Goal: Task Accomplishment & Management: Use online tool/utility

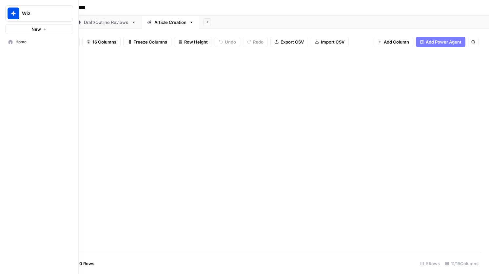
scroll to position [2236, 3]
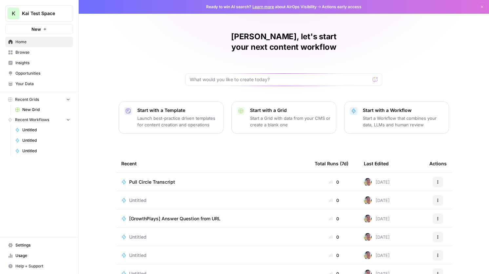
click at [38, 8] on button "K Kai Test Space" at bounding box center [39, 13] width 68 height 16
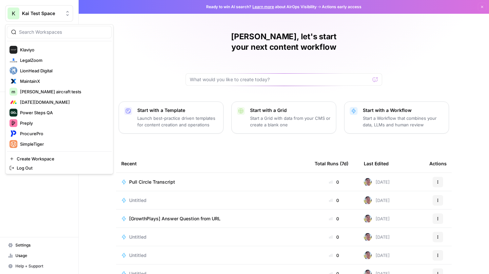
scroll to position [402, 0]
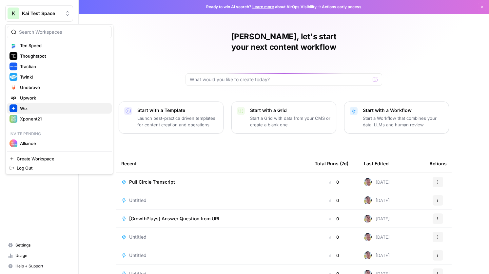
click at [46, 107] on span "Wiz" at bounding box center [63, 108] width 86 height 7
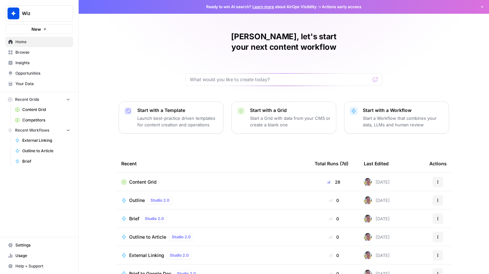
click at [149, 179] on span "Content Grid" at bounding box center [143, 182] width 28 height 7
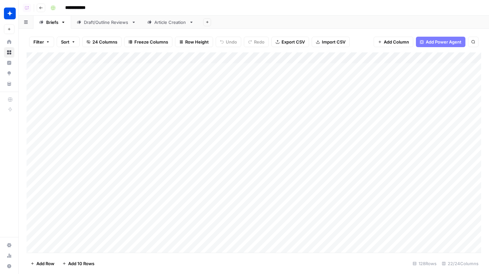
click at [165, 27] on link "Article Creation" at bounding box center [171, 22] width 58 height 13
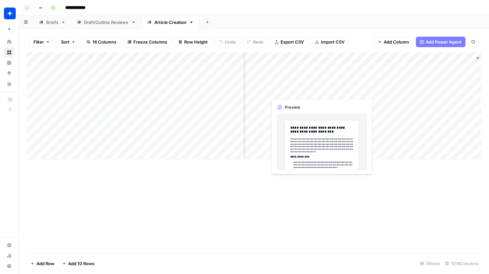
scroll to position [0, 239]
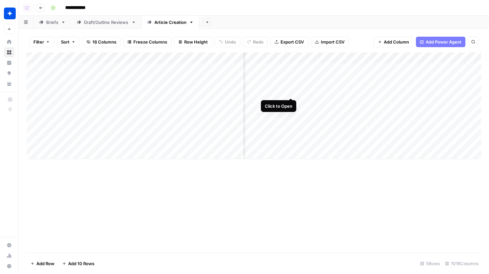
click at [289, 85] on div "Add Column" at bounding box center [254, 105] width 454 height 107
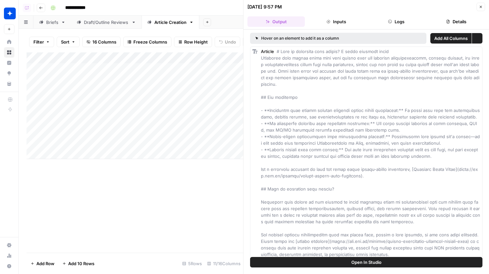
click at [399, 22] on button "Logs" at bounding box center [396, 21] width 57 height 10
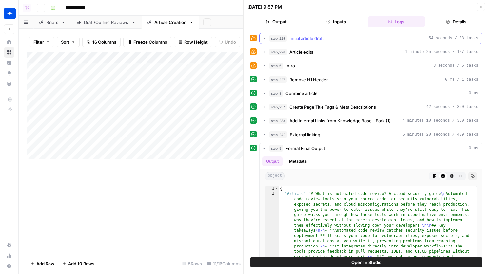
click at [335, 33] on div "step_225 Initial article draft 54 seconds / 38 tasks" at bounding box center [370, 38] width 223 height 11
click at [335, 35] on div "step_225 Initial article draft 54 seconds / 38 tasks" at bounding box center [373, 38] width 209 height 7
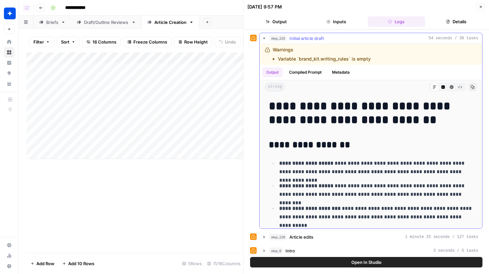
click at [335, 35] on div "step_225 Initial article draft 54 seconds / 38 tasks" at bounding box center [373, 38] width 209 height 7
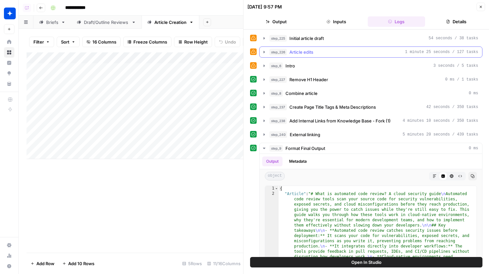
click at [335, 47] on button "step_226 Article edits 1 minute 25 seconds / 127 tasks" at bounding box center [370, 52] width 222 height 10
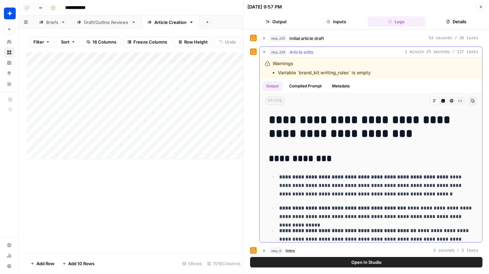
click at [335, 47] on button "step_226 Article edits 1 minute 25 seconds / 127 tasks" at bounding box center [370, 52] width 222 height 10
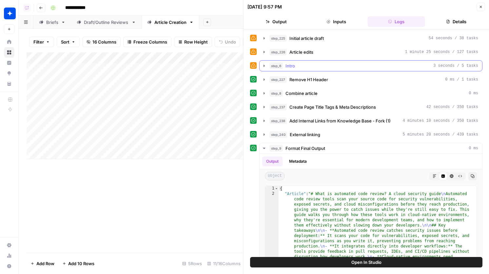
click at [330, 61] on button "step_6 Intro 3 seconds / 5 tasks" at bounding box center [370, 66] width 222 height 10
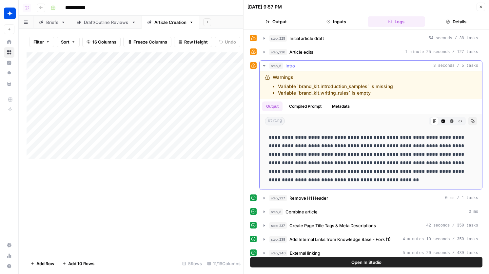
click at [330, 61] on button "step_6 Intro 3 seconds / 5 tasks" at bounding box center [370, 66] width 222 height 10
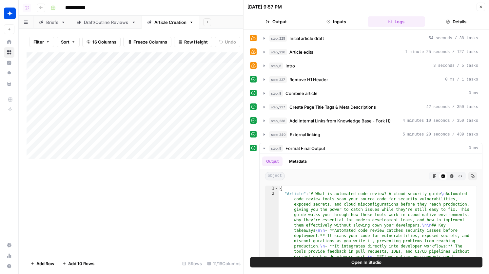
click at [477, 7] on button "Close" at bounding box center [480, 7] width 9 height 9
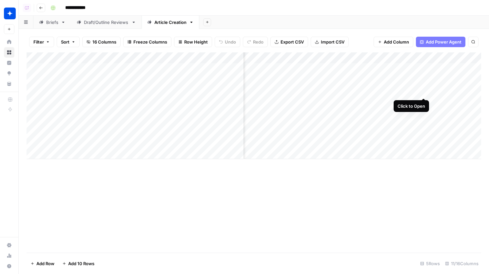
scroll to position [0, 137]
click at [268, 68] on div "Add Column" at bounding box center [254, 105] width 454 height 107
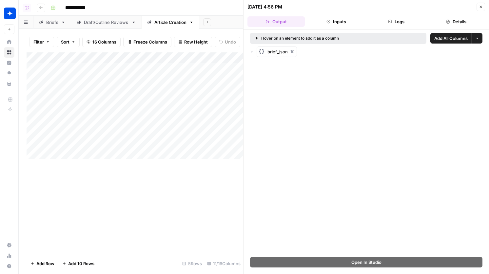
click at [407, 18] on button "Logs" at bounding box center [396, 21] width 57 height 10
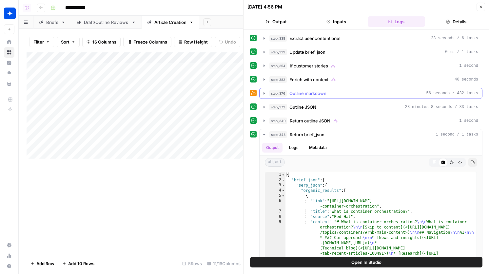
click at [343, 96] on div "step_376 Outline markdown 56 seconds / 432 tasks" at bounding box center [373, 93] width 209 height 7
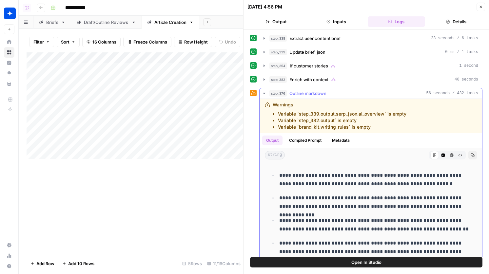
scroll to position [63, 0]
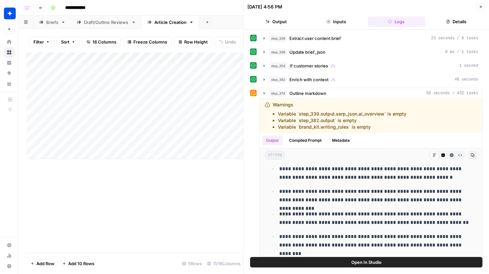
click at [479, 7] on icon "button" at bounding box center [481, 7] width 4 height 4
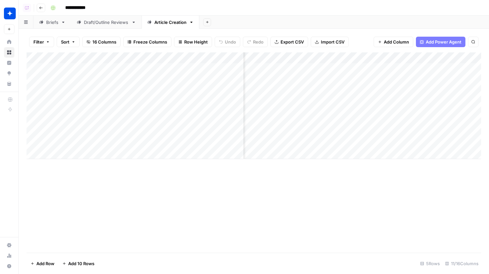
click at [304, 90] on div "Add Column" at bounding box center [254, 105] width 454 height 107
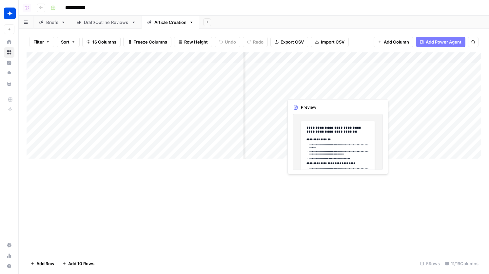
click at [304, 90] on div "Add Column" at bounding box center [254, 105] width 454 height 107
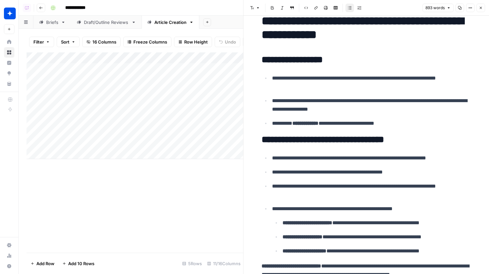
scroll to position [17, 0]
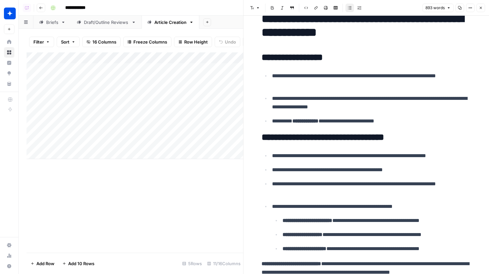
click at [479, 8] on icon "button" at bounding box center [481, 8] width 4 height 4
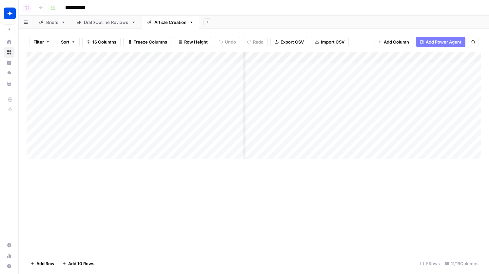
click at [268, 87] on div "Add Column" at bounding box center [254, 105] width 454 height 107
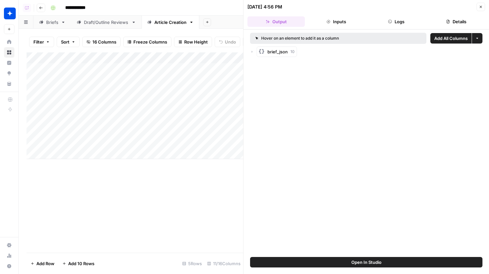
click at [389, 29] on header "09/17/25 at 4:56 PM Close Output Inputs Logs Details" at bounding box center [365, 14] width 245 height 29
click at [389, 28] on header "09/17/25 at 4:56 PM Close Output Inputs Logs Details" at bounding box center [365, 14] width 245 height 29
click at [383, 18] on button "Logs" at bounding box center [396, 21] width 57 height 10
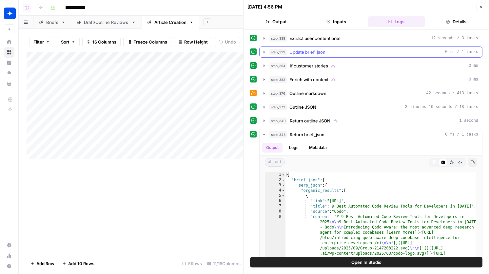
click at [337, 53] on div "step_339 Update brief_json 0 ms / 1 tasks" at bounding box center [373, 52] width 209 height 7
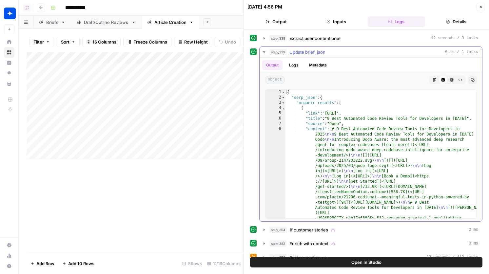
click at [337, 48] on button "step_339 Update brief_json 0 ms / 1 tasks" at bounding box center [370, 52] width 222 height 10
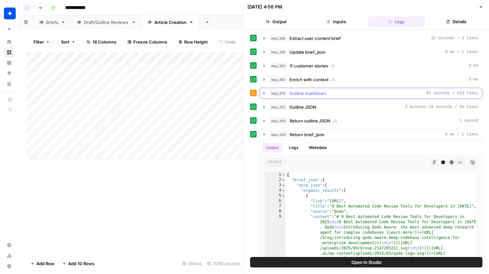
click at [333, 92] on div "step_376 Outline markdown 42 seconds / 413 tasks" at bounding box center [373, 93] width 209 height 7
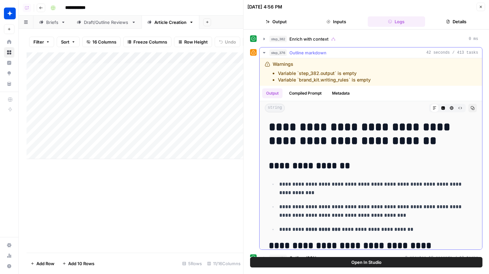
scroll to position [39, 0]
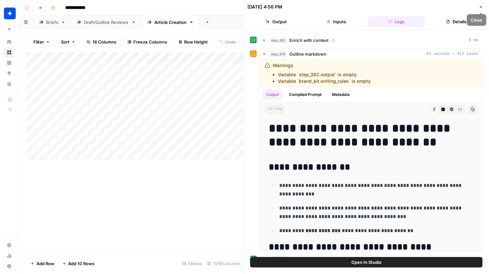
click at [479, 10] on button "Close" at bounding box center [480, 7] width 9 height 9
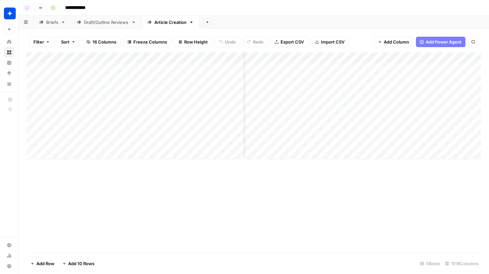
scroll to position [0, 21]
click at [298, 92] on div "Add Column" at bounding box center [254, 105] width 454 height 107
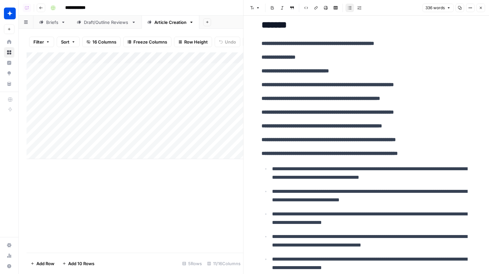
scroll to position [286, 0]
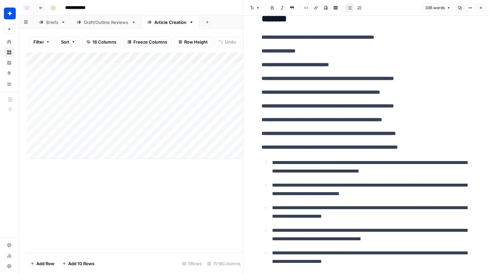
click at [482, 8] on span "Close" at bounding box center [482, 8] width 0 height 0
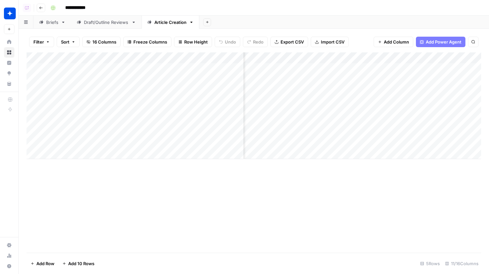
scroll to position [0, 166]
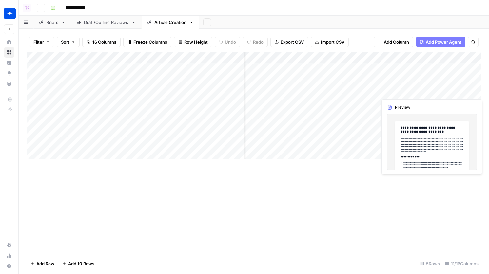
click at [383, 91] on div "Add Column" at bounding box center [254, 105] width 454 height 107
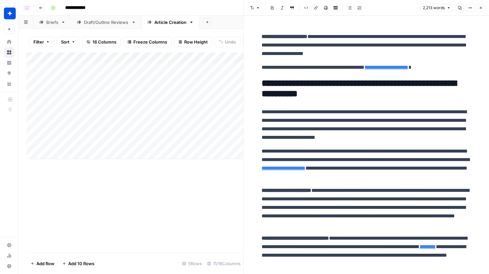
scroll to position [1771, 0]
click at [479, 5] on button "Close" at bounding box center [480, 8] width 9 height 9
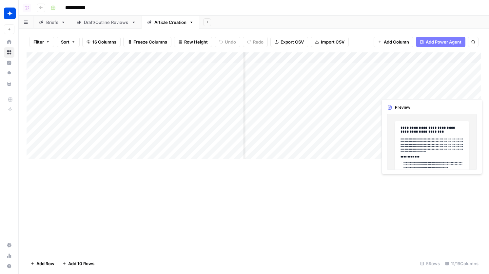
click at [395, 78] on div "Add Column" at bounding box center [254, 105] width 454 height 107
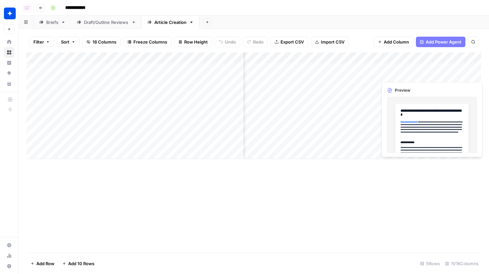
click at [395, 78] on div "Add Column" at bounding box center [254, 105] width 454 height 107
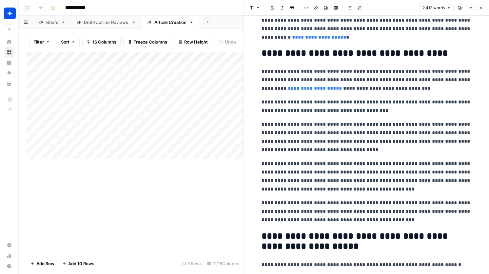
scroll to position [294, 0]
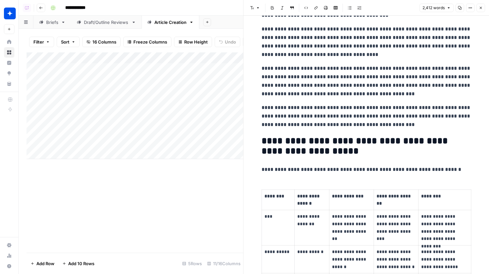
click at [481, 8] on icon "button" at bounding box center [481, 8] width 2 height 2
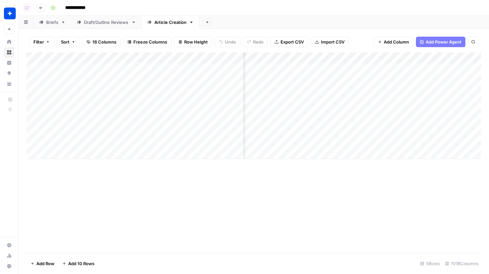
click at [285, 75] on div "Add Column" at bounding box center [254, 105] width 454 height 107
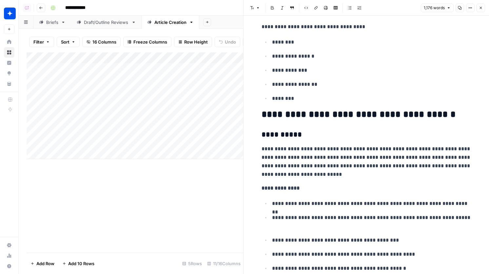
scroll to position [427, 0]
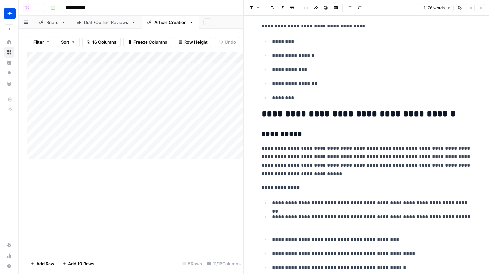
click at [478, 8] on button "Close" at bounding box center [480, 8] width 9 height 9
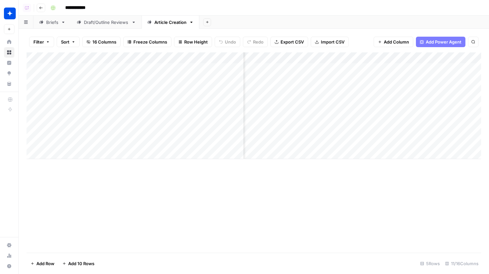
scroll to position [0, 65]
click at [340, 69] on div "Add Column" at bounding box center [254, 105] width 454 height 107
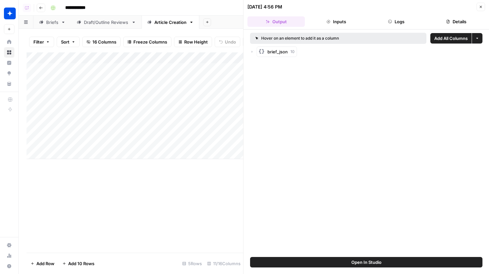
click at [384, 24] on button "Logs" at bounding box center [396, 21] width 57 height 10
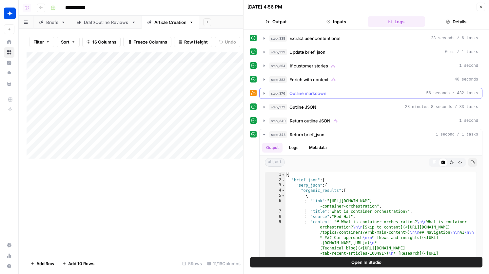
click at [336, 96] on div "step_376 Outline markdown 56 seconds / 432 tasks" at bounding box center [373, 93] width 209 height 7
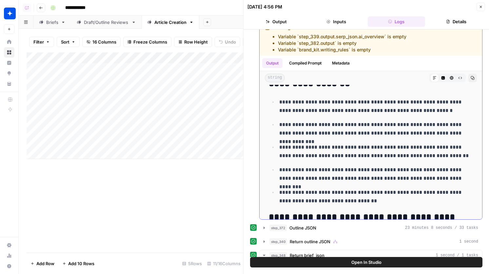
scroll to position [58, 0]
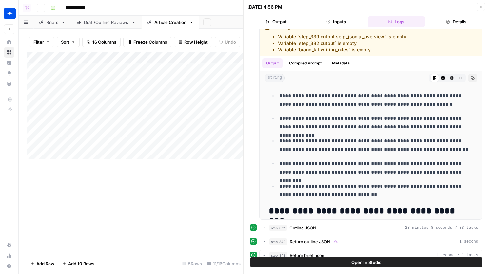
click at [483, 7] on button "Close" at bounding box center [480, 7] width 9 height 9
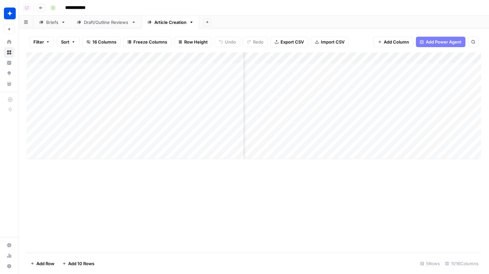
click at [341, 56] on div "Add Column" at bounding box center [254, 105] width 454 height 107
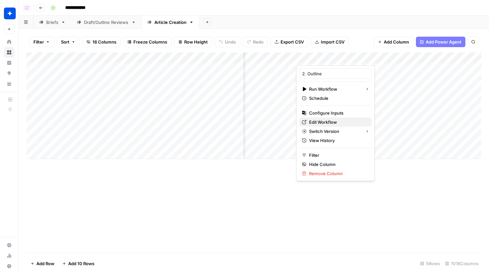
click at [329, 121] on span "Edit Workflow" at bounding box center [337, 122] width 57 height 7
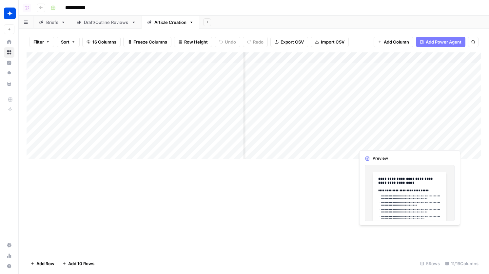
click at [372, 139] on div "Add Column" at bounding box center [254, 105] width 454 height 107
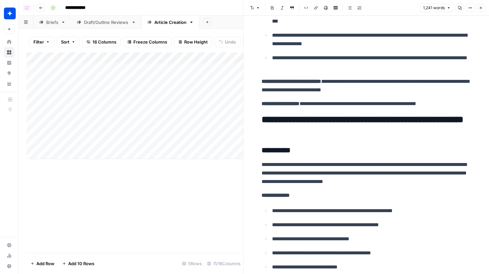
scroll to position [272, 0]
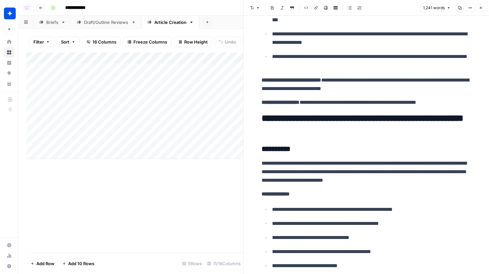
click at [479, 9] on icon "button" at bounding box center [481, 8] width 4 height 4
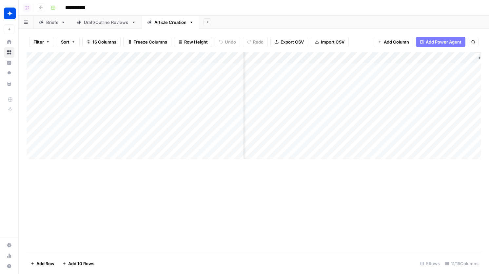
scroll to position [0, 241]
click at [275, 140] on div "Add Column" at bounding box center [254, 105] width 454 height 107
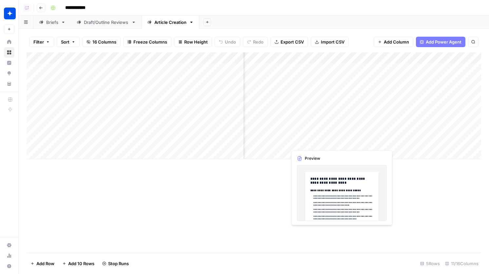
click at [306, 140] on div "Add Column" at bounding box center [254, 105] width 454 height 107
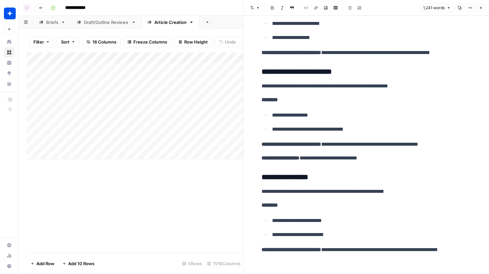
scroll to position [0, 334]
click at [479, 9] on icon "button" at bounding box center [481, 8] width 4 height 4
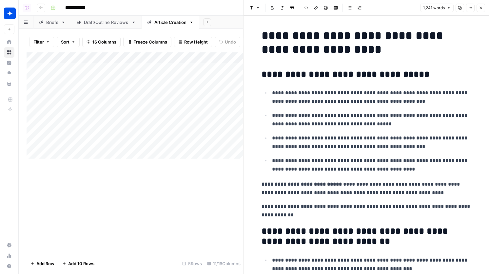
click at [480, 9] on icon "button" at bounding box center [481, 8] width 4 height 4
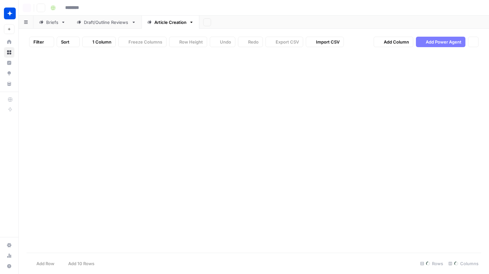
type input "**********"
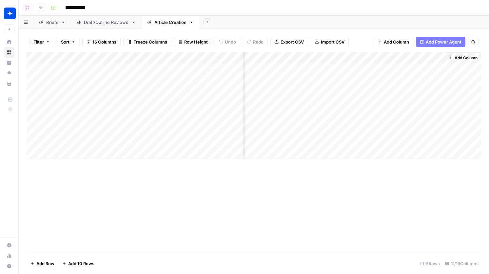
scroll to position [0, 277]
click at [335, 88] on div "Add Column" at bounding box center [254, 105] width 454 height 107
click at [276, 91] on div "Add Column" at bounding box center [254, 105] width 454 height 107
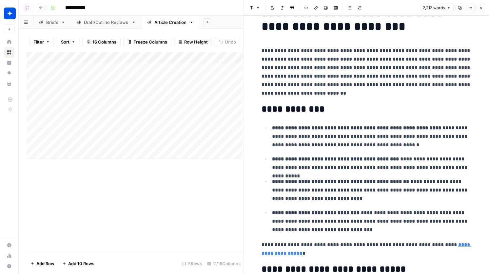
scroll to position [24, 0]
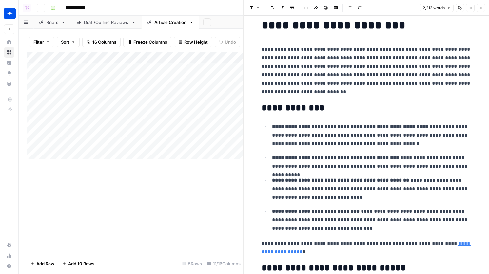
click at [481, 5] on button "Close" at bounding box center [480, 8] width 9 height 9
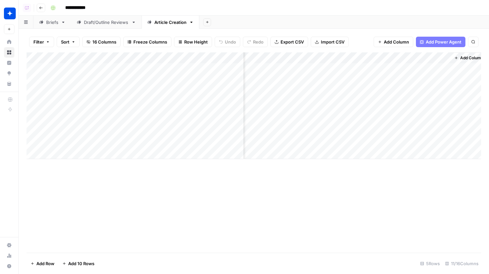
scroll to position [0, 269]
click at [363, 71] on div "Add Column" at bounding box center [254, 105] width 454 height 107
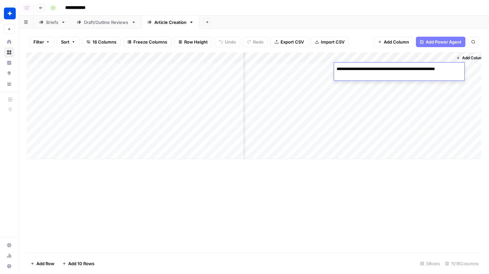
click at [365, 90] on div "Add Column" at bounding box center [254, 105] width 454 height 107
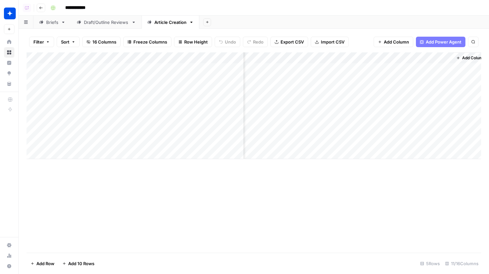
click at [298, 71] on div "Add Column" at bounding box center [254, 105] width 454 height 107
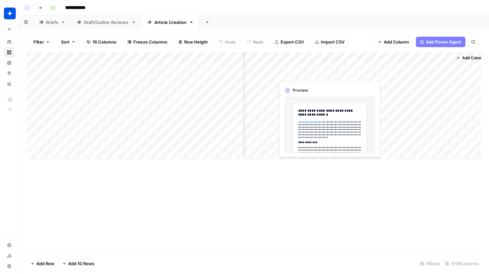
click at [298, 71] on div "Add Column" at bounding box center [254, 105] width 454 height 107
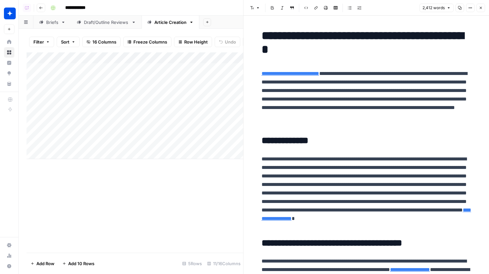
click at [479, 8] on icon "button" at bounding box center [481, 8] width 4 height 4
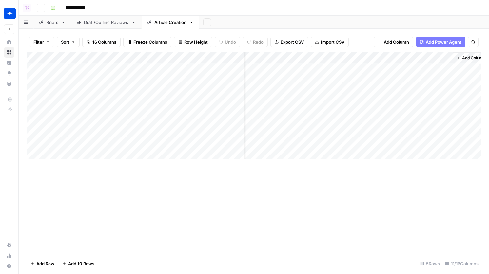
click at [417, 70] on div "Add Column" at bounding box center [254, 105] width 454 height 107
click at [408, 94] on div "Add Column" at bounding box center [254, 105] width 454 height 107
click at [305, 88] on div "Add Column" at bounding box center [254, 105] width 454 height 107
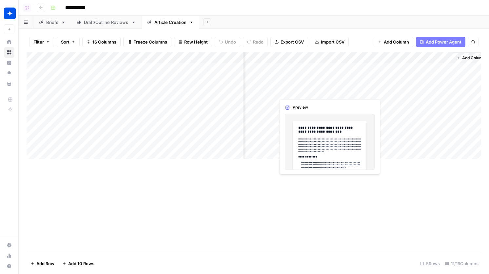
click at [305, 88] on div "Add Column" at bounding box center [254, 105] width 454 height 107
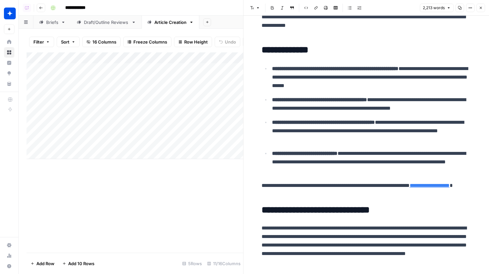
scroll to position [89, 0]
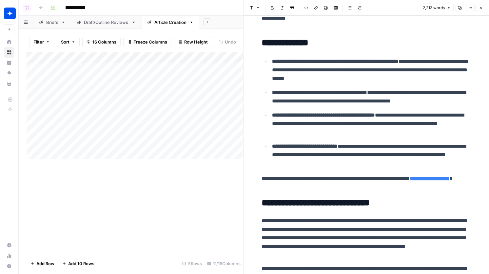
click at [481, 10] on button "Close" at bounding box center [480, 8] width 9 height 9
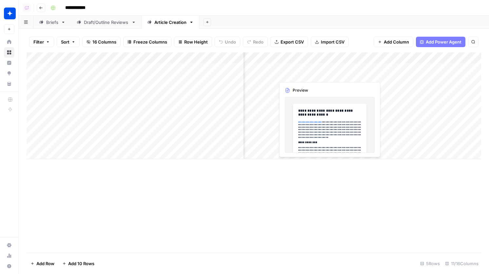
scroll to position [0, 211]
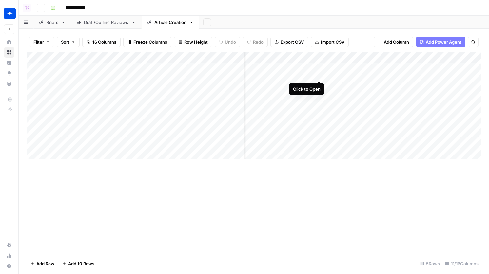
click at [317, 67] on div "Add Column" at bounding box center [254, 105] width 454 height 107
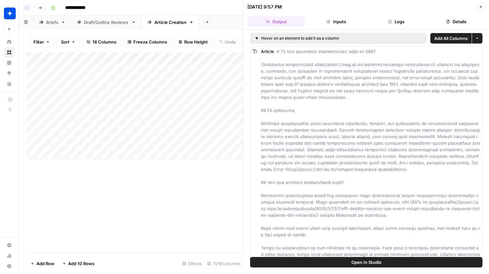
click at [398, 25] on button "Logs" at bounding box center [396, 21] width 57 height 10
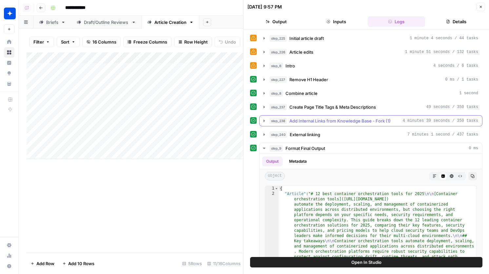
click at [340, 116] on button "step_238 Add Internal Links from Knowledge Base - Fork (1) 4 minutes 39 seconds…" at bounding box center [370, 121] width 222 height 10
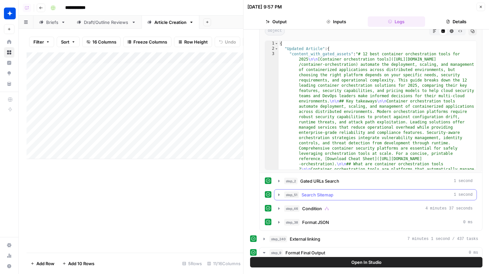
scroll to position [134, 0]
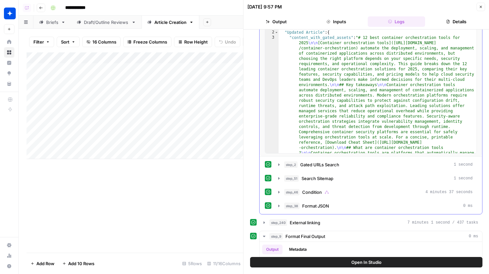
click at [350, 168] on button "step_2 Gated URLs Search 1 second" at bounding box center [375, 165] width 202 height 10
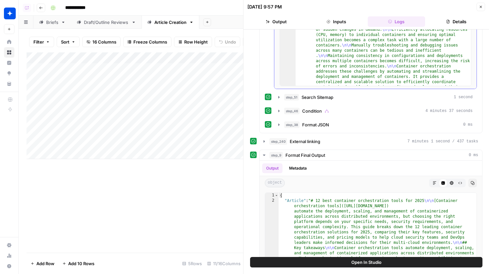
scroll to position [385, 0]
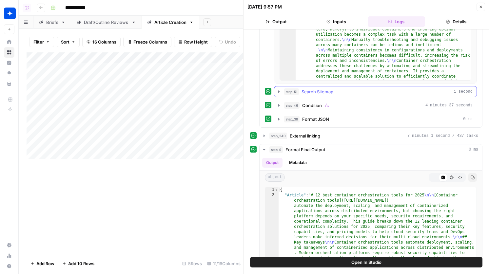
click at [341, 96] on button "step_51 Search Sitemap 1 second" at bounding box center [375, 91] width 202 height 10
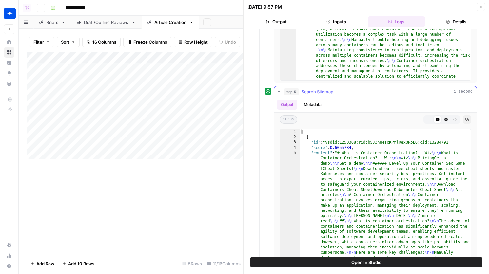
click at [341, 95] on div "step_51 Search Sitemap 1 second" at bounding box center [378, 91] width 188 height 7
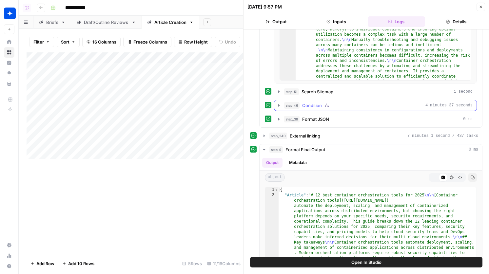
click at [343, 105] on div "step_46 Condition 4 minutes 37 seconds" at bounding box center [378, 105] width 188 height 7
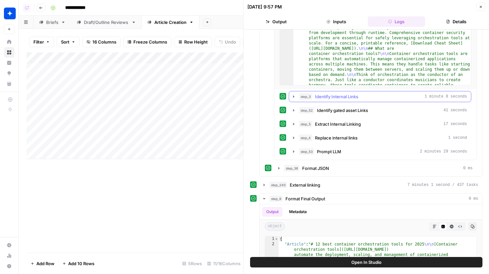
scroll to position [576, 0]
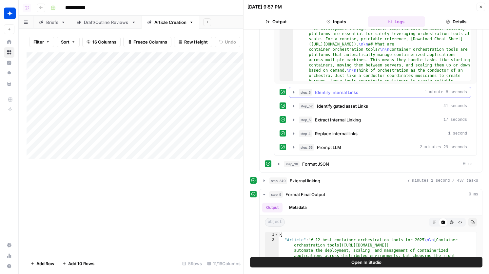
click at [358, 93] on span "Identify Internal Links" at bounding box center [336, 92] width 43 height 7
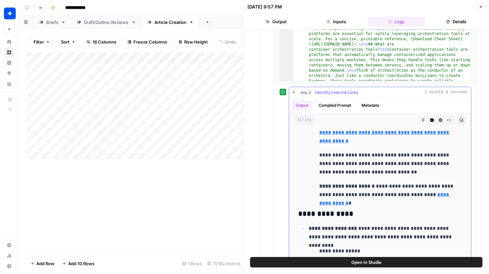
scroll to position [676, 0]
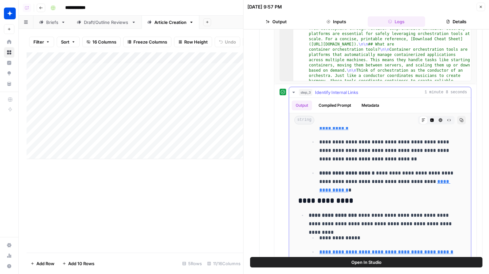
click at [402, 218] on p "**********" at bounding box center [385, 219] width 153 height 17
click at [431, 123] on button "Code Editor" at bounding box center [432, 120] width 9 height 9
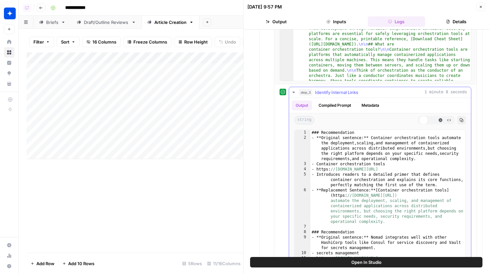
scroll to position [0, 0]
type textarea "**********"
click at [397, 157] on div "### Recommendation - **Original sentence:** Container orchestration tools autom…" at bounding box center [387, 202] width 155 height 144
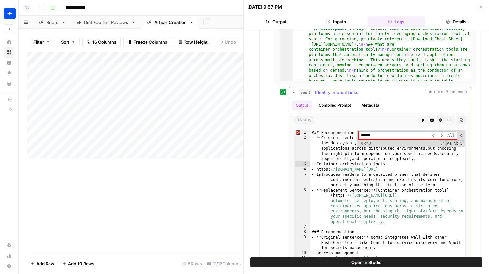
type input "*****"
click at [363, 94] on div "step_3 Identify Internal Links 1 minute 8 seconds" at bounding box center [383, 92] width 168 height 7
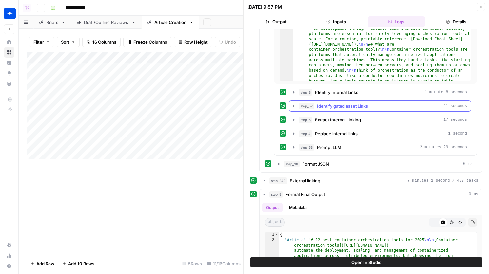
click at [365, 105] on span "Identify gated asset Links" at bounding box center [342, 106] width 51 height 7
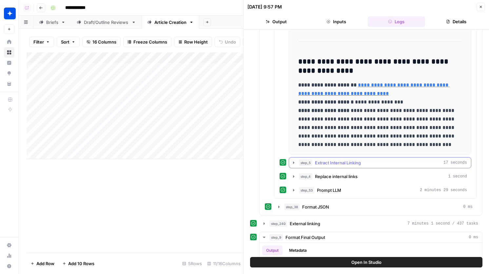
scroll to position [690, 0]
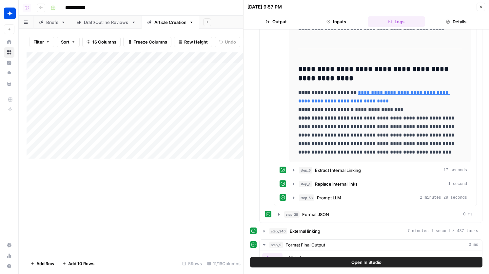
click at [484, 8] on button "Close" at bounding box center [480, 7] width 9 height 9
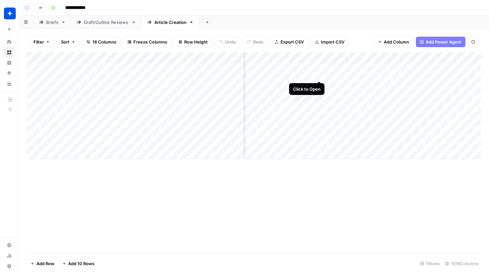
click at [322, 56] on div "Add Column" at bounding box center [254, 105] width 454 height 107
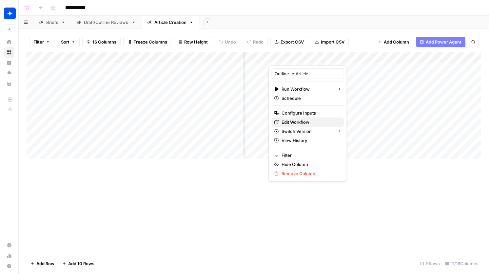
click at [301, 122] on span "Edit Workflow" at bounding box center [309, 122] width 57 height 7
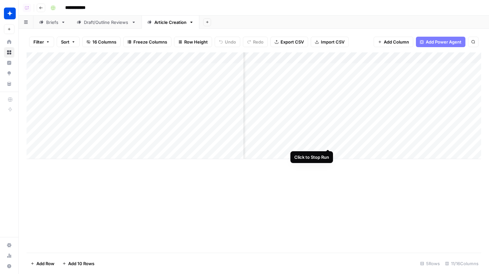
click at [328, 135] on div "Add Column" at bounding box center [254, 105] width 454 height 107
click at [328, 69] on div "Add Column" at bounding box center [254, 105] width 454 height 107
click at [318, 58] on div "Add Column" at bounding box center [254, 105] width 454 height 107
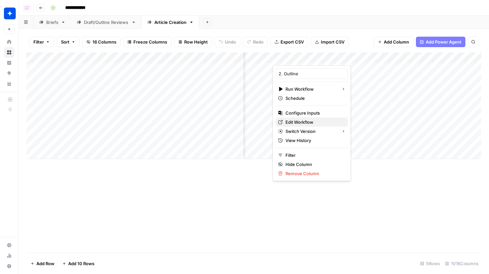
click at [303, 123] on span "Edit Workflow" at bounding box center [313, 122] width 57 height 7
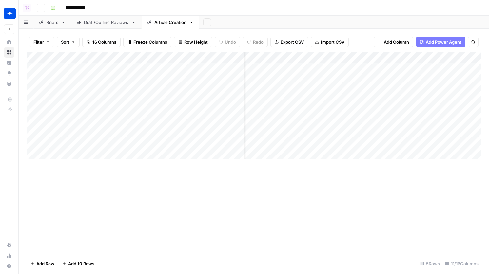
scroll to position [0, 0]
click at [312, 72] on div "Add Column" at bounding box center [254, 105] width 454 height 107
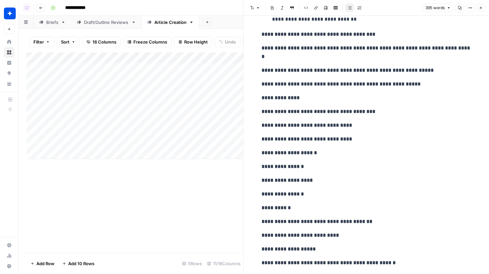
scroll to position [447, 0]
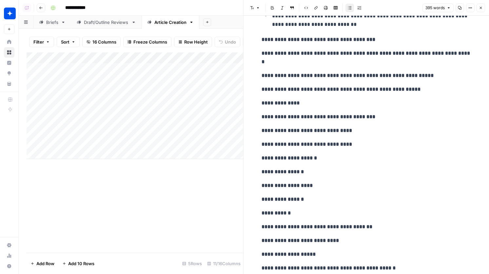
click at [477, 7] on button "Close" at bounding box center [480, 8] width 9 height 9
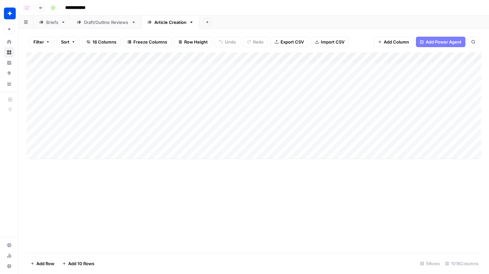
click at [328, 139] on div "Add Column" at bounding box center [254, 105] width 454 height 107
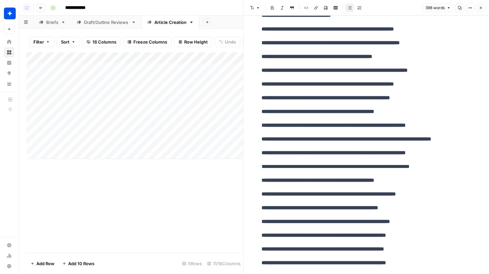
scroll to position [339, 0]
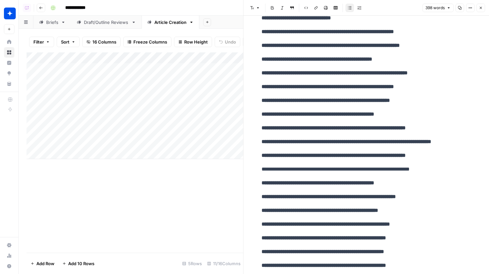
click at [483, 7] on button "Close" at bounding box center [480, 8] width 9 height 9
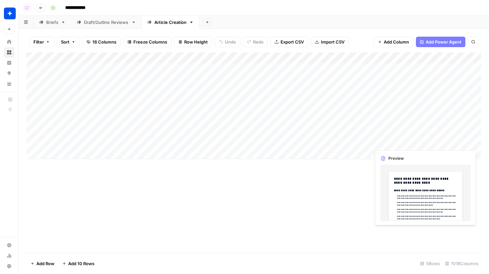
click at [432, 134] on div "Add Column" at bounding box center [254, 105] width 454 height 107
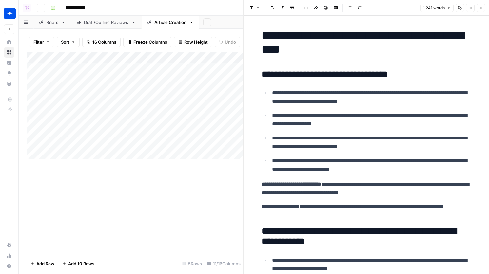
click at [480, 9] on icon "button" at bounding box center [481, 8] width 4 height 4
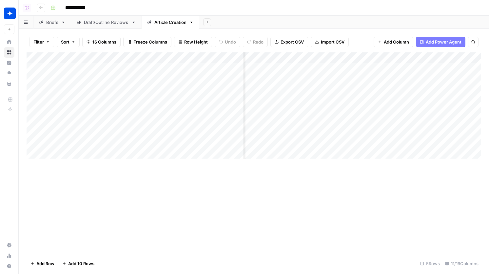
scroll to position [0, 173]
click at [359, 60] on div "Add Column" at bounding box center [254, 105] width 454 height 107
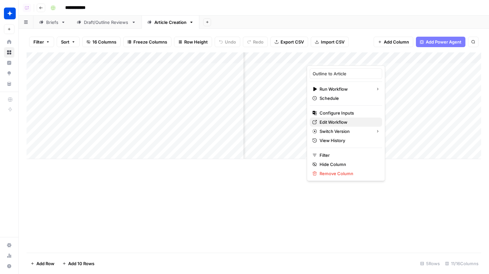
click at [344, 123] on span "Edit Workflow" at bounding box center [347, 122] width 57 height 7
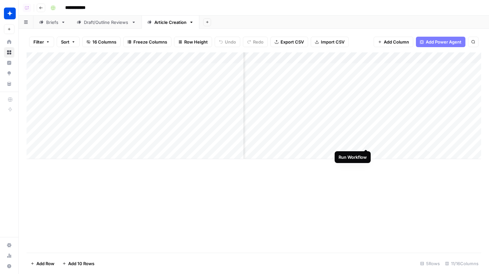
click at [366, 135] on div "Add Column" at bounding box center [254, 105] width 454 height 107
click at [392, 57] on div "Add Column" at bounding box center [254, 105] width 454 height 107
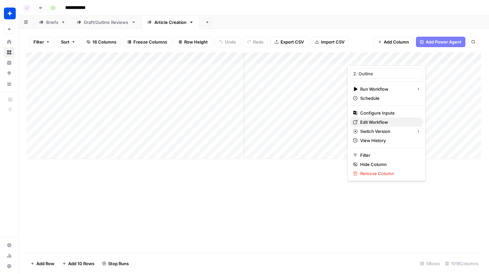
click at [377, 123] on span "Edit Workflow" at bounding box center [388, 122] width 57 height 7
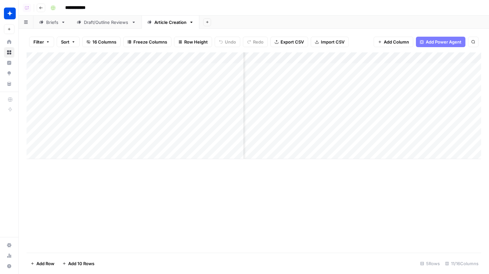
scroll to position [0, 190]
click at [350, 67] on div "Add Column" at bounding box center [254, 105] width 454 height 107
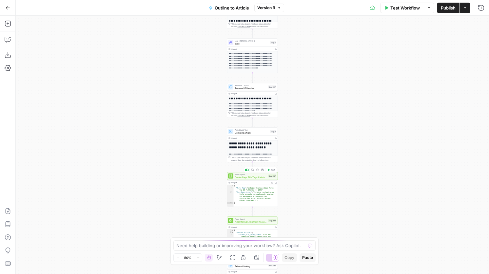
click at [245, 180] on div "Power Agent Create Page Title Tags & Meta Descriptions Step 237 Copy step Delet…" at bounding box center [252, 176] width 51 height 8
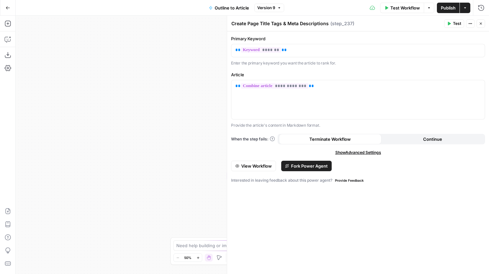
click at [478, 21] on button "Close" at bounding box center [480, 23] width 9 height 9
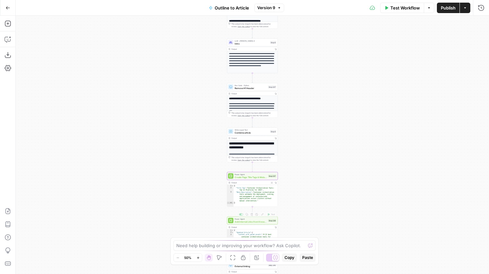
click at [256, 224] on div "Power Agent Add Internal Links from Knowledge Base - Fork (1) Step 238 Copy ste…" at bounding box center [252, 221] width 51 height 8
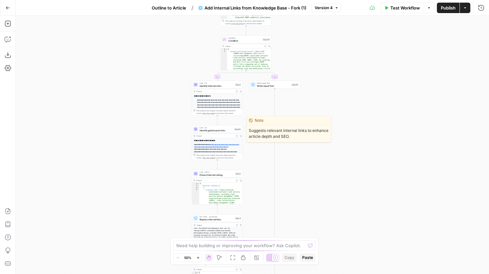
click at [216, 130] on span "Identify gated asset Links" at bounding box center [216, 130] width 33 height 3
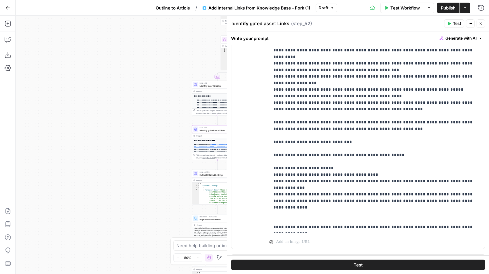
scroll to position [174, 0]
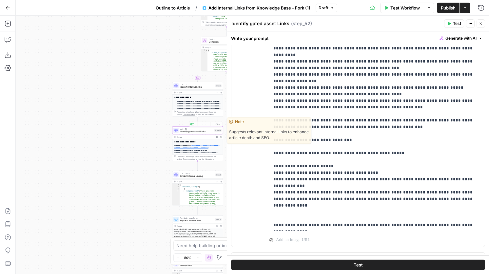
click at [217, 138] on icon "button" at bounding box center [217, 137] width 2 height 2
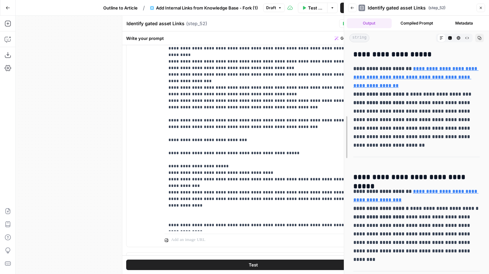
drag, startPoint x: 386, startPoint y: 142, endPoint x: 345, endPoint y: 140, distance: 41.3
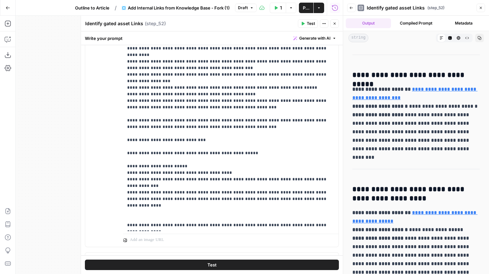
scroll to position [110, 0]
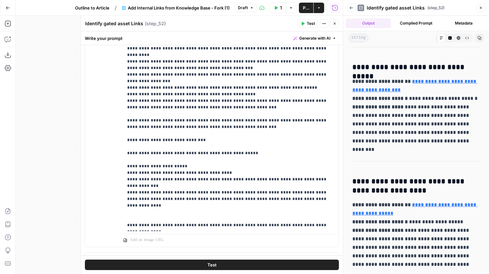
click at [478, 9] on button "Close" at bounding box center [480, 8] width 9 height 9
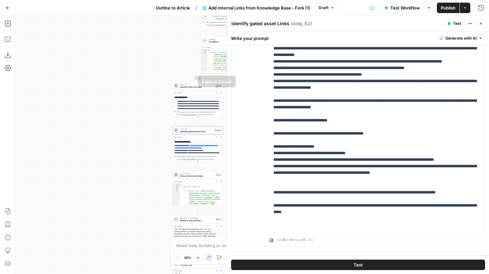
click at [216, 92] on icon "button" at bounding box center [217, 93] width 2 height 2
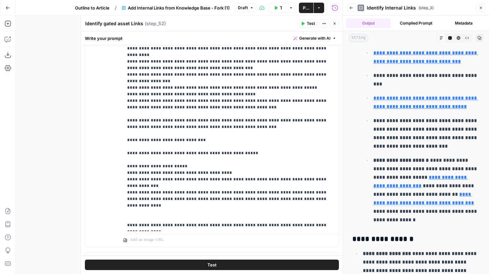
scroll to position [105, 0]
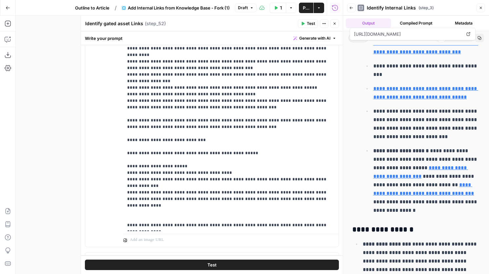
click at [479, 8] on icon "button" at bounding box center [481, 8] width 4 height 4
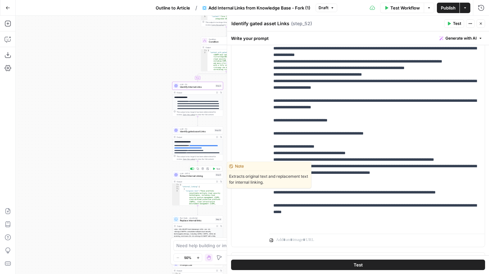
click at [201, 177] on span "Extract Internal Linking" at bounding box center [197, 176] width 34 height 3
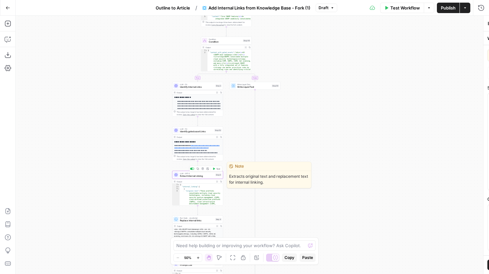
type textarea "Extract Internal Linking"
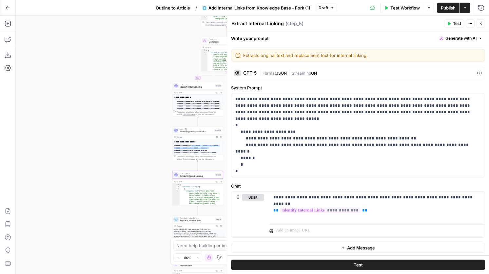
click at [484, 27] on button "Close" at bounding box center [480, 23] width 9 height 9
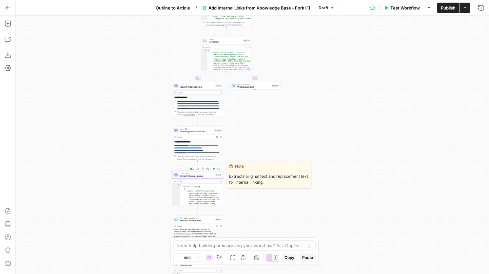
click at [205, 177] on span "Extract Internal Linking" at bounding box center [197, 176] width 34 height 3
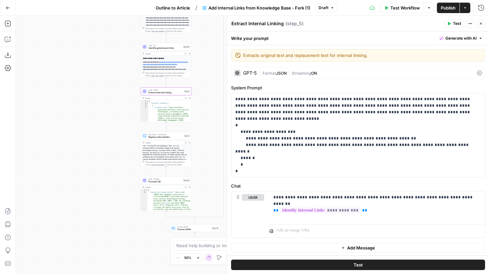
drag, startPoint x: 151, startPoint y: 217, endPoint x: 120, endPoint y: 133, distance: 89.3
click at [120, 133] on div "true false Workflow Set Inputs Inputs Search Knowledge Base Gated URLs Search S…" at bounding box center [252, 145] width 473 height 259
click at [168, 184] on div "LLM · O4 Mini Prompt LLM Step 53 Copy step Delete step Add Note Test" at bounding box center [166, 181] width 51 height 8
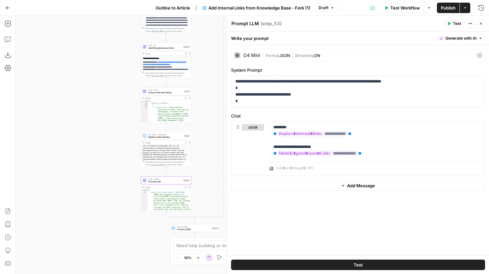
click at [240, 54] on div at bounding box center [237, 55] width 7 height 7
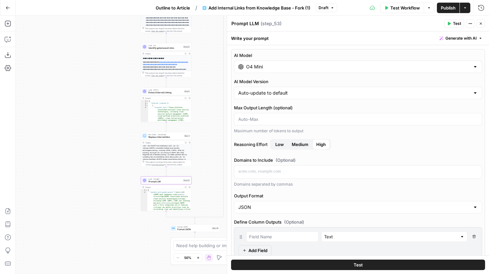
click at [286, 68] on input "O4 Mini" at bounding box center [358, 67] width 224 height 7
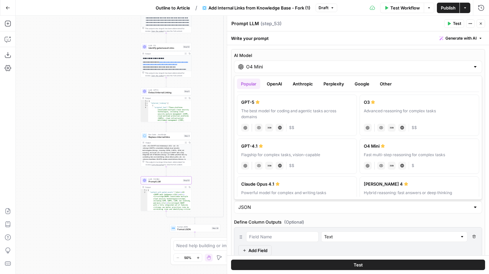
click at [307, 87] on button "Anthropic" at bounding box center [303, 84] width 28 height 10
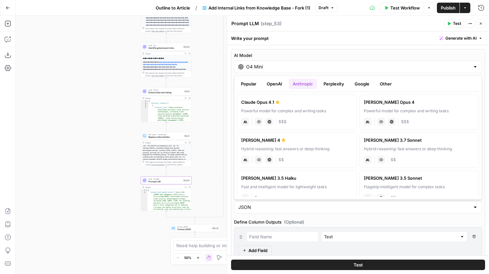
click at [315, 153] on label "Claude Sonnet 4 Hybrid reasoning: fast answers or deep thinking anthropic Visio…" at bounding box center [297, 150] width 120 height 35
type input "Claude Sonnet 4"
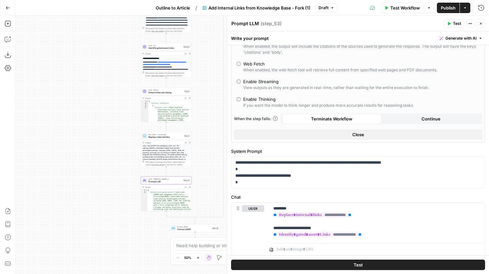
scroll to position [114, 0]
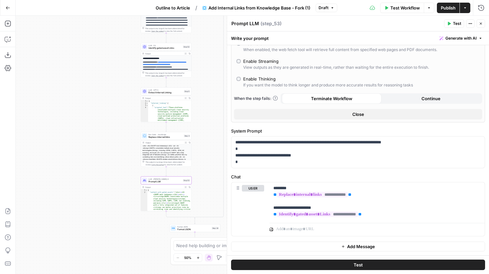
click at [457, 24] on span "Test" at bounding box center [457, 24] width 8 height 6
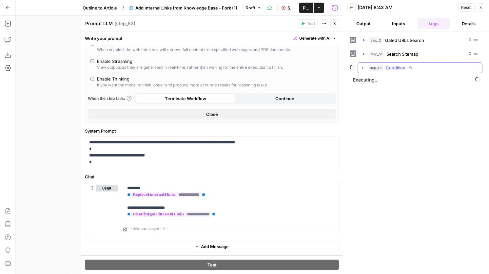
click at [379, 65] on span "step_46" at bounding box center [375, 68] width 15 height 7
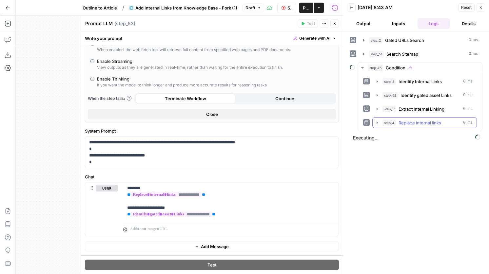
click at [417, 124] on span "Replace internal links" at bounding box center [419, 123] width 43 height 7
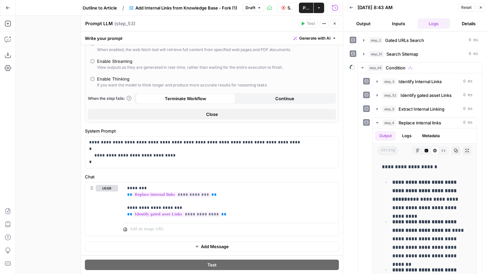
click at [347, 133] on div "**********" at bounding box center [416, 152] width 146 height 243
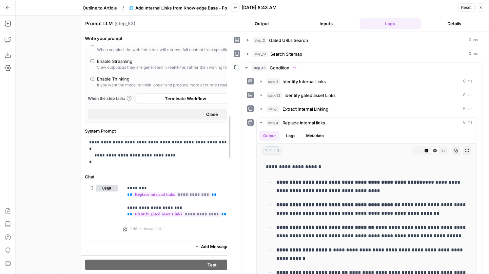
drag, startPoint x: 342, startPoint y: 133, endPoint x: 206, endPoint y: 122, distance: 136.4
click at [206, 122] on body "Wiz New Home Browse Insights Opportunities Your Data Recent Grids Content Grid …" at bounding box center [244, 137] width 489 height 274
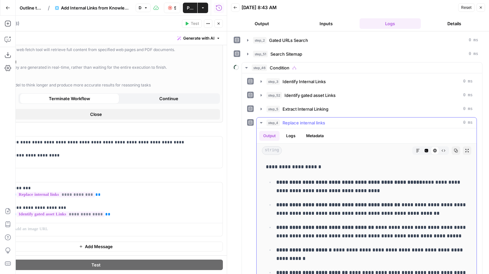
click at [348, 125] on div "step_4 Replace internal links 0 ms" at bounding box center [369, 123] width 206 height 7
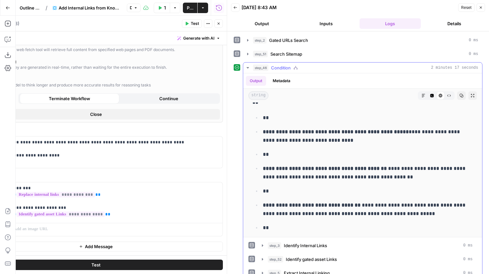
scroll to position [61, 0]
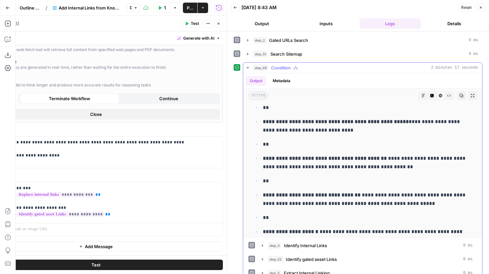
click at [327, 63] on button "step_46 Condition 2 minutes 17 seconds" at bounding box center [362, 68] width 239 height 10
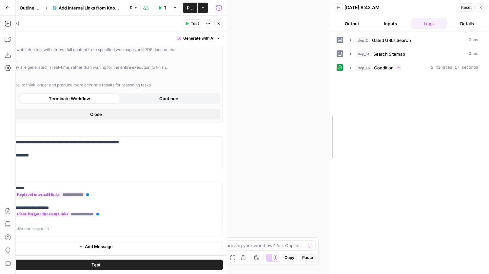
drag, startPoint x: 224, startPoint y: 149, endPoint x: 331, endPoint y: 150, distance: 106.2
click at [331, 150] on div at bounding box center [330, 137] width 7 height 274
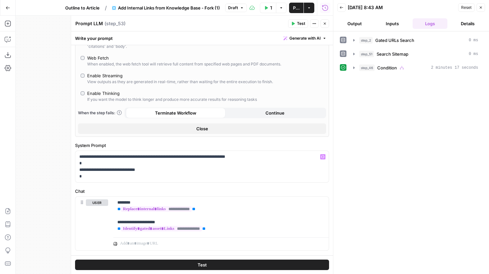
scroll to position [97, 0]
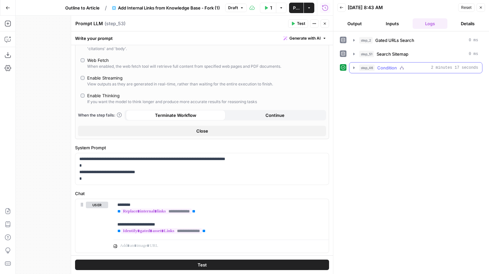
click at [372, 70] on span "step_46" at bounding box center [366, 68] width 15 height 7
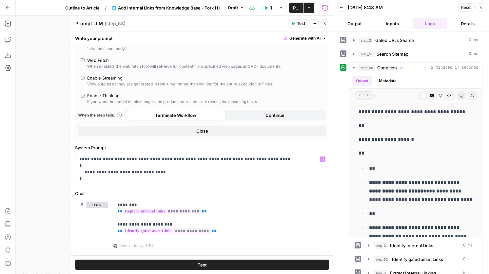
scroll to position [114, 0]
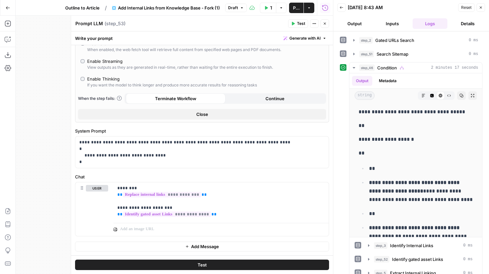
click at [327, 22] on button "Close" at bounding box center [324, 23] width 9 height 9
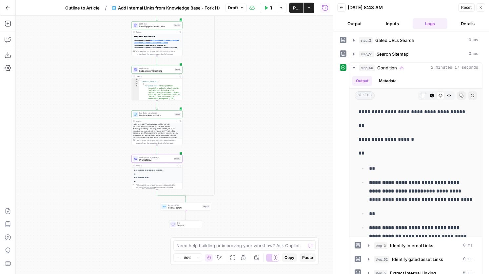
click at [202, 207] on div "Step 38" at bounding box center [205, 206] width 7 height 3
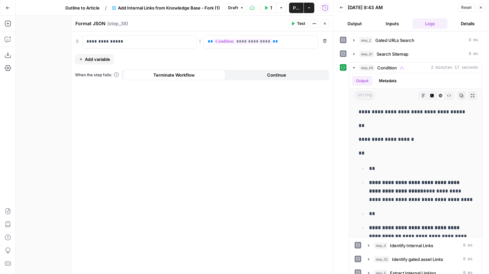
click at [323, 26] on button "Close" at bounding box center [324, 23] width 9 height 9
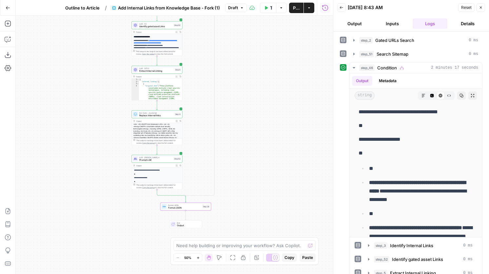
click at [157, 161] on span "Prompt LLM" at bounding box center [155, 160] width 33 height 3
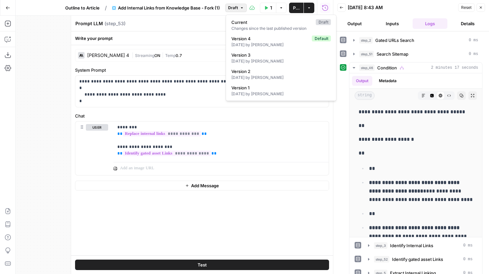
click at [241, 7] on icon "button" at bounding box center [242, 7] width 2 height 1
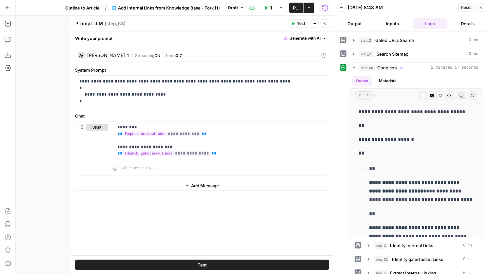
click at [241, 7] on icon "button" at bounding box center [242, 7] width 2 height 1
click at [173, 3] on button "Add Internal Links from Knowledge Base - Fork (1)" at bounding box center [166, 8] width 116 height 10
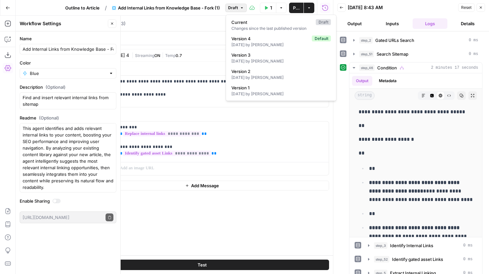
click at [233, 7] on span "Draft" at bounding box center [233, 8] width 10 height 6
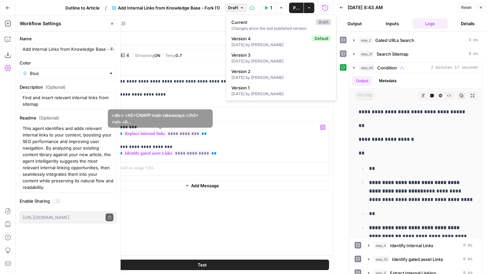
click at [126, 112] on div "**********" at bounding box center [202, 150] width 262 height 210
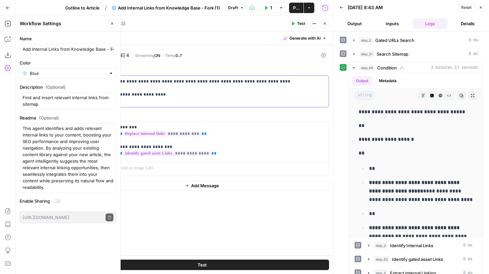
click at [126, 102] on p "**********" at bounding box center [201, 91] width 245 height 26
click at [80, 81] on p "**********" at bounding box center [201, 91] width 245 height 26
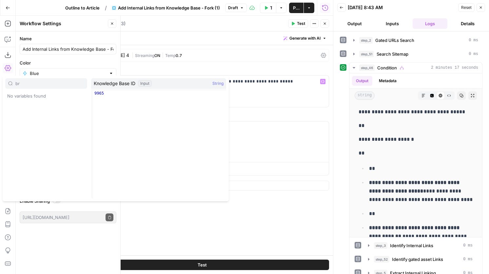
type input "b"
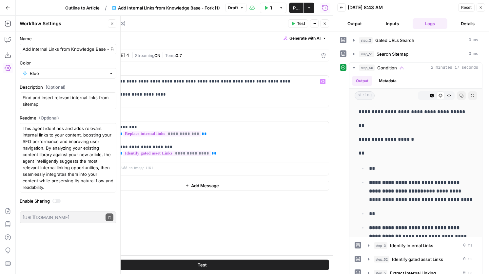
click at [123, 57] on div "Claude Sonnet 4" at bounding box center [108, 55] width 42 height 5
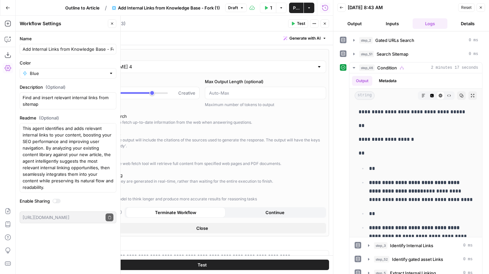
click at [325, 25] on icon "button" at bounding box center [325, 24] width 4 height 4
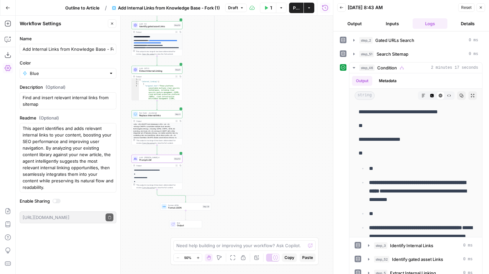
click at [165, 162] on div "LLM · Claude Sonnet 4 Prompt LLM Step 53 Copy step Delete step Add Note Test" at bounding box center [157, 159] width 51 height 8
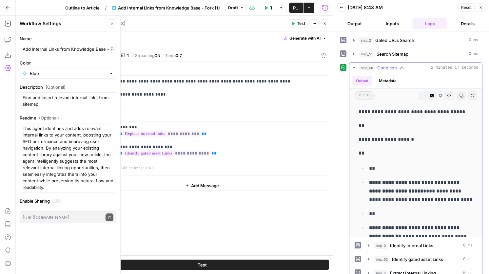
click at [437, 93] on div "HTML Viewer" at bounding box center [440, 95] width 9 height 9
click at [435, 95] on button "Code Editor" at bounding box center [432, 95] width 9 height 9
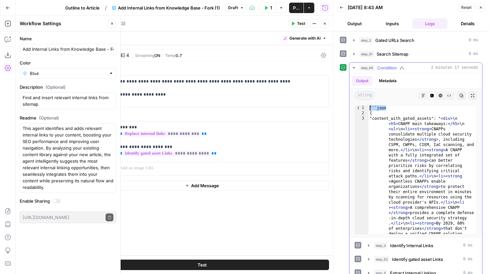
drag, startPoint x: 397, startPoint y: 109, endPoint x: 353, endPoint y: 105, distance: 44.7
click at [353, 105] on div "******* 1 2 3 ```json { "content_with_gated_assets": " < div > \n < h5 > CNAPP …" at bounding box center [415, 170] width 133 height 135
drag, startPoint x: 393, startPoint y: 108, endPoint x: 367, endPoint y: 107, distance: 25.9
click at [367, 107] on div "* 1 2 3 ```json { "content_with_gated_assets": " < div > \n < h5 > CNAPP main t…" at bounding box center [416, 169] width 122 height 129
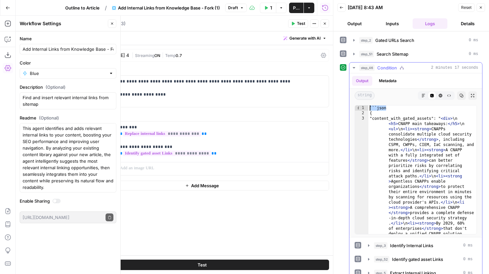
type textarea "*******"
click at [140, 102] on p "**********" at bounding box center [201, 91] width 245 height 26
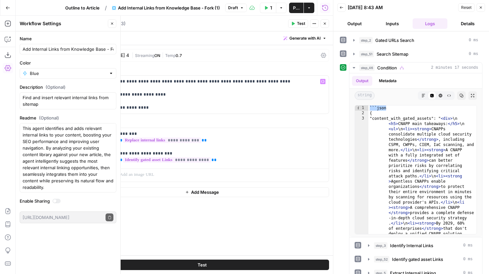
click at [292, 24] on icon "button" at bounding box center [293, 24] width 3 height 4
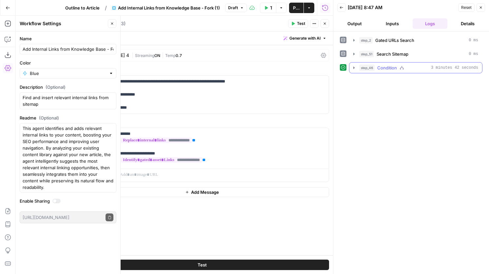
click at [378, 69] on span "Condition" at bounding box center [387, 68] width 20 height 7
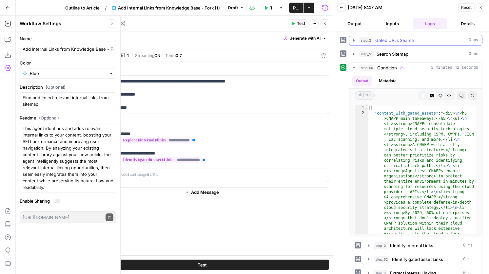
click at [391, 41] on span "Gated URLs Search" at bounding box center [394, 40] width 39 height 7
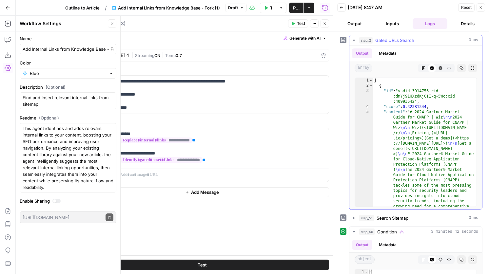
click at [391, 41] on span "Gated URLs Search" at bounding box center [394, 40] width 39 height 7
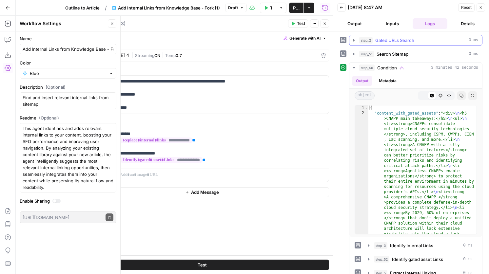
click at [396, 42] on span "Gated URLs Search" at bounding box center [394, 40] width 39 height 7
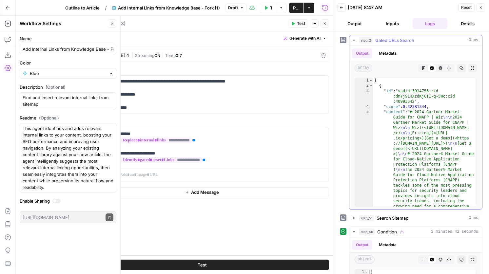
click at [396, 38] on span "Gated URLs Search" at bounding box center [394, 40] width 39 height 7
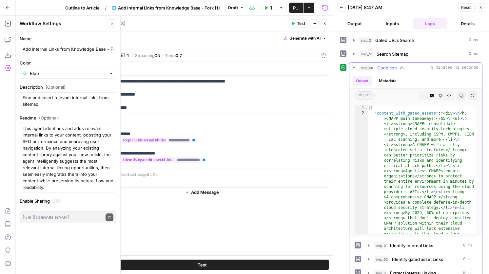
click at [425, 92] on button "Markdown" at bounding box center [423, 95] width 9 height 9
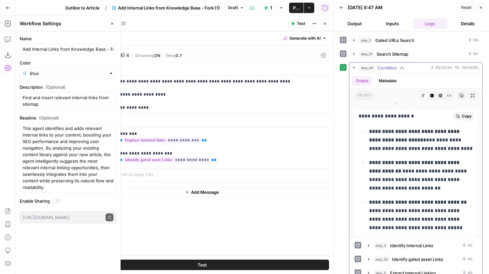
scroll to position [0, 0]
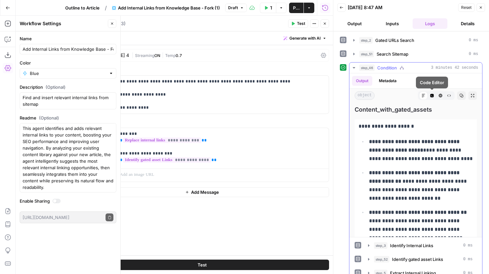
click at [442, 95] on icon "button" at bounding box center [441, 96] width 4 height 4
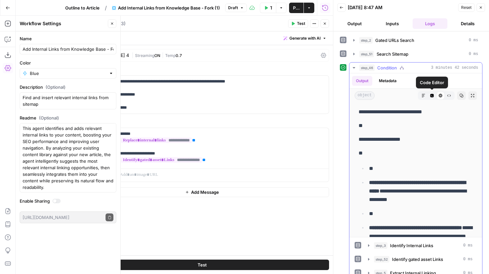
click at [434, 95] on button "Code Editor" at bounding box center [432, 95] width 9 height 9
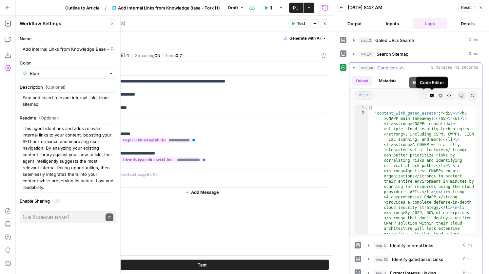
click at [424, 95] on icon "button" at bounding box center [423, 96] width 4 height 4
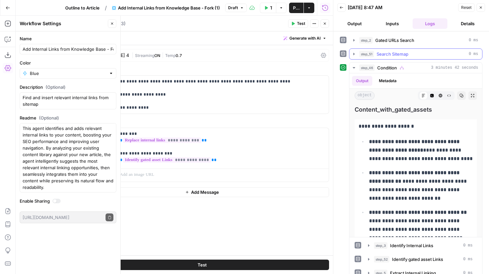
click at [391, 50] on button "step_51 Search Sitemap 0 ms" at bounding box center [415, 54] width 133 height 10
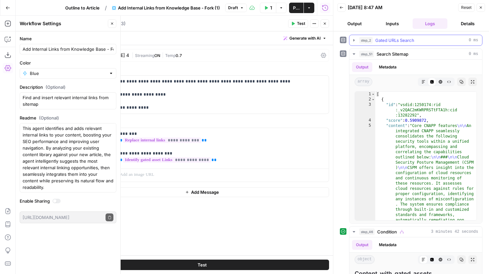
click at [395, 45] on button "step_2 Gated URLs Search 0 ms" at bounding box center [415, 40] width 133 height 10
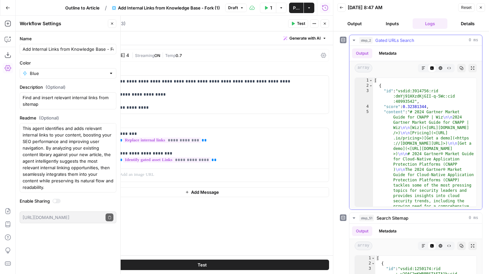
click at [398, 41] on span "Gated URLs Search" at bounding box center [394, 40] width 39 height 7
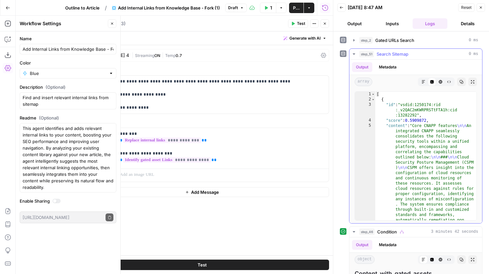
click at [410, 56] on div "step_51 Search Sitemap 0 ms" at bounding box center [418, 54] width 119 height 7
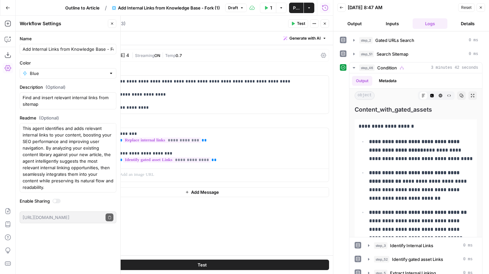
click at [392, 23] on button "Inputs" at bounding box center [392, 23] width 35 height 10
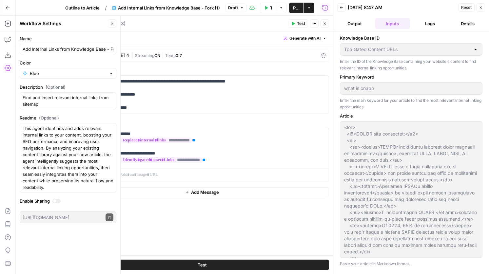
click at [416, 23] on button "Logs" at bounding box center [430, 23] width 35 height 10
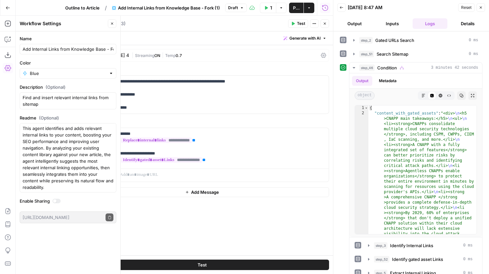
click at [396, 17] on header "Back 09/18/25 at 8:47 AM Reset Close Output Inputs Logs Details" at bounding box center [411, 15] width 156 height 31
click at [396, 24] on button "Inputs" at bounding box center [392, 23] width 35 height 10
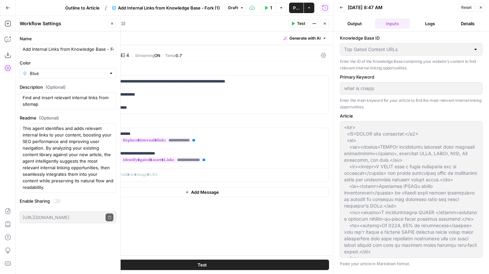
click at [359, 18] on button "Output" at bounding box center [354, 23] width 35 height 10
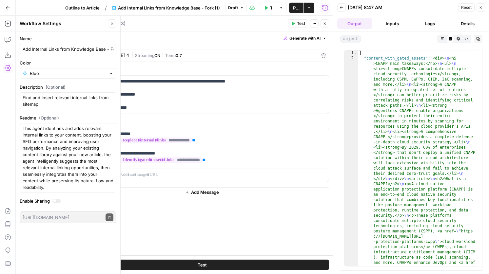
click at [422, 25] on button "Logs" at bounding box center [430, 23] width 35 height 10
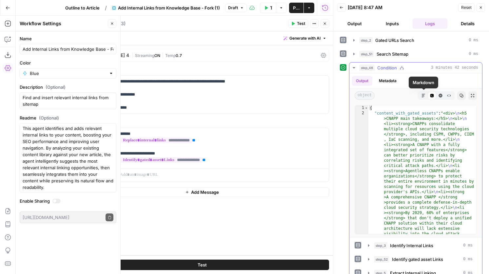
click at [426, 94] on button "Markdown" at bounding box center [423, 95] width 9 height 9
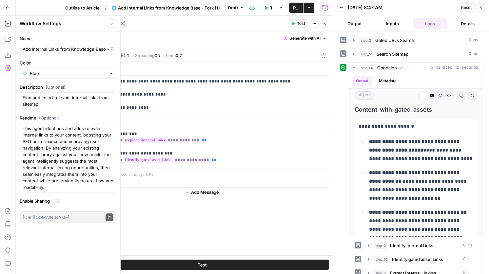
click at [293, 8] on span "Publish" at bounding box center [296, 8] width 7 height 7
click at [69, 6] on span "Outline to Article" at bounding box center [74, 8] width 34 height 7
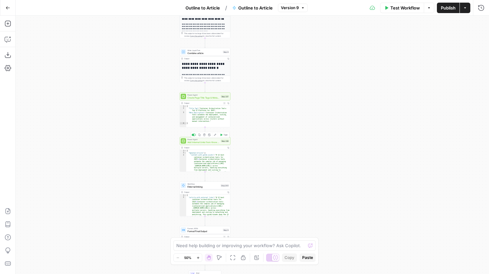
click at [225, 136] on span "Test" at bounding box center [225, 135] width 4 height 3
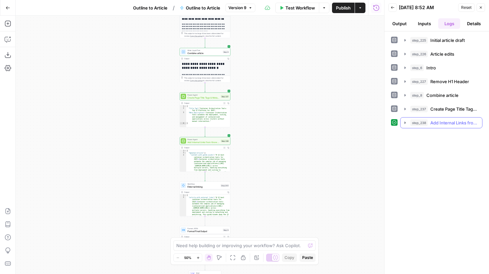
click at [431, 125] on span "Add Internal Links from Knowledge Base - Fork (1)" at bounding box center [454, 123] width 48 height 7
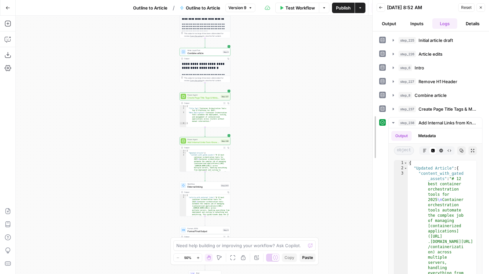
drag, startPoint x: 385, startPoint y: 166, endPoint x: 181, endPoint y: 159, distance: 203.9
click at [181, 159] on body "**********" at bounding box center [244, 137] width 489 height 274
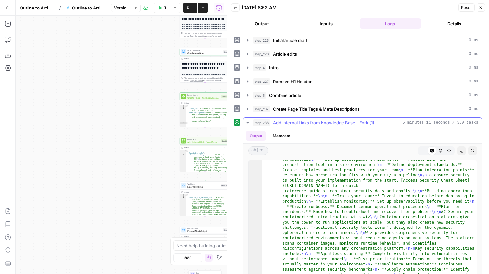
scroll to position [1129, 0]
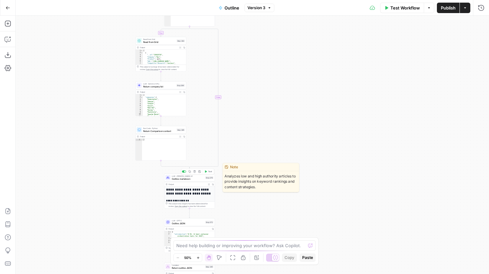
click at [207, 180] on div "LLM · Claude Opus 4.1 Outline markdown Step 376 Copy step Delete step Edit Note…" at bounding box center [189, 178] width 48 height 6
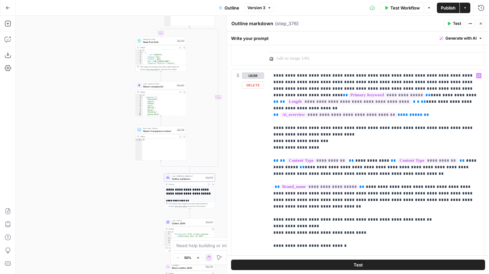
scroll to position [10, 0]
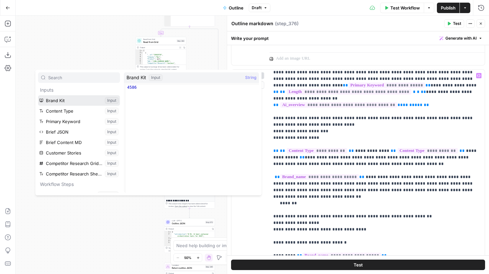
click at [58, 104] on button "Select variable Brand Kit" at bounding box center [79, 100] width 82 height 10
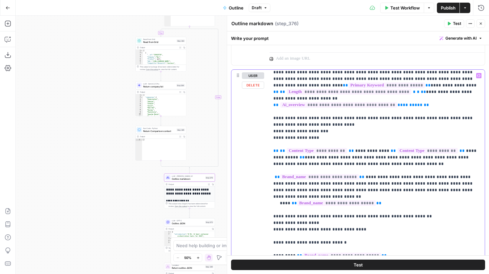
drag, startPoint x: 414, startPoint y: 199, endPoint x: 287, endPoint y: 197, distance: 126.8
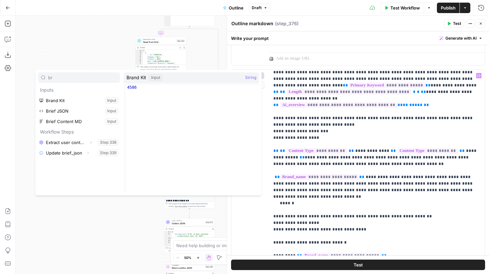
type input "br"
click at [63, 99] on button "Select variable Brand Kit" at bounding box center [79, 100] width 82 height 10
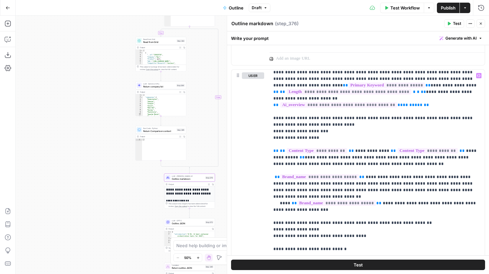
click at [454, 23] on span "Test" at bounding box center [457, 24] width 8 height 6
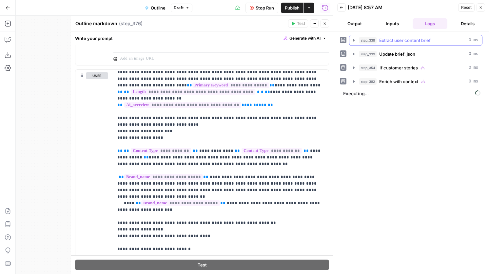
click at [395, 41] on span "Extract user content brief" at bounding box center [404, 40] width 51 height 7
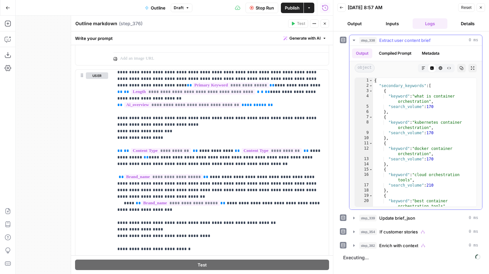
click at [395, 41] on span "Extract user content brief" at bounding box center [404, 40] width 51 height 7
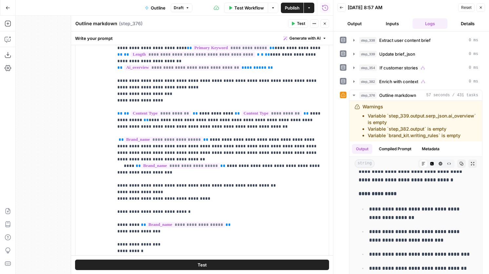
scroll to position [494, 0]
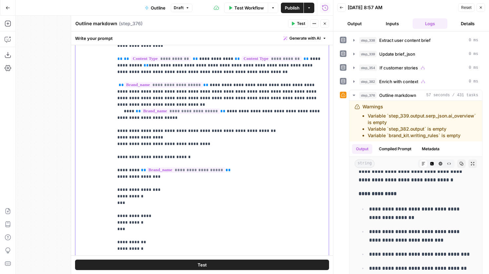
scroll to position [25, 0]
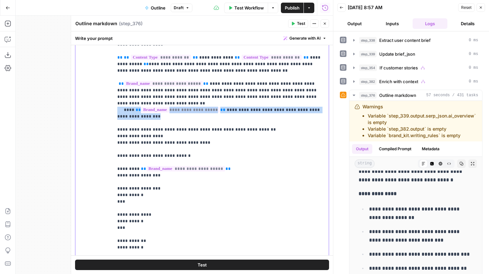
drag, startPoint x: 144, startPoint y: 109, endPoint x: 112, endPoint y: 105, distance: 32.4
click at [112, 105] on div "**********" at bounding box center [201, 133] width 253 height 282
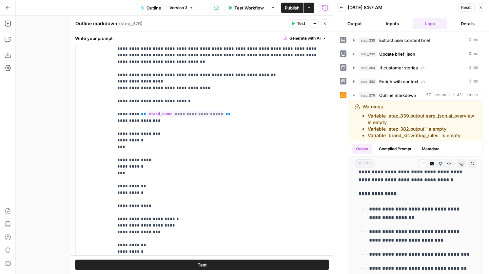
scroll to position [66, 0]
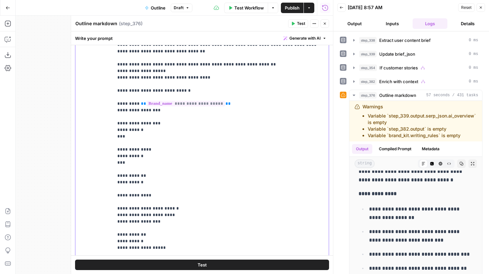
scroll to position [78, 0]
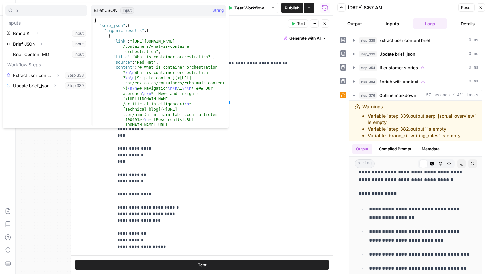
type input "b"
click at [37, 34] on icon "button" at bounding box center [37, 33] width 4 height 4
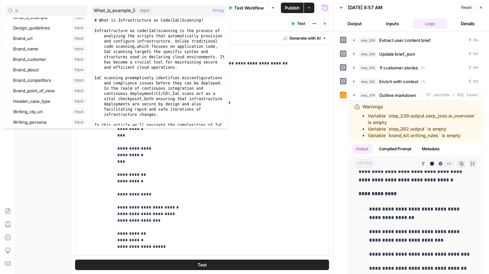
scroll to position [118, 0]
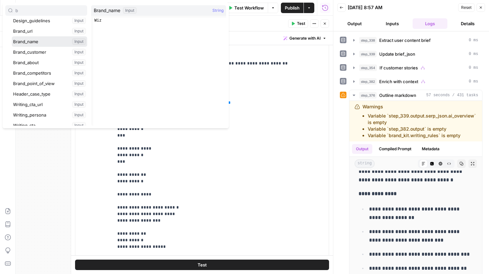
click at [41, 44] on button "Select variable Brand_name" at bounding box center [49, 41] width 75 height 10
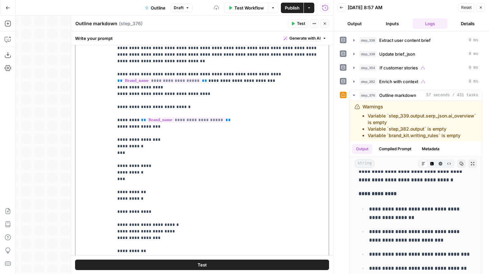
scroll to position [65, 0]
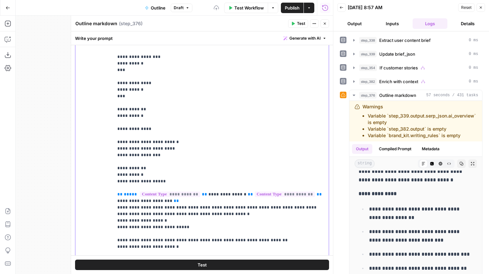
scroll to position [196, 0]
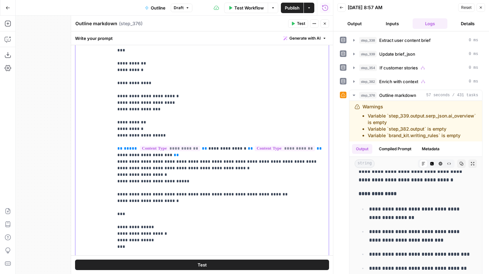
click at [152, 131] on p "**********" at bounding box center [220, 197] width 207 height 799
click at [155, 131] on p "**********" at bounding box center [220, 197] width 207 height 799
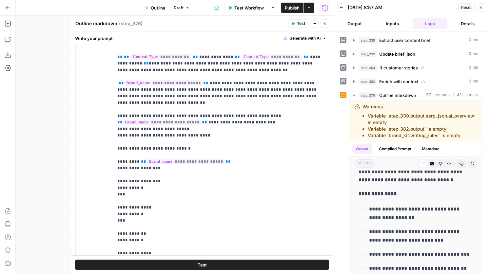
scroll to position [24, 0]
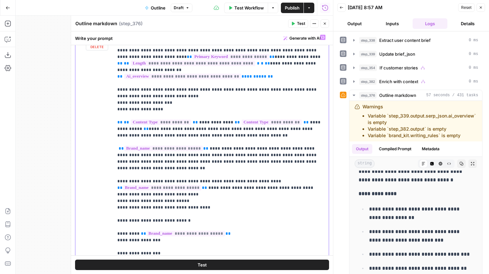
scroll to position [375, 0]
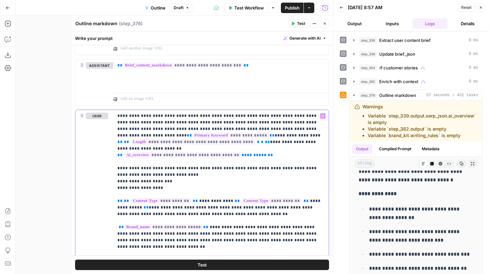
drag, startPoint x: 192, startPoint y: 216, endPoint x: 118, endPoint y: 249, distance: 81.7
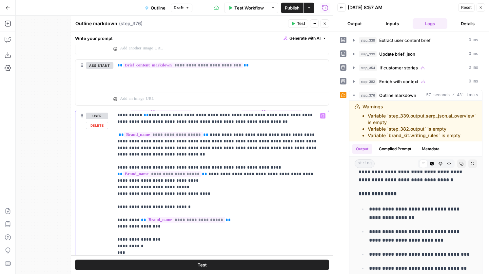
scroll to position [113, 0]
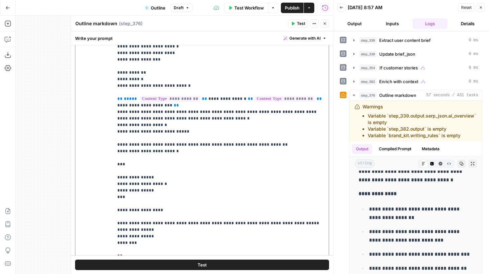
scroll to position [271, 0]
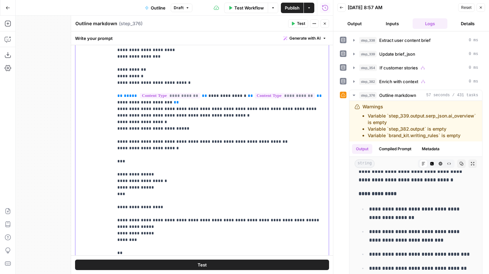
drag, startPoint x: 118, startPoint y: 161, endPoint x: 180, endPoint y: 80, distance: 101.9
click at [180, 80] on p "**********" at bounding box center [220, 142] width 207 height 806
copy p "**********"
click at [198, 77] on p "**********" at bounding box center [220, 142] width 207 height 806
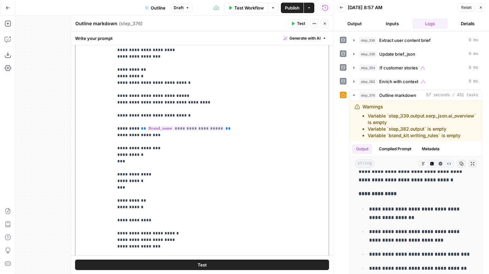
drag, startPoint x: 171, startPoint y: 226, endPoint x: 111, endPoint y: 125, distance: 117.7
click at [111, 125] on div "**********" at bounding box center [201, 148] width 253 height 282
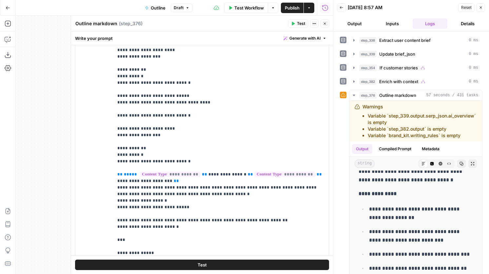
click at [300, 24] on span "Test" at bounding box center [301, 24] width 8 height 6
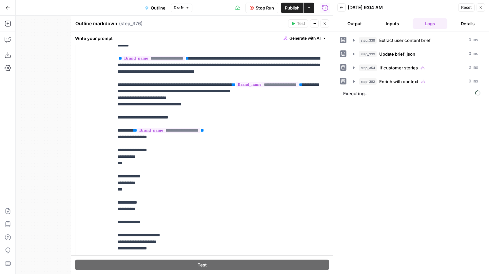
scroll to position [161, 0]
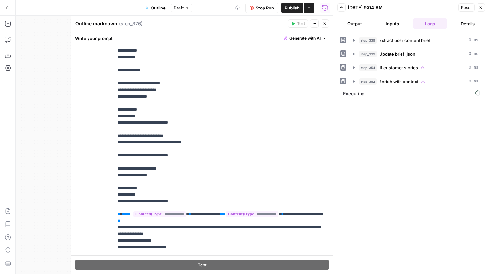
scroll to position [230, 0]
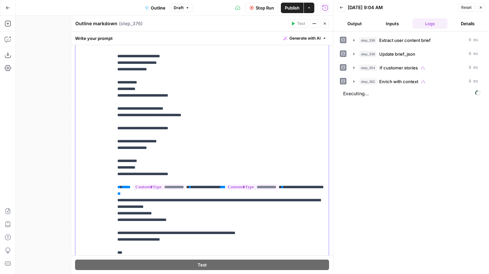
click at [163, 195] on p "**********" at bounding box center [220, 220] width 207 height 885
click at [262, 11] on button "Stop Run" at bounding box center [261, 8] width 33 height 10
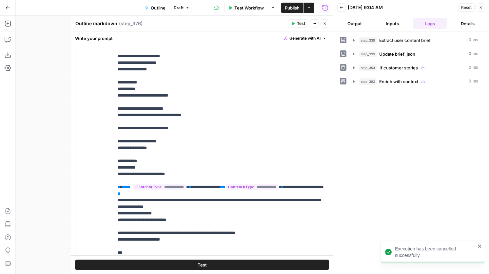
click at [303, 25] on span "Test" at bounding box center [301, 24] width 8 height 6
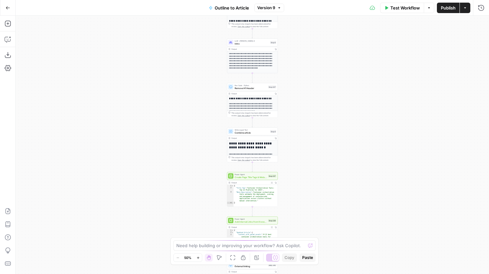
click at [251, 223] on span "Add Internal Links from Knowledge Base - Fork (1)" at bounding box center [251, 221] width 32 height 3
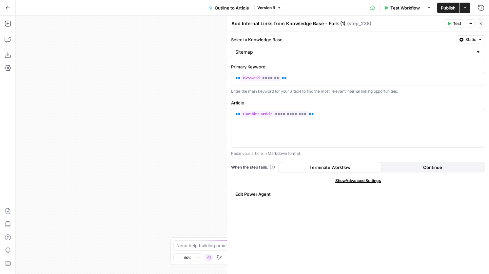
click at [258, 194] on span "Edit Power Agent" at bounding box center [252, 194] width 35 height 7
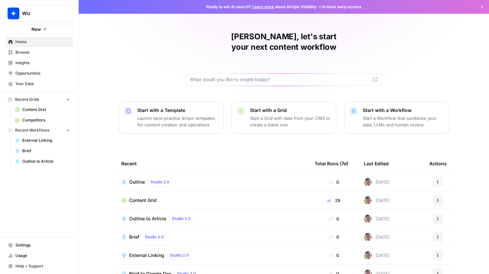
click at [45, 19] on button "Wiz" at bounding box center [39, 13] width 68 height 16
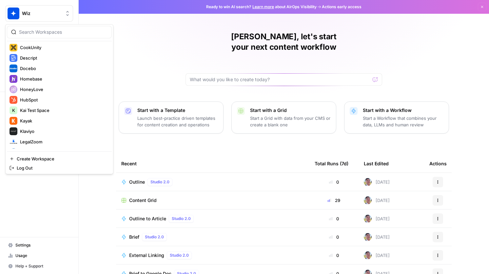
scroll to position [203, 0]
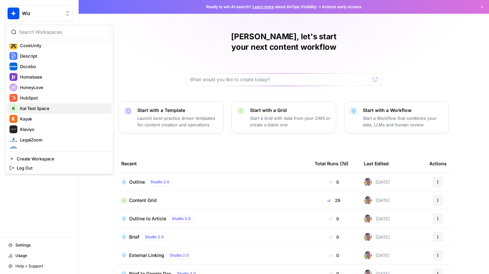
click at [54, 106] on span "Kai Test Space" at bounding box center [63, 108] width 86 height 7
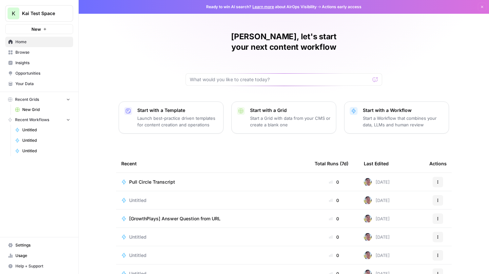
click at [152, 179] on span "Pull Circle Transcript" at bounding box center [152, 182] width 46 height 7
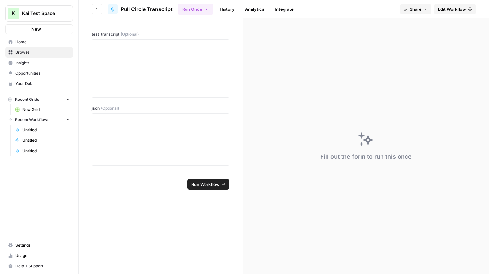
click at [456, 11] on span "Edit Workflow" at bounding box center [452, 9] width 28 height 7
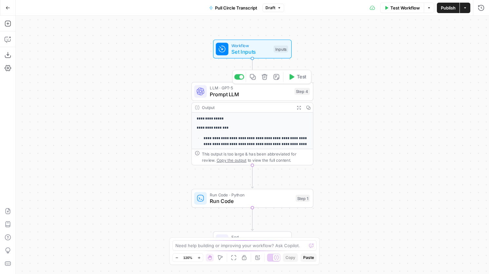
click at [267, 96] on span "Prompt LLM" at bounding box center [250, 94] width 81 height 8
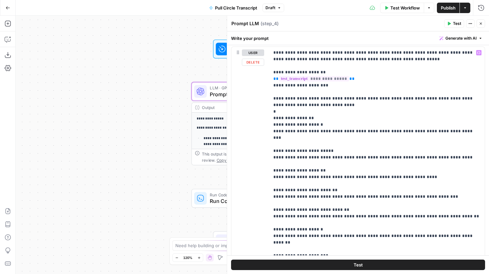
scroll to position [76, 0]
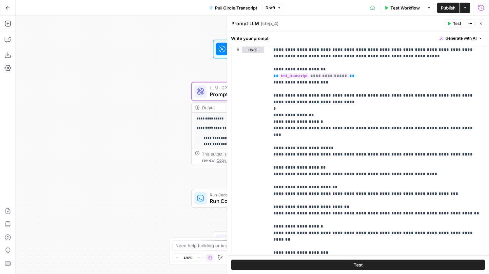
click at [482, 3] on button "Run History" at bounding box center [481, 8] width 10 height 10
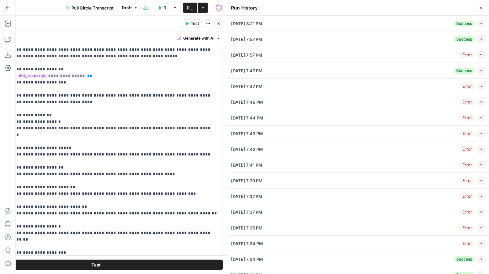
click at [484, 9] on button "Close" at bounding box center [480, 8] width 9 height 9
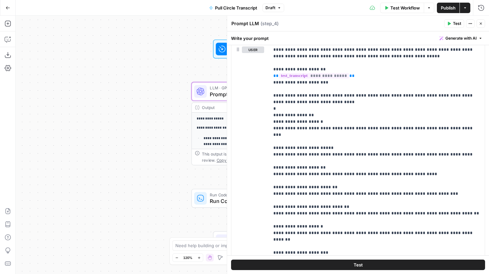
click at [484, 23] on button "Close" at bounding box center [480, 23] width 9 height 9
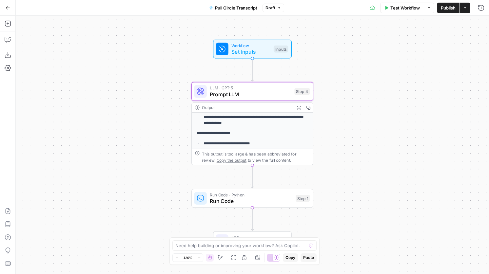
scroll to position [81, 0]
click at [255, 195] on span "Run Code · Python" at bounding box center [251, 195] width 83 height 6
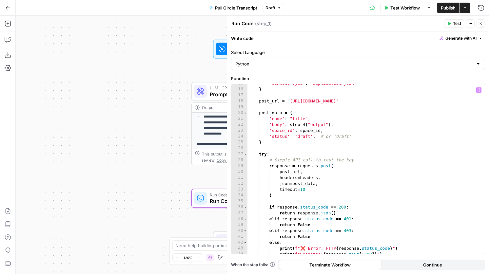
scroll to position [86, 0]
drag, startPoint x: 298, startPoint y: 137, endPoint x: 317, endPoint y: 137, distance: 18.7
click at [317, 137] on div "'Content-Type' : 'application/json' } post_url = "[URL][DOMAIN_NAME]" post_data…" at bounding box center [365, 172] width 237 height 182
click at [355, 140] on div "'Content-Type' : 'application/json' } post_url = "[URL][DOMAIN_NAME]" post_data…" at bounding box center [365, 172] width 237 height 182
type textarea "*"
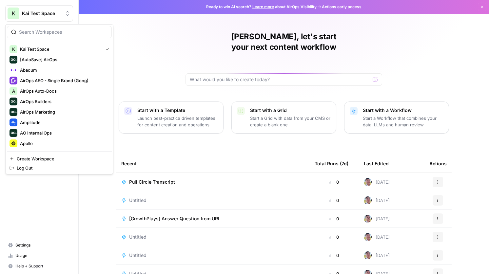
click at [19, 10] on div "K" at bounding box center [14, 14] width 12 height 12
click at [59, 121] on span "Amplitude" at bounding box center [63, 122] width 86 height 7
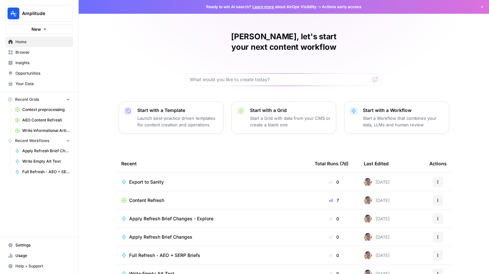
click at [27, 50] on span "Browse" at bounding box center [42, 52] width 55 height 6
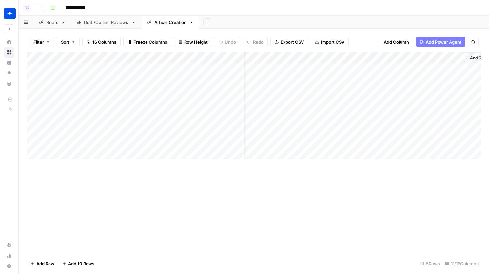
scroll to position [0, 271]
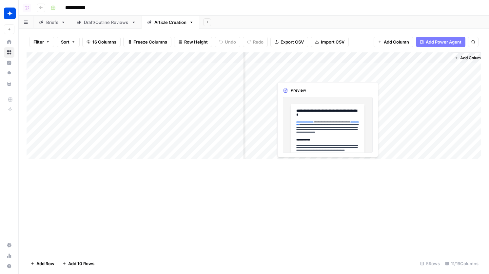
click at [292, 74] on div "Add Column" at bounding box center [254, 105] width 454 height 107
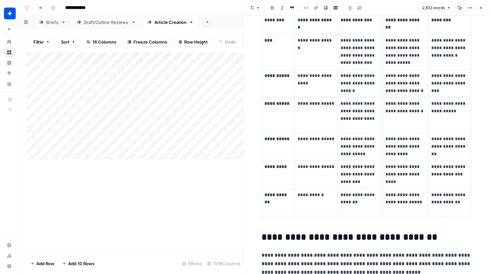
scroll to position [523, 0]
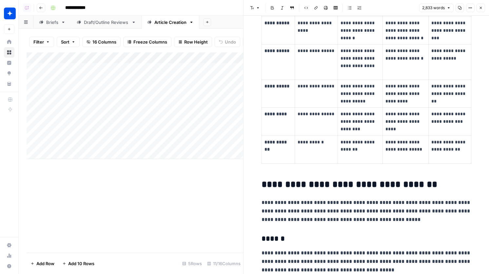
click at [483, 7] on button "Close" at bounding box center [480, 8] width 9 height 9
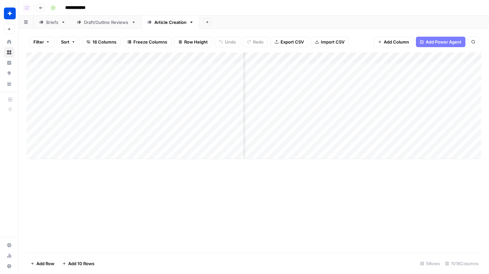
scroll to position [0, 45]
click at [360, 67] on div "Add Column" at bounding box center [254, 105] width 454 height 107
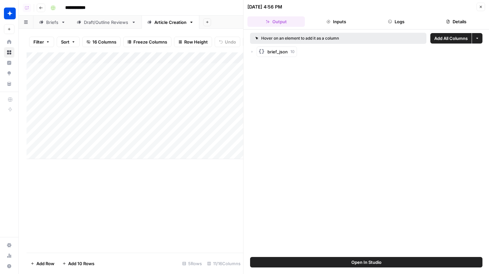
click at [395, 14] on header "[DATE] 4:56 PM Close Output Inputs Logs Details" at bounding box center [365, 14] width 245 height 29
click at [395, 18] on button "Logs" at bounding box center [396, 21] width 57 height 10
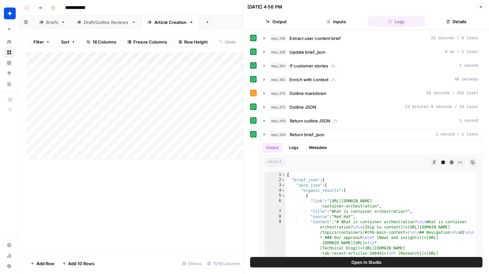
click at [336, 96] on div "step_376 Outline markdown 56 seconds / 432 tasks" at bounding box center [373, 93] width 209 height 7
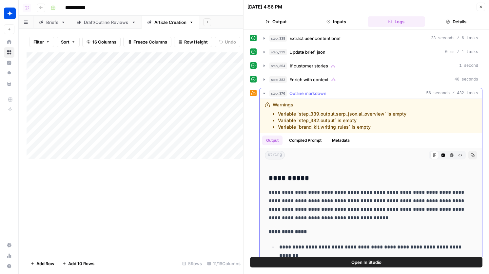
scroll to position [511, 0]
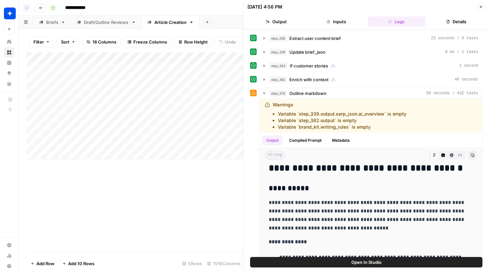
click at [467, 18] on button "Details" at bounding box center [456, 21] width 57 height 10
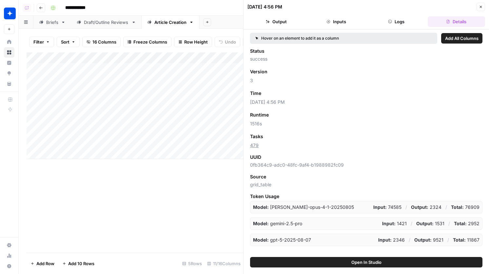
click at [479, 9] on button "Close" at bounding box center [480, 7] width 9 height 9
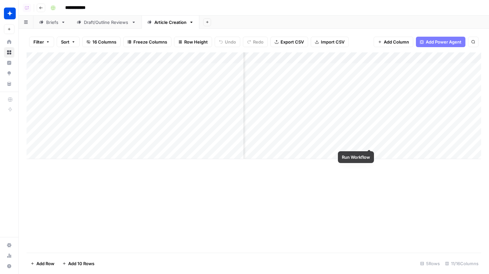
click at [389, 139] on div "Add Column" at bounding box center [254, 105] width 454 height 107
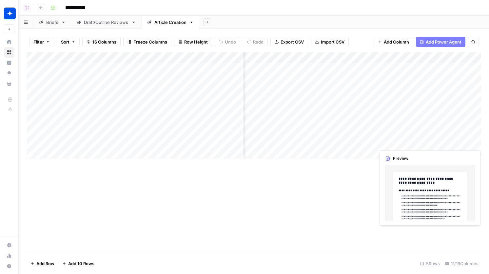
click at [389, 139] on div "Add Column" at bounding box center [254, 105] width 454 height 107
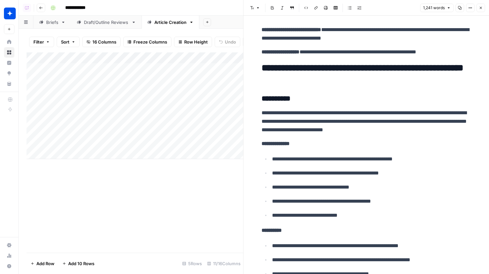
scroll to position [328, 0]
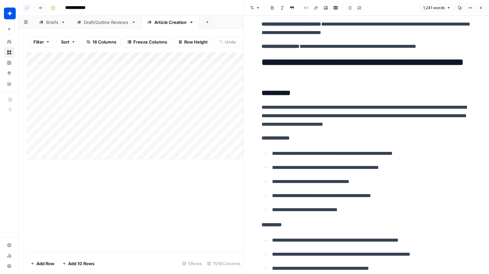
click at [481, 6] on icon "button" at bounding box center [481, 8] width 4 height 4
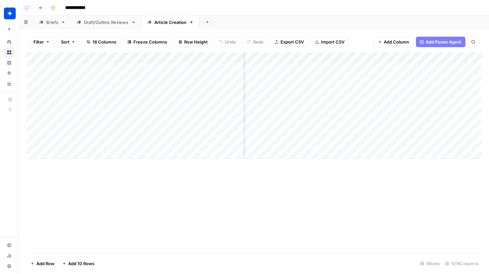
scroll to position [0, 161]
click at [372, 68] on div "Add Column" at bounding box center [254, 105] width 454 height 107
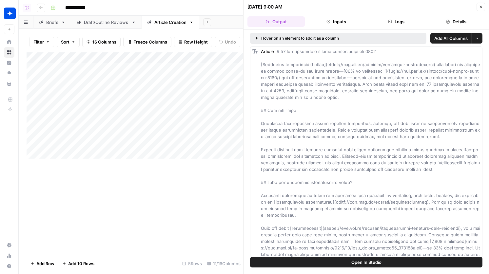
click at [403, 22] on button "Logs" at bounding box center [396, 21] width 57 height 10
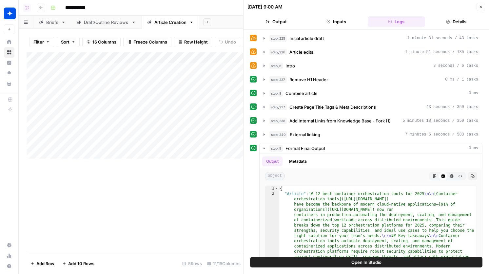
click at [451, 13] on header "[DATE] 9:00 AM Close Output Inputs Logs Details" at bounding box center [365, 14] width 245 height 29
click at [451, 18] on button "Details" at bounding box center [456, 21] width 57 height 10
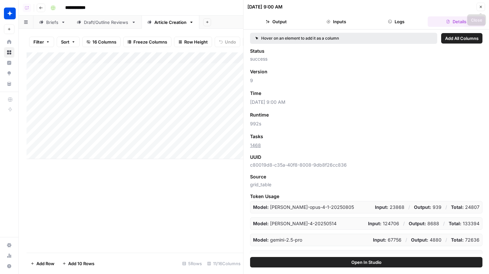
click at [482, 7] on icon "button" at bounding box center [481, 7] width 4 height 4
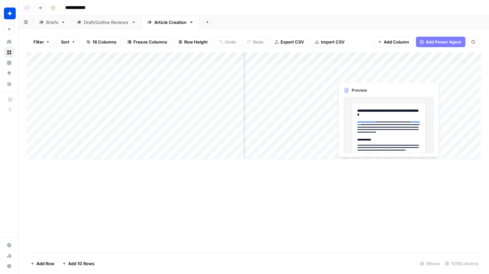
click at [399, 72] on div "Add Column" at bounding box center [254, 105] width 454 height 107
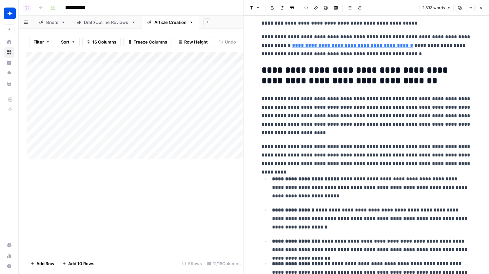
scroll to position [2538, 0]
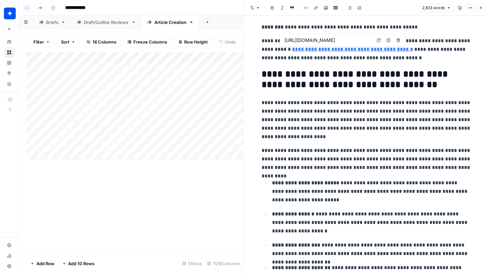
click at [376, 40] on link "Open in a new tab" at bounding box center [378, 40] width 9 height 9
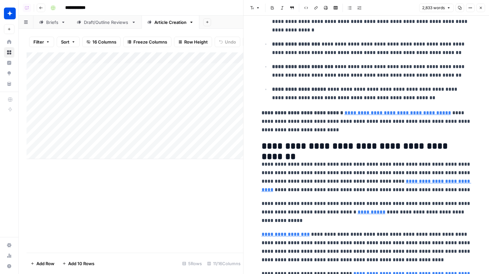
scroll to position [3001, 0]
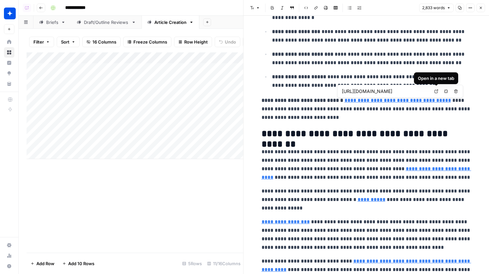
click at [435, 93] on icon at bounding box center [436, 92] width 4 height 4
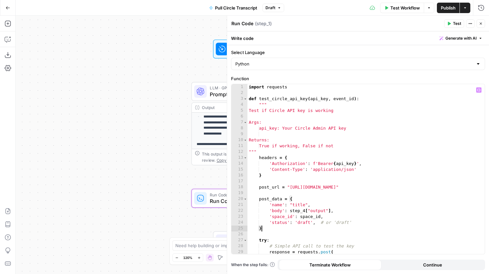
click at [481, 23] on icon "button" at bounding box center [481, 24] width 2 height 2
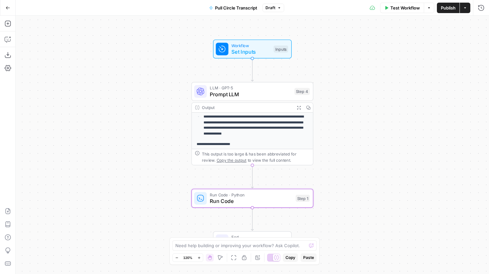
click at [237, 93] on span "Prompt LLM" at bounding box center [250, 94] width 81 height 8
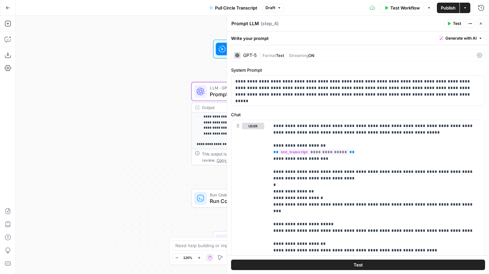
click at [221, 48] on icon at bounding box center [222, 49] width 6 height 6
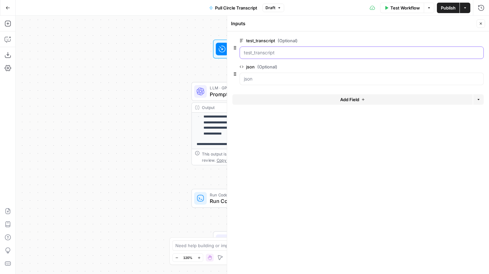
click at [296, 50] on input "test_transcript (Optional)" at bounding box center [362, 52] width 236 height 7
click at [272, 55] on input "test_transcript (Optional)" at bounding box center [362, 52] width 236 height 7
click at [255, 53] on input "test_transcript (Optional)" at bounding box center [362, 52] width 236 height 7
click at [257, 55] on input "test_transcript (Optional)" at bounding box center [362, 52] width 236 height 7
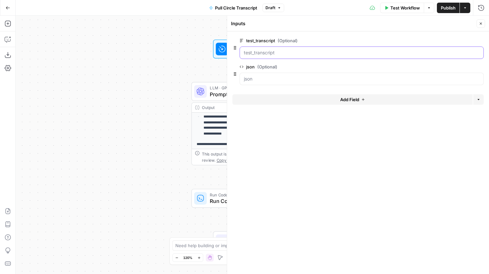
click at [257, 55] on input "test_transcript (Optional)" at bounding box center [362, 52] width 236 height 7
click at [392, 10] on span "Test Workflow" at bounding box center [404, 8] width 29 height 7
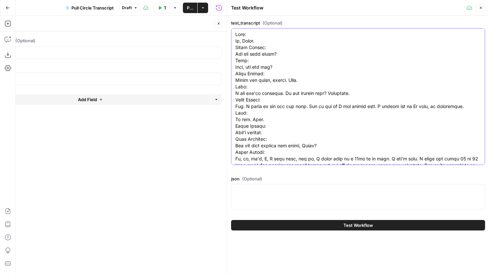
paste textarea "[PERSON_NAME] 0:02 Where, where are you located? [PERSON_NAME] 0:04 I'm in [GEO…"
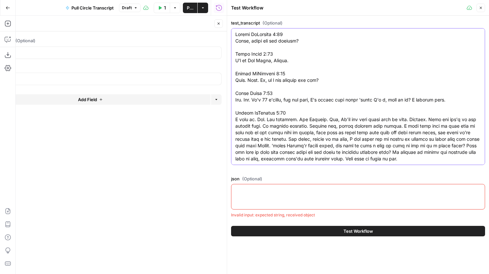
type textarea "[PERSON_NAME] 0:02 Where, where are you located? [PERSON_NAME] 0:04 I'm in [GEO…"
click at [286, 192] on textarea "json (Optional)" at bounding box center [357, 190] width 245 height 7
click at [482, 8] on icon "button" at bounding box center [481, 8] width 4 height 4
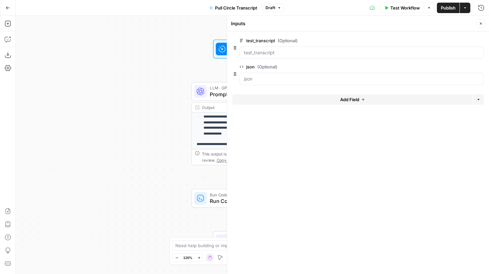
click at [405, 8] on span "Test Workflow" at bounding box center [404, 8] width 29 height 7
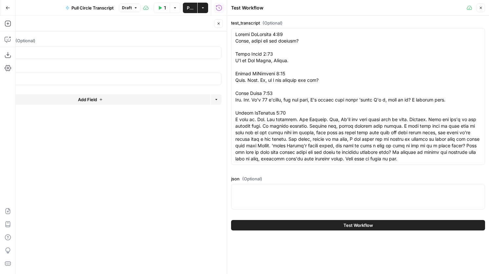
click at [481, 10] on button "Close" at bounding box center [480, 8] width 9 height 9
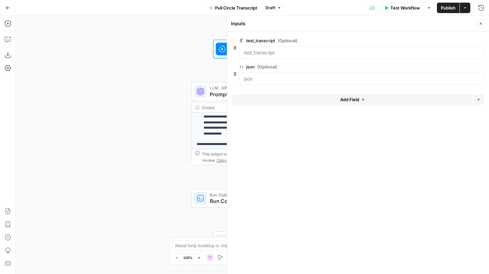
click at [480, 23] on icon "button" at bounding box center [481, 24] width 2 height 2
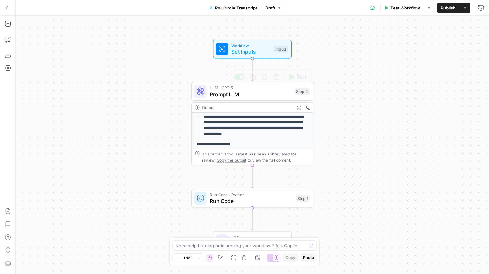
click at [283, 94] on span "Prompt LLM" at bounding box center [250, 94] width 81 height 8
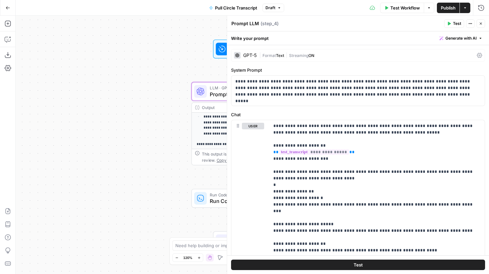
click at [214, 100] on div "LLM · GPT-5 Prompt LLM Step 4 Copy step Delete step Add Note Test" at bounding box center [252, 91] width 122 height 19
drag, startPoint x: 227, startPoint y: 111, endPoint x: 63, endPoint y: 99, distance: 165.3
click at [63, 99] on body "**********" at bounding box center [244, 137] width 489 height 274
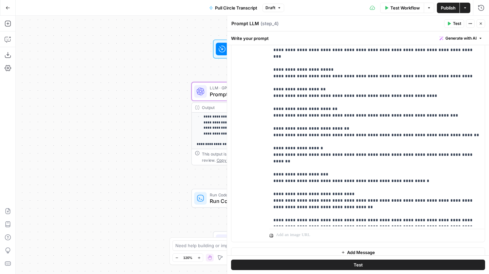
scroll to position [156, 0]
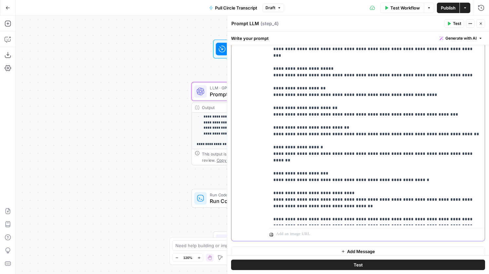
drag, startPoint x: 333, startPoint y: 194, endPoint x: 250, endPoint y: 44, distance: 171.6
click at [250, 44] on div "**********" at bounding box center [358, 152] width 262 height 243
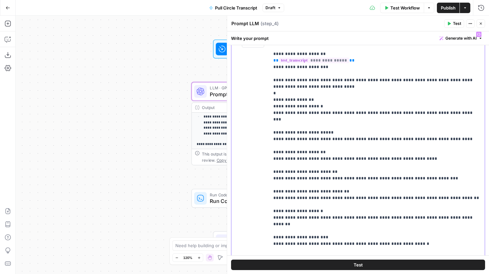
scroll to position [91, 0]
click at [294, 106] on p "**********" at bounding box center [376, 160] width 207 height 256
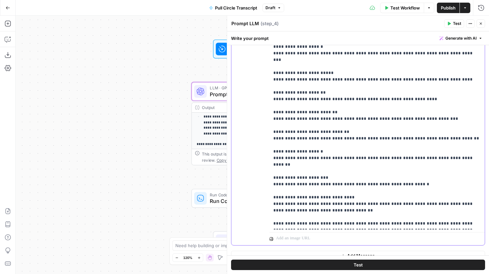
drag, startPoint x: 273, startPoint y: 95, endPoint x: 341, endPoint y: 272, distance: 190.4
click at [341, 272] on div "**********" at bounding box center [358, 152] width 262 height 243
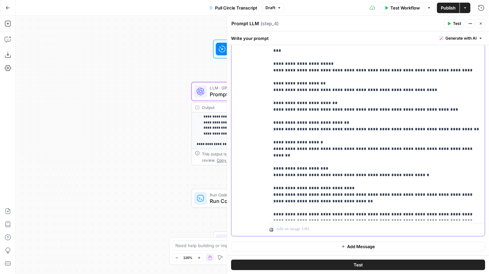
click at [335, 192] on p "**********" at bounding box center [376, 90] width 207 height 256
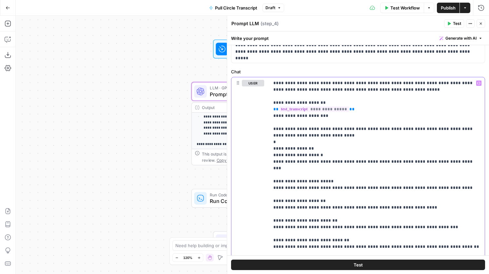
scroll to position [0, 0]
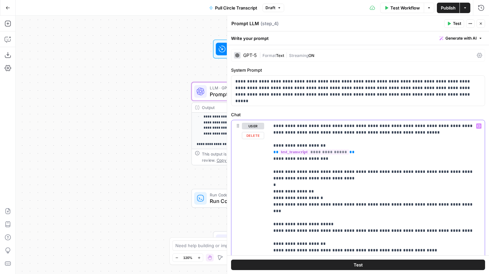
drag, startPoint x: 339, startPoint y: 190, endPoint x: 271, endPoint y: 174, distance: 69.6
click at [271, 174] on div "**********" at bounding box center [376, 250] width 215 height 261
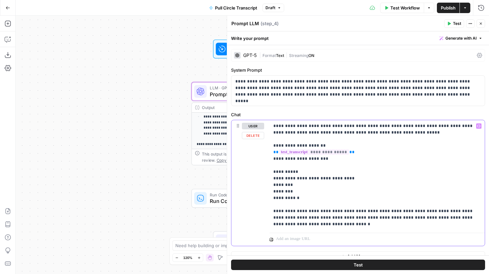
click at [277, 184] on p "**********" at bounding box center [376, 175] width 207 height 105
click at [297, 185] on p "**********" at bounding box center [376, 175] width 207 height 105
drag, startPoint x: 323, startPoint y: 185, endPoint x: 296, endPoint y: 186, distance: 27.2
click at [296, 186] on p "**********" at bounding box center [376, 175] width 207 height 105
click at [276, 192] on p "**********" at bounding box center [376, 175] width 207 height 105
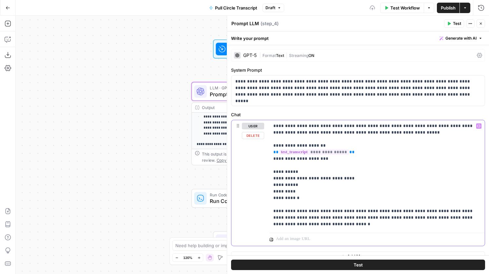
click at [288, 192] on p "**********" at bounding box center [376, 175] width 207 height 105
drag, startPoint x: 326, startPoint y: 191, endPoint x: 296, endPoint y: 191, distance: 30.1
click at [296, 191] on p "**********" at bounding box center [376, 175] width 207 height 105
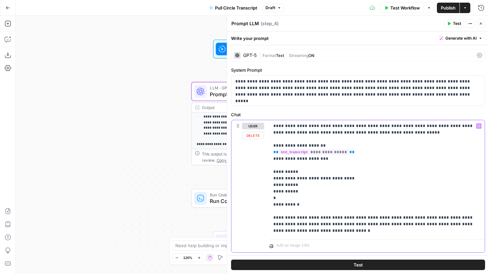
drag, startPoint x: 290, startPoint y: 197, endPoint x: 269, endPoint y: 185, distance: 24.5
click at [269, 185] on div "**********" at bounding box center [357, 186] width 253 height 132
copy p "**********"
click at [283, 198] on p "**********" at bounding box center [376, 178] width 207 height 111
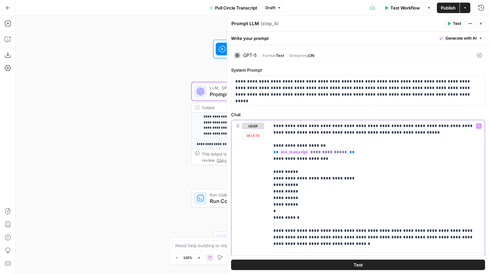
click at [292, 200] on p "**********" at bounding box center [376, 185] width 207 height 125
click at [294, 203] on p "**********" at bounding box center [376, 185] width 207 height 125
click at [293, 203] on p "**********" at bounding box center [376, 185] width 207 height 125
click at [292, 214] on p "**********" at bounding box center [376, 185] width 207 height 125
drag, startPoint x: 322, startPoint y: 211, endPoint x: 295, endPoint y: 212, distance: 27.6
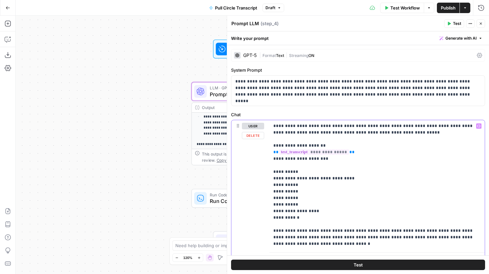
click at [295, 212] on p "**********" at bounding box center [376, 185] width 207 height 125
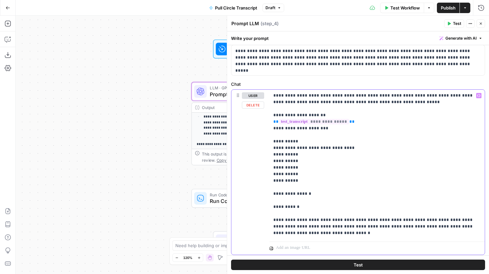
scroll to position [36, 0]
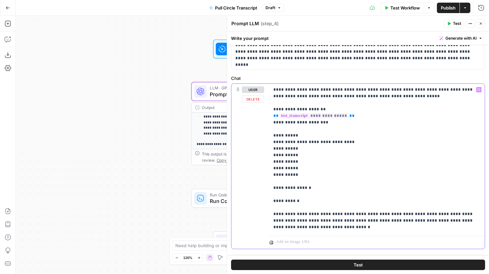
drag, startPoint x: 387, startPoint y: 98, endPoint x: 433, endPoint y: 92, distance: 46.5
click at [433, 92] on p "**********" at bounding box center [376, 158] width 207 height 144
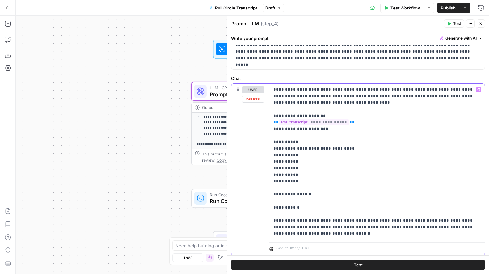
click at [322, 211] on p "**********" at bounding box center [376, 161] width 207 height 151
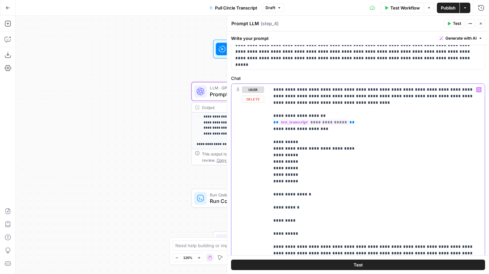
click at [287, 229] on p "**********" at bounding box center [376, 174] width 207 height 177
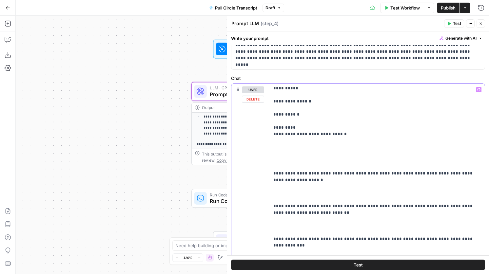
scroll to position [100, 0]
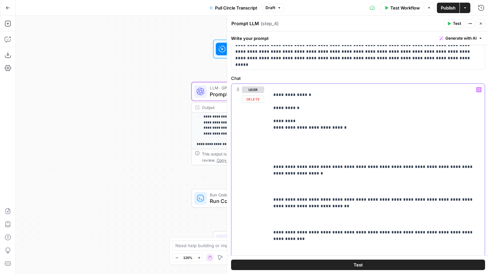
click at [294, 161] on p "**********" at bounding box center [376, 200] width 207 height 426
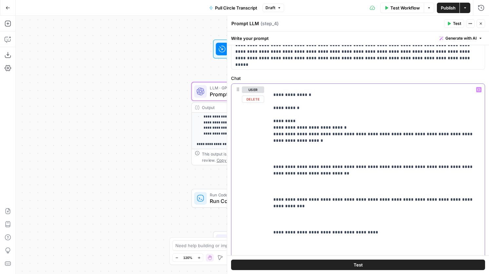
click at [272, 127] on div "**********" at bounding box center [376, 217] width 215 height 267
click at [272, 136] on div "**********" at bounding box center [376, 217] width 215 height 267
click at [274, 164] on p "**********" at bounding box center [376, 183] width 207 height 393
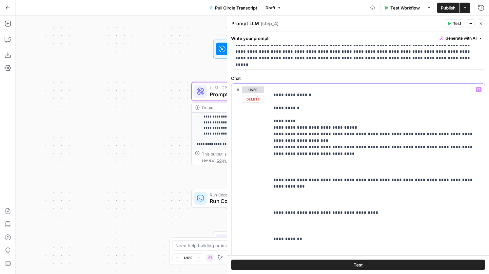
click at [273, 181] on div "**********" at bounding box center [376, 217] width 215 height 267
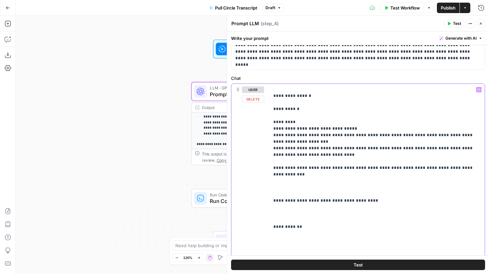
scroll to position [92, 0]
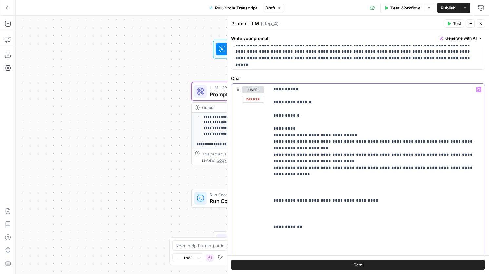
click at [272, 194] on div "**********" at bounding box center [376, 217] width 215 height 267
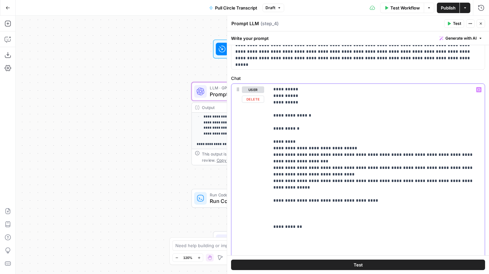
scroll to position [72, 0]
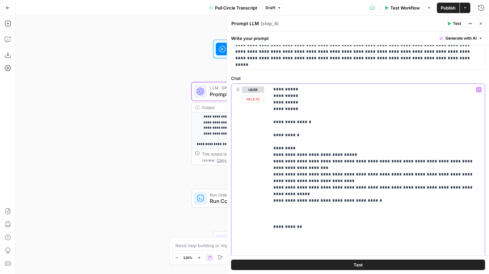
click at [272, 221] on div "**********" at bounding box center [376, 217] width 215 height 267
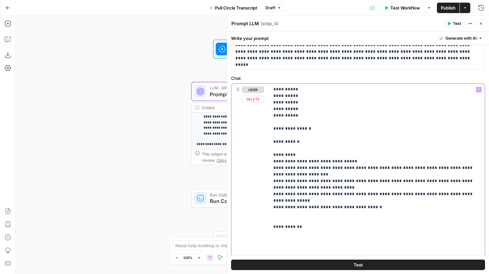
scroll to position [59, 0]
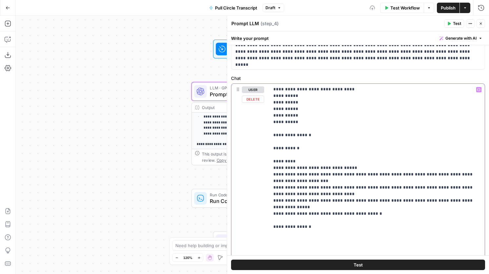
click at [317, 221] on p "**********" at bounding box center [376, 187] width 207 height 321
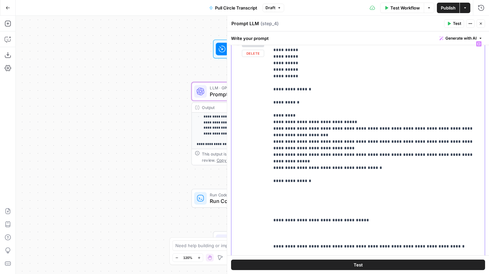
scroll to position [112, 0]
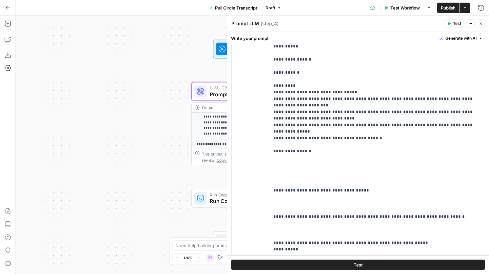
click at [273, 184] on p "**********" at bounding box center [376, 112] width 207 height 321
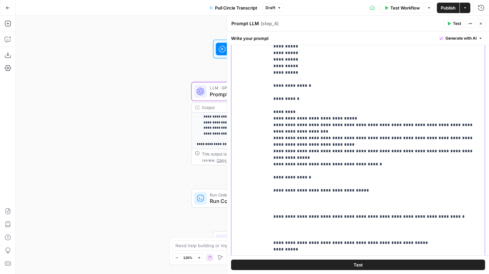
scroll to position [27, 0]
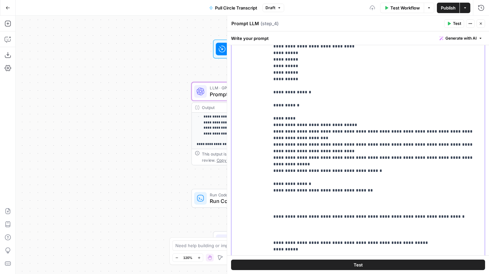
click at [273, 211] on p "**********" at bounding box center [376, 128] width 207 height 288
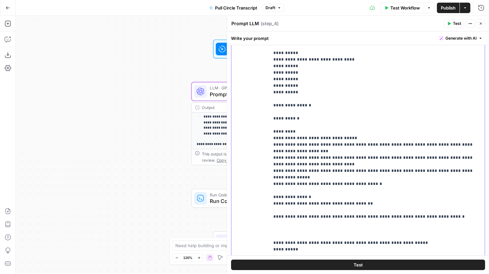
scroll to position [7, 0]
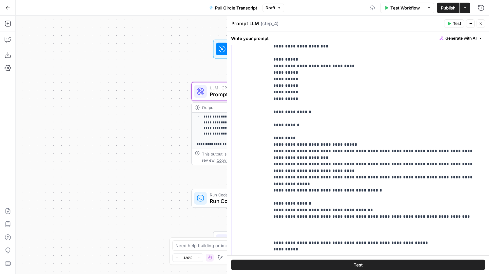
click at [274, 235] on p "**********" at bounding box center [376, 138] width 207 height 269
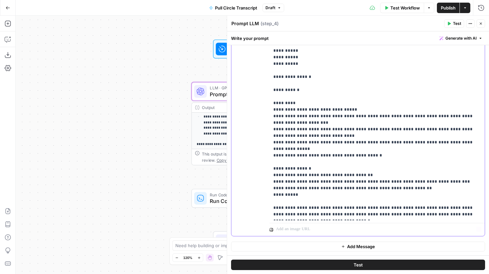
scroll to position [0, 0]
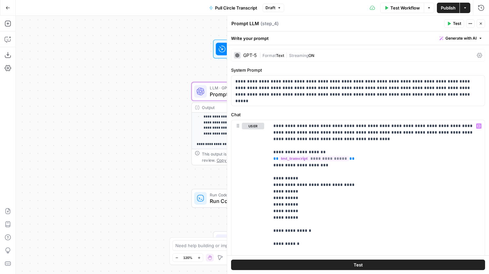
click at [393, 10] on span "Test Workflow" at bounding box center [404, 8] width 29 height 7
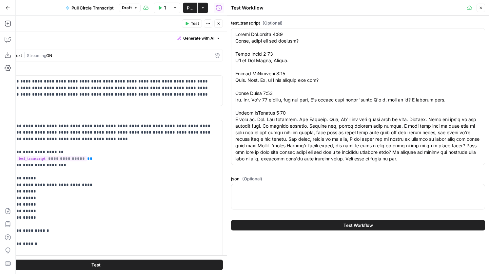
click at [484, 9] on button "Close" at bounding box center [480, 8] width 9 height 9
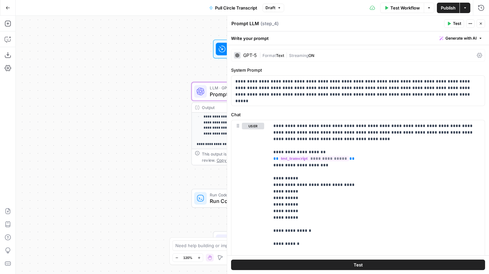
click at [378, 265] on button "Test" at bounding box center [358, 265] width 254 height 10
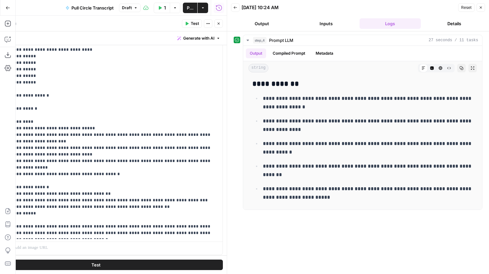
scroll to position [154, 0]
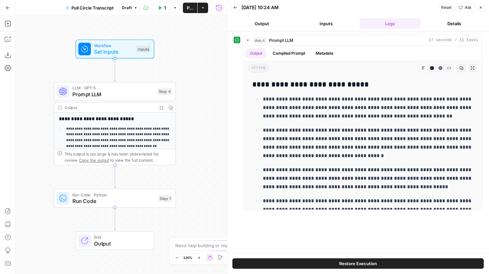
click at [121, 198] on span "Run Code" at bounding box center [113, 201] width 83 height 8
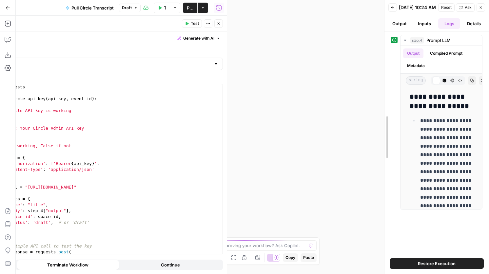
drag, startPoint x: 229, startPoint y: 84, endPoint x: 495, endPoint y: 130, distance: 269.6
click at [489, 130] on html "**********" at bounding box center [244, 137] width 489 height 274
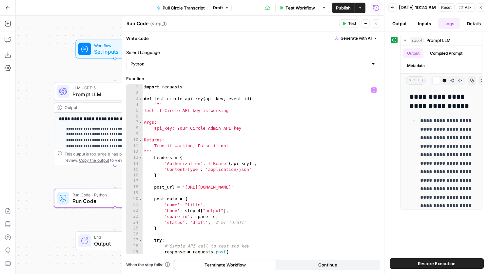
click at [96, 97] on span "Prompt LLM" at bounding box center [112, 94] width 81 height 8
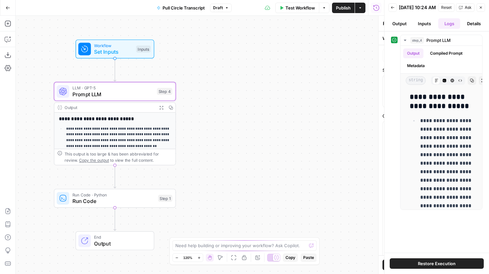
type textarea "Prompt LLM"
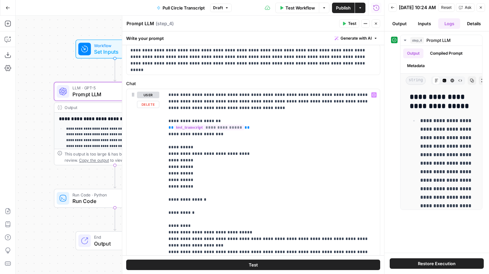
scroll to position [49, 0]
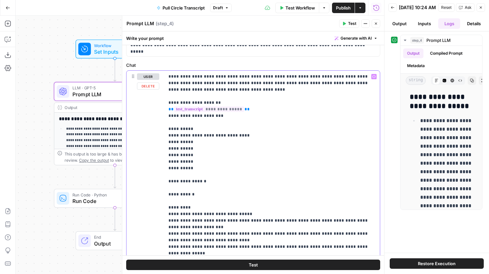
drag, startPoint x: 204, startPoint y: 191, endPoint x: 163, endPoint y: 135, distance: 69.9
click at [163, 135] on div "**********" at bounding box center [252, 206] width 253 height 270
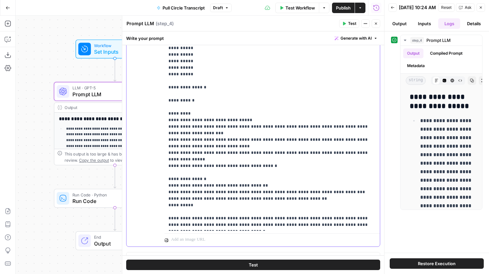
scroll to position [145, 0]
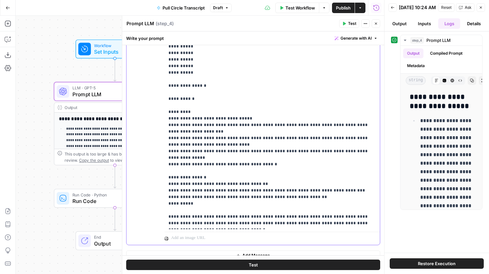
drag, startPoint x: 305, startPoint y: 188, endPoint x: 169, endPoint y: 121, distance: 151.7
click at [169, 121] on p "**********" at bounding box center [271, 102] width 207 height 249
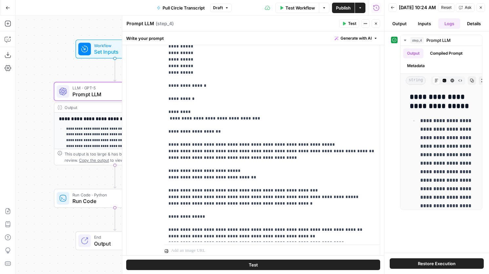
click at [341, 23] on button "Test" at bounding box center [349, 23] width 20 height 9
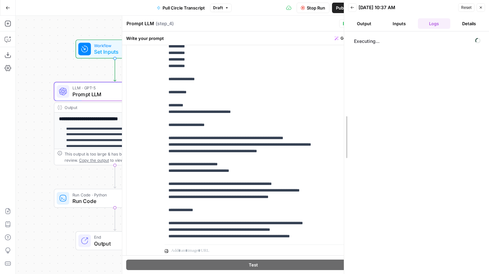
drag, startPoint x: 385, startPoint y: 76, endPoint x: 298, endPoint y: 77, distance: 86.5
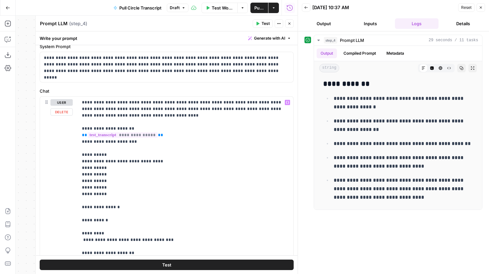
scroll to position [0, 0]
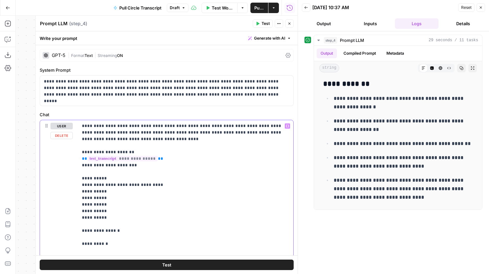
drag, startPoint x: 128, startPoint y: 244, endPoint x: 75, endPoint y: 243, distance: 53.4
click at [75, 243] on div "**********" at bounding box center [166, 261] width 253 height 282
drag, startPoint x: 185, startPoint y: 247, endPoint x: 127, endPoint y: 246, distance: 58.0
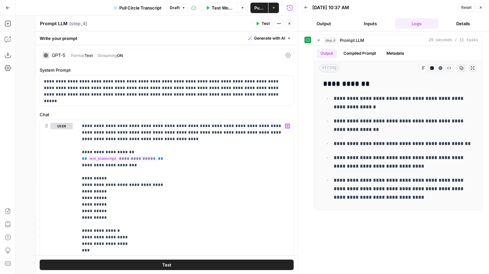
click at [265, 25] on span "Test" at bounding box center [265, 24] width 8 height 6
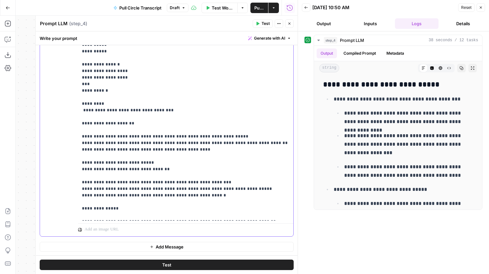
drag, startPoint x: 174, startPoint y: 111, endPoint x: 79, endPoint y: 110, distance: 95.0
click at [79, 110] on div "**********" at bounding box center [185, 87] width 215 height 267
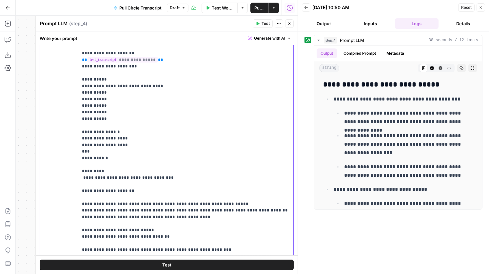
scroll to position [96, 0]
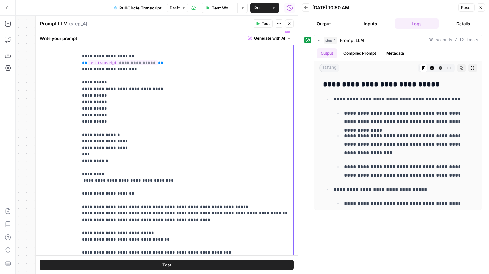
drag, startPoint x: 162, startPoint y: 89, endPoint x: 92, endPoint y: 89, distance: 69.5
click at [92, 89] on p "**********" at bounding box center [185, 243] width 207 height 432
click at [94, 90] on p "**********" at bounding box center [185, 243] width 207 height 432
click at [269, 22] on span "Test" at bounding box center [265, 24] width 8 height 6
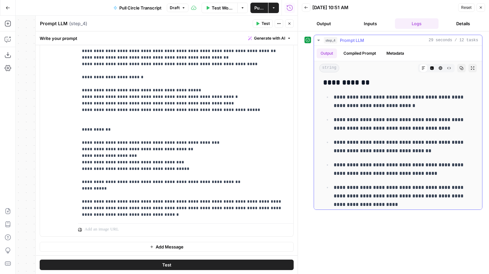
scroll to position [314, 0]
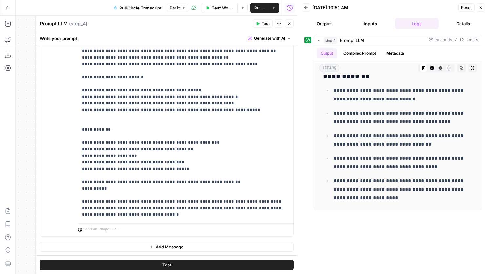
click at [366, 24] on button "Inputs" at bounding box center [370, 23] width 44 height 10
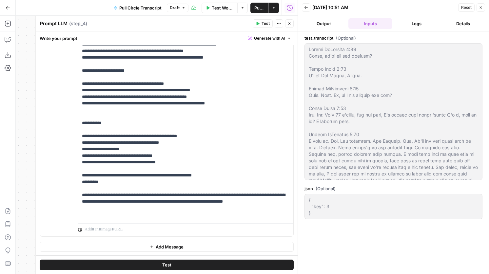
click at [291, 23] on icon "button" at bounding box center [289, 24] width 4 height 4
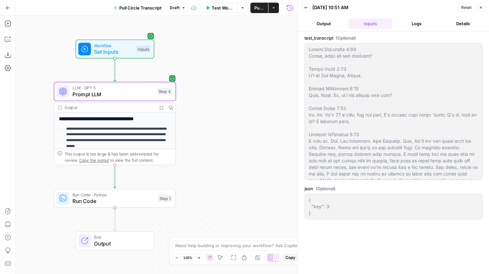
click at [6, 7] on icon "button" at bounding box center [8, 8] width 5 height 5
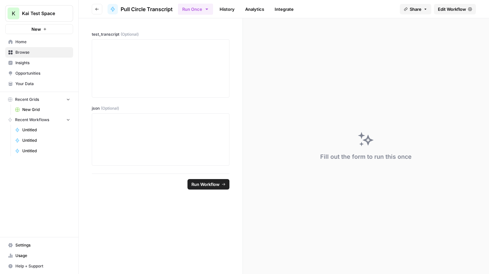
click at [40, 80] on link "Your Data" at bounding box center [39, 84] width 68 height 10
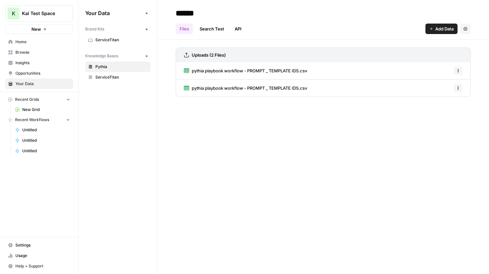
click at [40, 249] on link "Settings" at bounding box center [39, 245] width 68 height 10
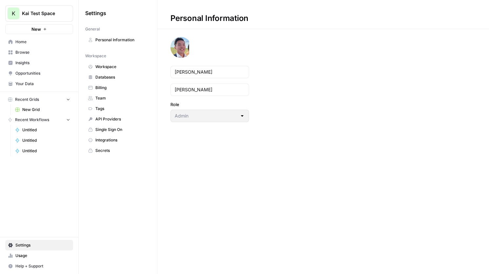
click at [112, 149] on span "Secrets" at bounding box center [121, 151] width 52 height 6
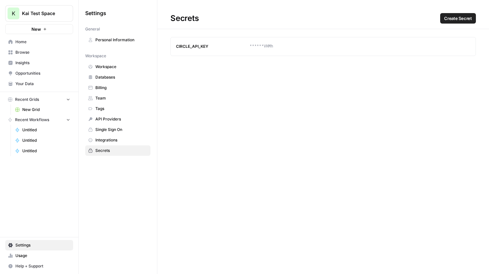
click at [453, 18] on span "Create Secret" at bounding box center [458, 18] width 28 height 7
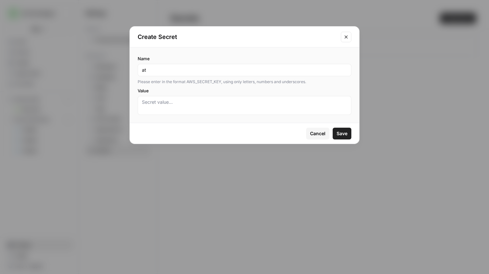
type input "a"
type input "ATTENTION_API_KEY"
click at [203, 108] on textarea "Value" at bounding box center [244, 105] width 205 height 13
paste textarea "eyJhbGciOiJIUzI1NiIsInR5cCI6IkpXVCJ9.eyJhcGkta2V5IjoiQnFDa29nUFJaVEw0VFJCbXFFYk…"
type textarea "eyJhbGciOiJIUzI1NiIsInR5cCI6IkpXVCJ9.eyJhcGkta2V5IjoiQnFDa29nUFJaVEw0VFJCbXFFYk…"
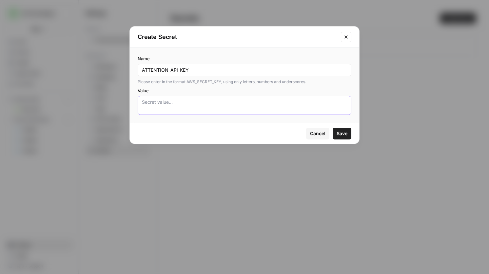
click at [166, 102] on textarea "Value" at bounding box center [244, 105] width 205 height 13
paste textarea "eyJhbGciOiJIUzI1NiIsInR5cCI6IkpXVCJ9.eyJhcGkta2V5IjoiQnFDa29nUFJaVEw0VFJCbXFFYk…"
click at [216, 103] on textarea "eyJhbGciOiJIUzI1NiIsInR5cCI6IkpXVCJ9.eyJhcGkta2V5IjoiQnFDa29nUFJaVEw0VFJCbXFFYk…" at bounding box center [244, 105] width 205 height 13
click at [215, 103] on textarea "eyJhbGciOiJIUzI1NiIsInR5cCI6IkpXVCJ9.eyJhcGkta2V5IjoiQnFDa29nUFJaVEw0VFJCbXFFYk…" at bounding box center [244, 105] width 205 height 13
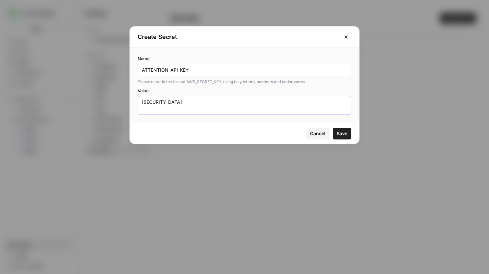
scroll to position [0, 0]
drag, startPoint x: 241, startPoint y: 104, endPoint x: 206, endPoint y: 82, distance: 42.1
click at [206, 82] on section "Name ATTENTION_API_KEY Please enter in the format AWS_SECRET_KEY, using only le…" at bounding box center [245, 85] width 214 height 60
type textarea "eyJhbGciOiJIUzI1NiIsInR5cCI6IkpXVCJ9.eyJhcGkta2V5IjoiQnFDa29nUFJaVEw0VFJCbXFFYk…"
click at [343, 136] on span "Save" at bounding box center [341, 133] width 11 height 7
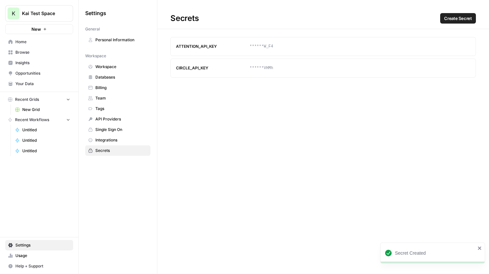
click at [33, 40] on span "Home" at bounding box center [42, 42] width 55 height 6
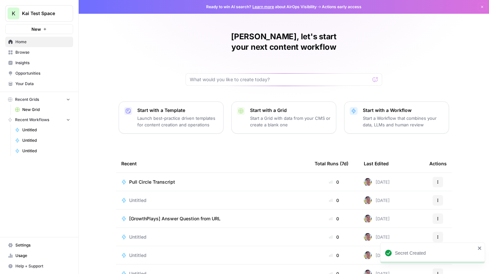
click at [157, 179] on span "Pull Circle Transcript" at bounding box center [152, 182] width 46 height 7
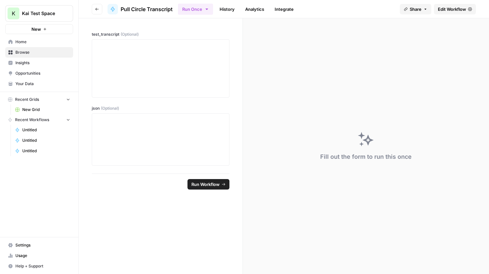
click at [451, 9] on span "Edit Workflow" at bounding box center [452, 9] width 28 height 7
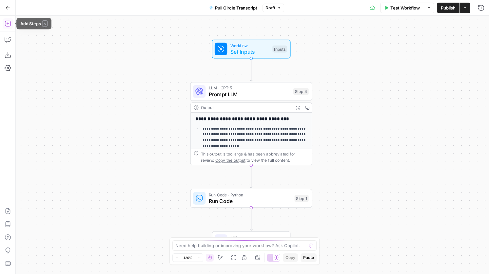
click at [9, 26] on icon "button" at bounding box center [8, 24] width 6 height 6
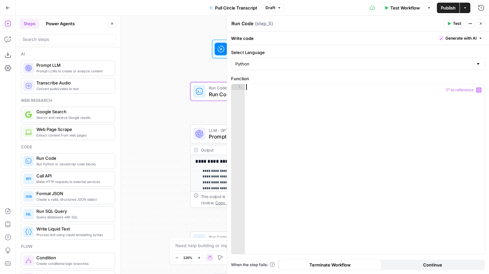
click at [274, 99] on div at bounding box center [365, 175] width 240 height 182
paste textarea "**********"
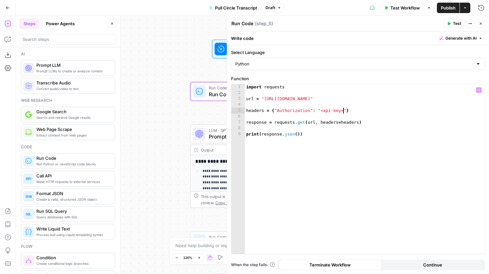
click at [344, 110] on div "import requests url = "http://api.attention.tech/v2/conversations" headers = { …" at bounding box center [365, 175] width 240 height 182
click at [343, 110] on div "import requests url = "http://api.attention.tech/v2/conversations" headers = { …" at bounding box center [365, 175] width 240 height 182
drag, startPoint x: 346, startPoint y: 110, endPoint x: 318, endPoint y: 111, distance: 27.5
click at [318, 111] on div "import requests url = "http://api.attention.tech/v2/conversations" headers = { …" at bounding box center [365, 175] width 240 height 182
type textarea "**********"
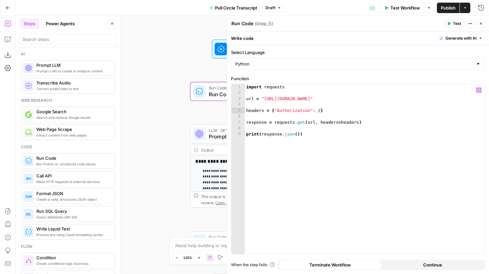
scroll to position [0, 6]
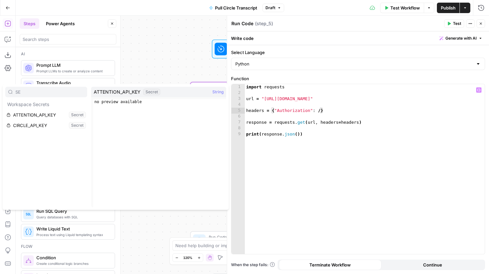
type input "SE"
click at [45, 113] on button "Select variable ATTENTION_API_KEY" at bounding box center [46, 115] width 82 height 10
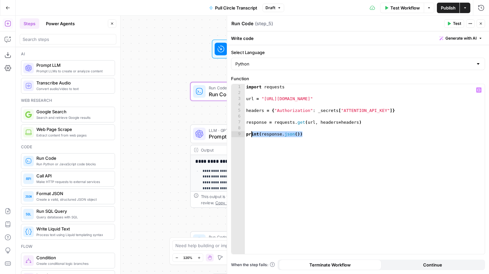
drag, startPoint x: 314, startPoint y: 133, endPoint x: 243, endPoint y: 136, distance: 70.8
click at [243, 136] on div "**********" at bounding box center [357, 169] width 253 height 170
type textarea "*"
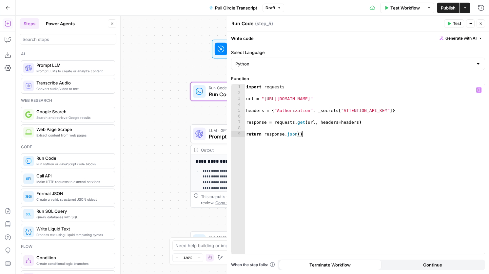
type textarea "**********"
click at [455, 23] on span "Test" at bounding box center [457, 24] width 8 height 6
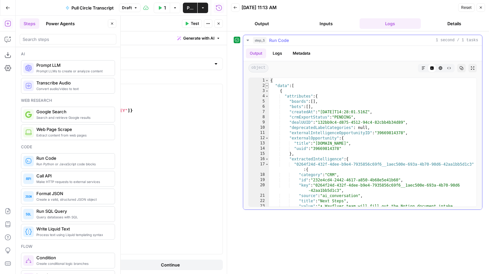
type textarea "*"
click at [267, 85] on span "Toggle code folding, rows 2 through 2438" at bounding box center [267, 85] width 4 height 5
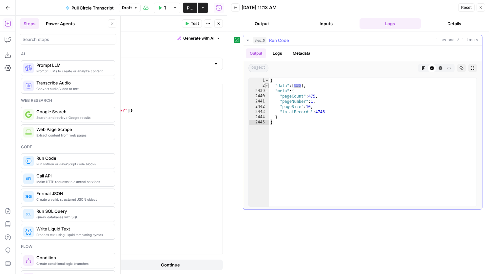
click at [267, 85] on span "Toggle code folding, rows 2 through 2438" at bounding box center [267, 85] width 4 height 5
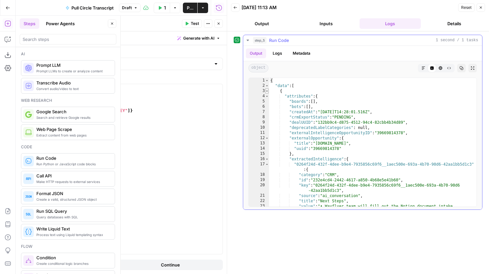
click at [267, 91] on span "Toggle code folding, rows 3 through 242" at bounding box center [267, 90] width 4 height 5
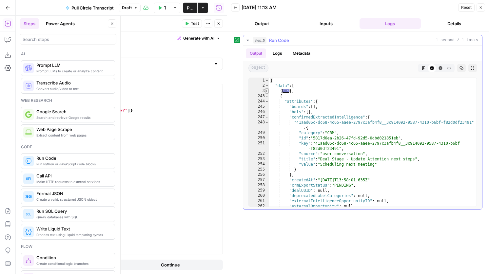
click at [267, 91] on span "Toggle code folding, rows 3 through 242" at bounding box center [267, 90] width 4 height 5
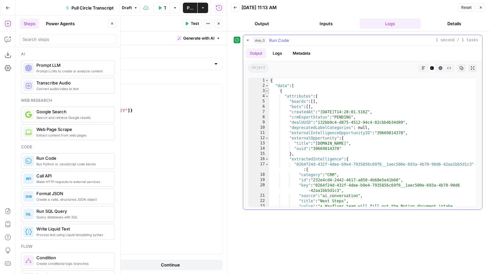
click at [267, 91] on span "Toggle code folding, rows 3 through 242" at bounding box center [267, 90] width 4 height 5
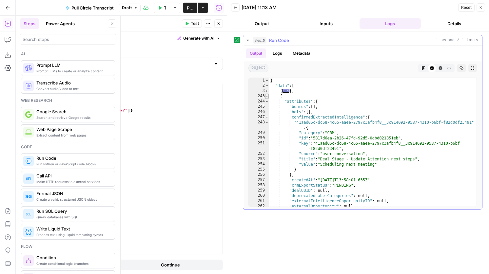
click at [267, 96] on span "Toggle code folding, rows 243 through 509" at bounding box center [267, 96] width 4 height 5
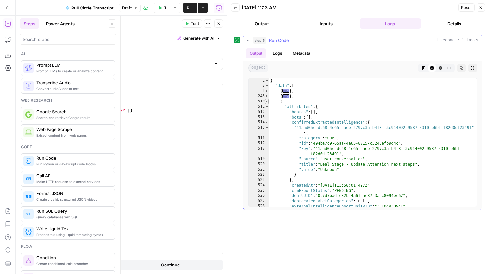
click at [268, 103] on span "Toggle code folding, rows 510 through 794" at bounding box center [267, 101] width 4 height 5
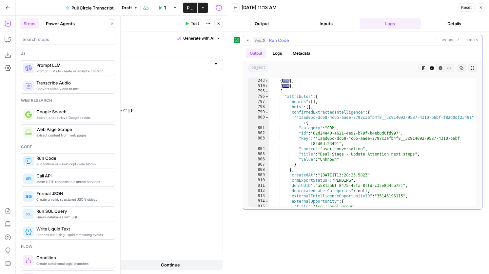
scroll to position [4, 0]
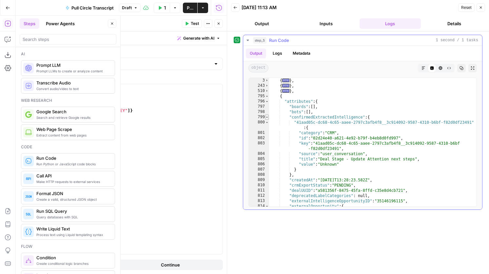
click at [267, 117] on span "Toggle code folding, rows 799 through 808" at bounding box center [267, 117] width 4 height 5
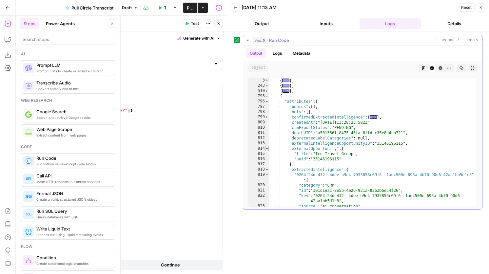
click at [267, 148] on span "Toggle code folding, rows 814 through 817" at bounding box center [267, 148] width 4 height 5
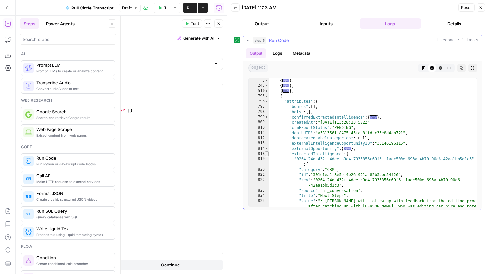
click at [268, 154] on span "Toggle code folding, rows 818 through 924" at bounding box center [267, 153] width 4 height 5
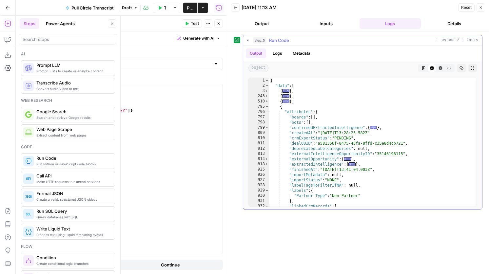
scroll to position [0, 0]
click at [108, 98] on div "import requests url = "http://api.attention.tech/v2/conversations" headers = { …" at bounding box center [103, 175] width 240 height 182
type textarea "**********"
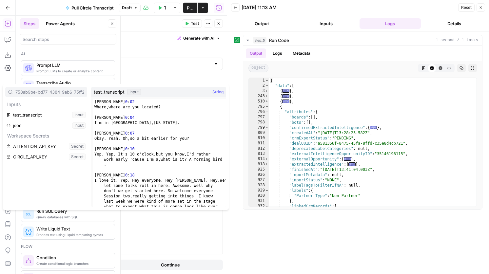
scroll to position [0, 18]
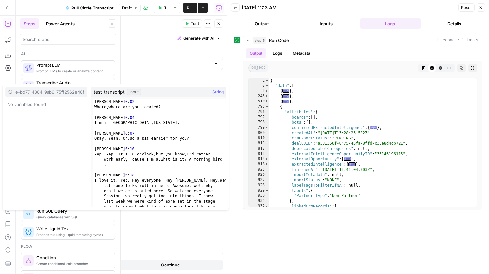
type input "758ab9be-bd77-4384-9ab6-75ff2562e48f"
click at [171, 75] on div "**********" at bounding box center [96, 159] width 262 height 229
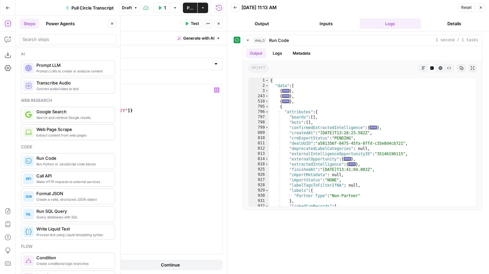
click at [113, 99] on div "import requests url = "http://api.attention.tech/v2/conversations/" headers = {…" at bounding box center [103, 175] width 240 height 182
paste textarea "**********"
type textarea "**********"
click at [191, 23] on span "Test" at bounding box center [195, 24] width 8 height 6
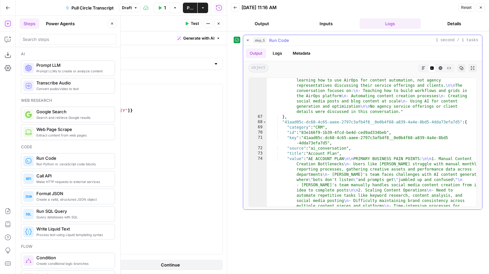
scroll to position [713, 0]
type textarea "*"
click at [265, 124] on span "Toggle code folding, rows 68 through 75" at bounding box center [265, 122] width 4 height 5
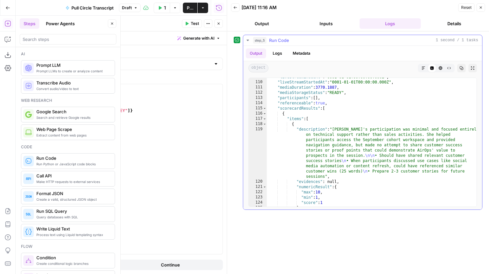
scroll to position [1262, 0]
click at [264, 108] on span "Toggle code folding, rows 115 through 158" at bounding box center [265, 108] width 4 height 5
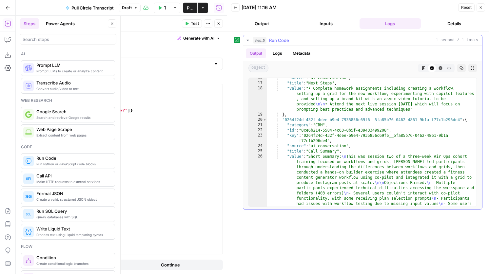
scroll to position [0, 0]
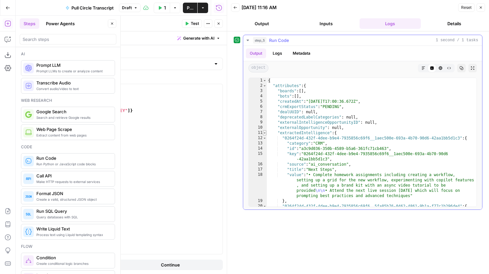
click at [266, 131] on span "Toggle code folding, rows 11 through 100" at bounding box center [265, 132] width 4 height 5
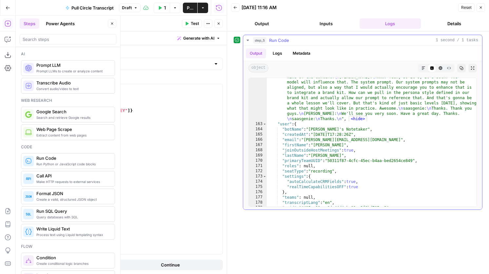
scroll to position [3416, 0]
click at [264, 125] on span "Toggle code folding, rows 163 through 180" at bounding box center [265, 124] width 4 height 5
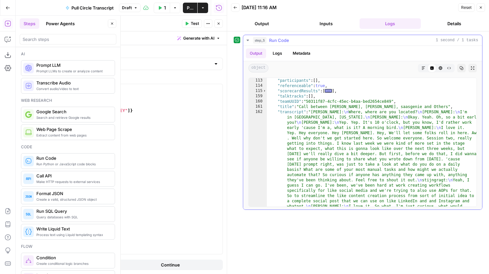
scroll to position [124, 0]
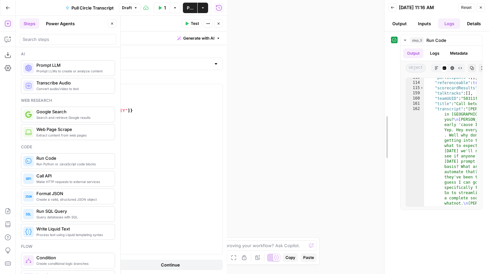
drag, startPoint x: 229, startPoint y: 121, endPoint x: 396, endPoint y: 106, distance: 168.1
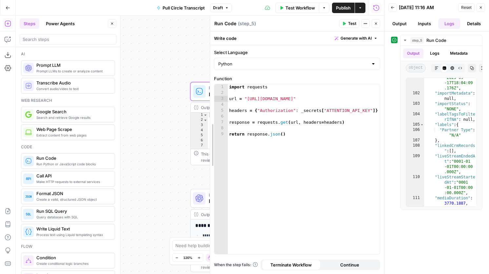
drag, startPoint x: 124, startPoint y: 107, endPoint x: 212, endPoint y: 125, distance: 89.6
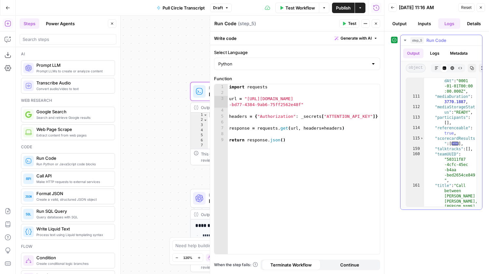
scroll to position [104, 0]
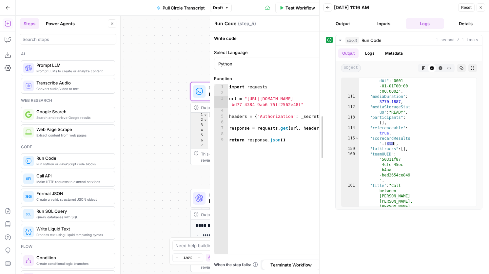
drag, startPoint x: 383, startPoint y: 159, endPoint x: 317, endPoint y: 158, distance: 65.5
click at [317, 158] on div at bounding box center [319, 137] width 7 height 274
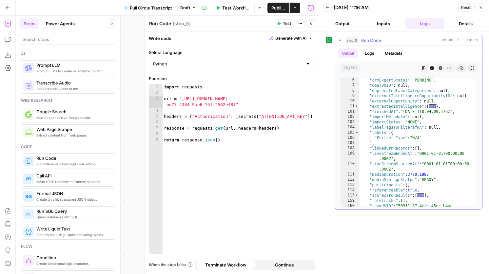
scroll to position [0, 0]
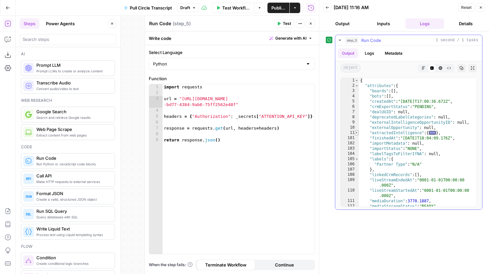
click at [356, 132] on span "Toggle code folding, rows 11 through 100" at bounding box center [357, 132] width 4 height 5
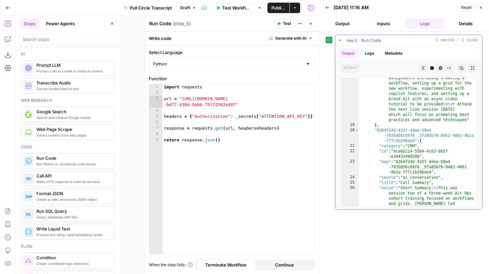
scroll to position [124, 0]
click at [357, 130] on span "Toggle code folding, rows 20 through 27" at bounding box center [357, 129] width 4 height 5
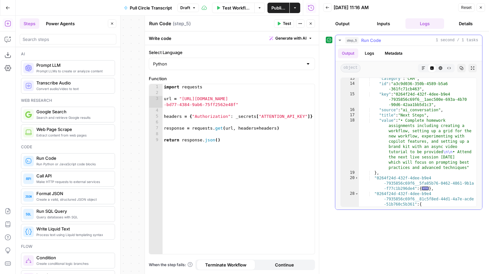
scroll to position [16, 0]
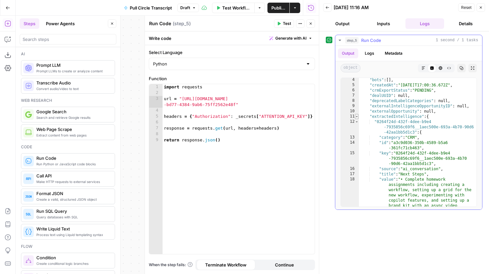
click at [357, 116] on span "Toggle code folding, rows 11 through 100" at bounding box center [357, 116] width 4 height 5
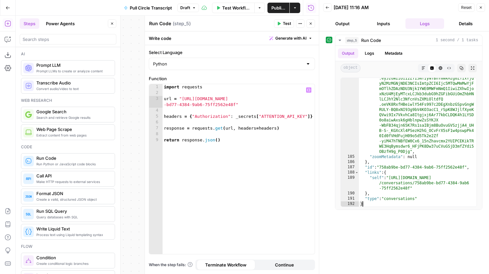
scroll to position [0, 4]
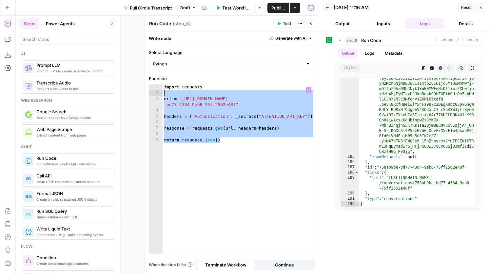
drag, startPoint x: 235, startPoint y: 142, endPoint x: 164, endPoint y: 94, distance: 85.8
click at [164, 94] on div "import requests url = "http://api.attention.tech/v2/conversations/758ab9be -bd7…" at bounding box center [239, 175] width 152 height 182
type textarea "**********"
click at [171, 94] on div "import requests url = "http://api.attention.tech/v2/conversations/758ab9be -bd7…" at bounding box center [239, 175] width 152 height 182
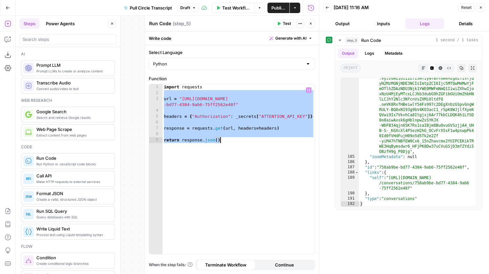
drag, startPoint x: 171, startPoint y: 94, endPoint x: 229, endPoint y: 173, distance: 98.6
click at [229, 173] on div "import requests url = "http://api.attention.tech/v2/conversations/758ab9be -bd7…" at bounding box center [239, 175] width 152 height 182
type textarea "**********"
click at [246, 134] on div "import requests url = "http://api.attention.tech/v2/conversations/758ab9be -bd7…" at bounding box center [239, 175] width 152 height 182
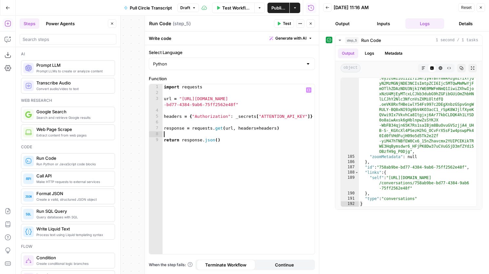
click at [238, 137] on div "import requests url = "http://api.attention.tech/v2/conversations/758ab9be -bd7…" at bounding box center [239, 175] width 152 height 182
click at [231, 138] on div "import requests url = "http://api.attention.tech/v2/conversations/758ab9be -bd7…" at bounding box center [239, 175] width 152 height 182
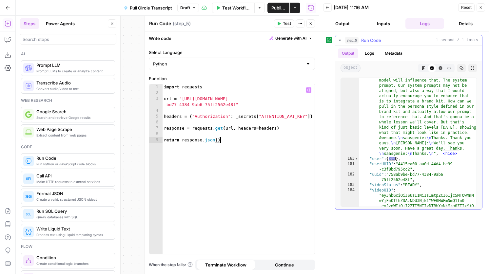
scroll to position [6737, 0]
click at [357, 159] on span "Toggle code folding, rows 163 through 180" at bounding box center [357, 158] width 4 height 5
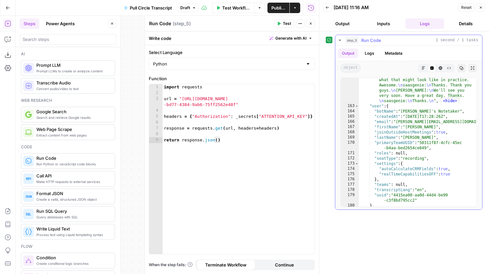
scroll to position [6791, 0]
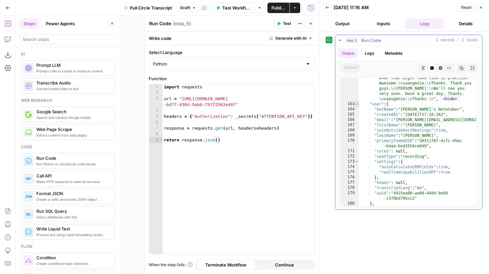
click at [356, 103] on span "Toggle code folding, rows 163 through 180" at bounding box center [357, 104] width 4 height 5
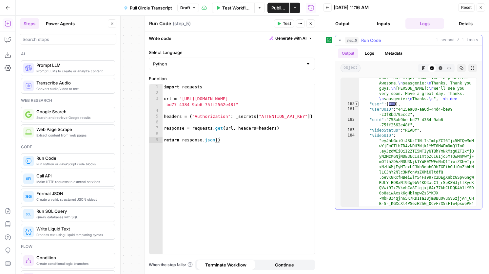
click at [356, 103] on span "Toggle code folding, rows 163 through 180" at bounding box center [357, 104] width 4 height 5
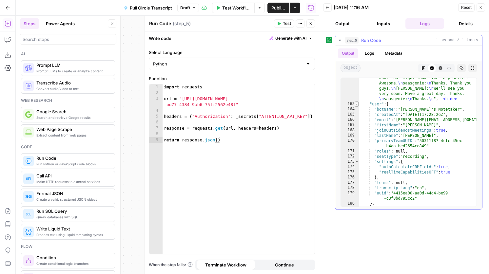
click at [356, 103] on span "Toggle code folding, rows 163 through 180" at bounding box center [357, 104] width 4 height 5
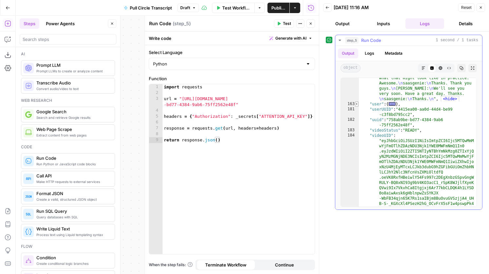
click at [358, 103] on span "Toggle code folding, rows 163 through 180" at bounding box center [357, 104] width 4 height 5
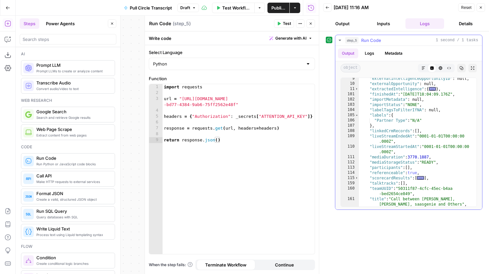
scroll to position [44, 0]
click at [356, 180] on span "Toggle code folding, rows 115 through 158" at bounding box center [357, 178] width 4 height 5
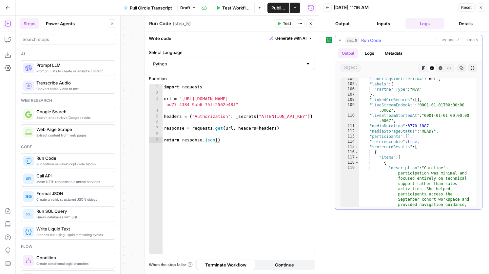
scroll to position [74, 0]
click at [357, 148] on span "Toggle code folding, rows 115 through 158" at bounding box center [357, 148] width 4 height 5
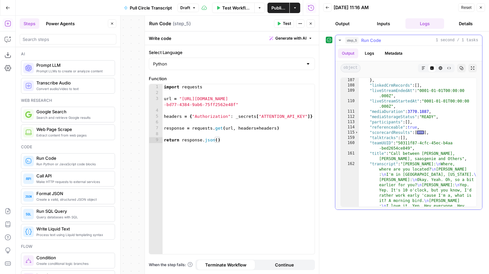
scroll to position [88, 0]
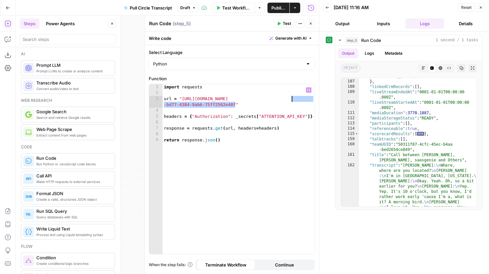
drag, startPoint x: 236, startPoint y: 106, endPoint x: 292, endPoint y: 100, distance: 56.7
click at [292, 100] on div "import requests url = "http://api.attention.tech/v2/conversations/758ab9be -bd7…" at bounding box center [239, 175] width 152 height 182
paste textarea "**********"
type textarea "**********"
click at [278, 24] on icon "button" at bounding box center [279, 24] width 4 height 4
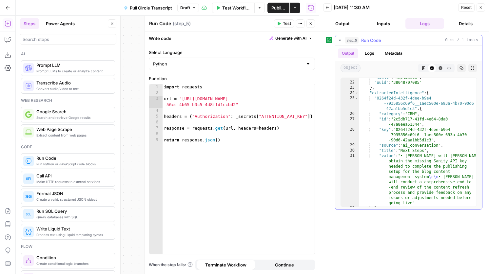
scroll to position [151, 0]
type textarea "*"
click at [358, 90] on span "Toggle code folding, rows 24 through 113" at bounding box center [357, 91] width 4 height 5
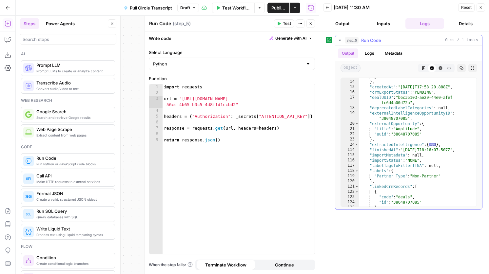
scroll to position [98, 0]
click at [358, 124] on span "Toggle code folding, rows 20 through 23" at bounding box center [357, 124] width 4 height 5
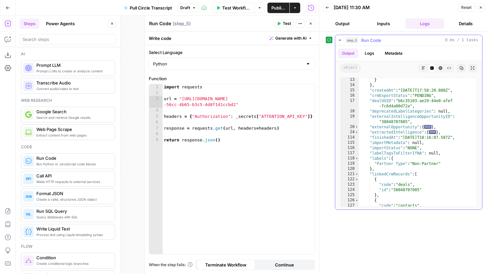
scroll to position [95, 0]
click at [309, 26] on button "Close" at bounding box center [310, 23] width 9 height 9
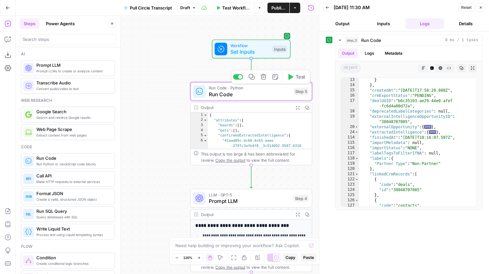
click at [252, 78] on icon "button" at bounding box center [252, 77] width 6 height 6
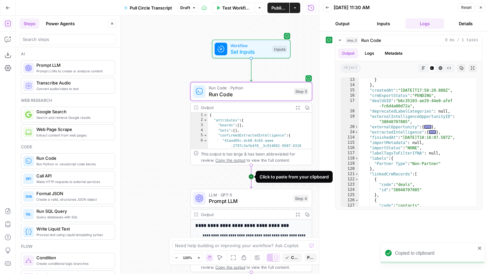
click at [252, 174] on icon "Edge from step_5 to step_4" at bounding box center [251, 176] width 2 height 23
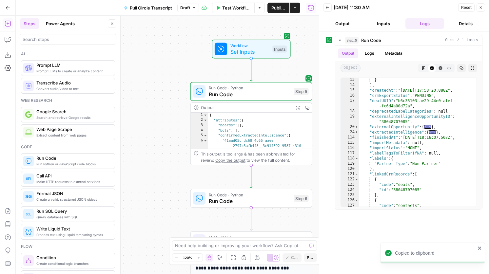
click at [260, 199] on span "Run Code" at bounding box center [250, 201] width 82 height 8
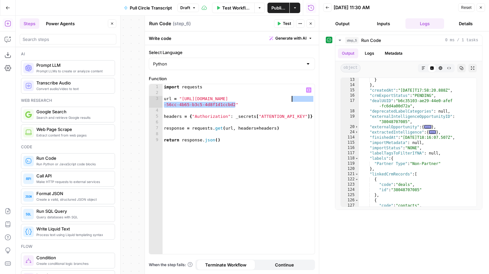
drag, startPoint x: 236, startPoint y: 106, endPoint x: 292, endPoint y: 100, distance: 56.8
click at [292, 100] on div "import requests url = "http://api.attention.tech/v2/conversations/bb18b0c4 -56c…" at bounding box center [239, 175] width 152 height 182
paste textarea
type textarea "**********"
click at [283, 25] on span "Test" at bounding box center [287, 24] width 8 height 6
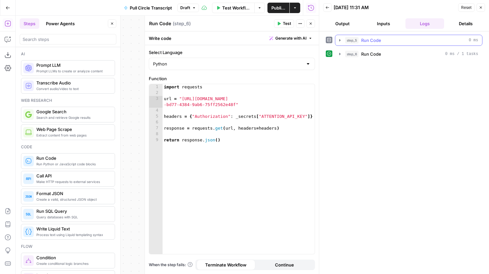
click at [375, 41] on span "Run Code" at bounding box center [371, 40] width 20 height 7
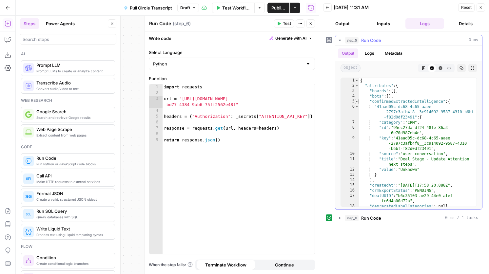
type textarea "*"
click at [357, 101] on span "Toggle code folding, rows 5 through 14" at bounding box center [357, 101] width 4 height 5
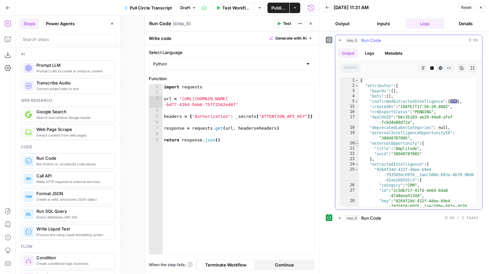
click at [356, 144] on span "Toggle code folding, rows 20 through 23" at bounding box center [357, 143] width 4 height 5
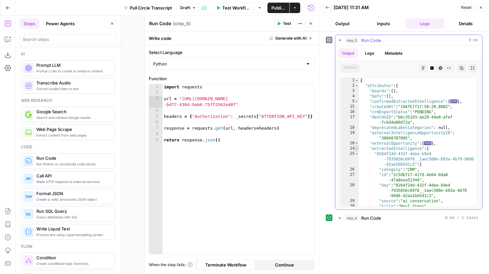
click at [358, 150] on span "Toggle code folding, rows 24 through 113" at bounding box center [357, 148] width 4 height 5
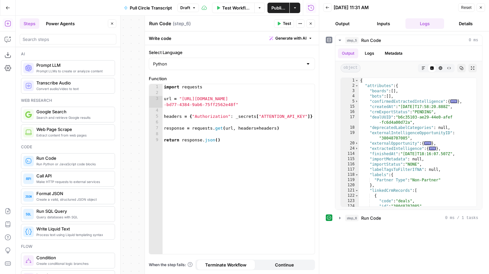
click at [370, 225] on div "step_5 Run Code 0 ms Output Logs Metadata object Markdown Code Editor HTML View…" at bounding box center [404, 153] width 157 height 236
click at [370, 219] on span "Run Code" at bounding box center [371, 218] width 20 height 7
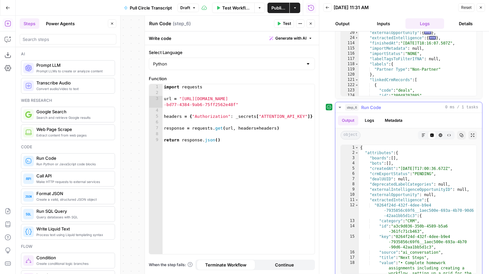
scroll to position [117, 0]
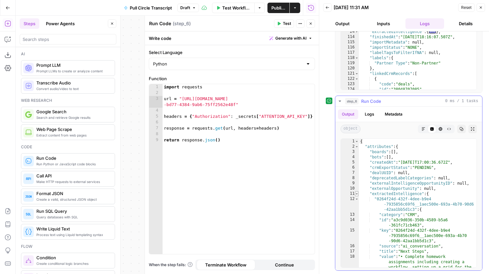
type textarea "*"
click at [358, 194] on span "Toggle code folding, rows 11 through 100" at bounding box center [357, 193] width 4 height 5
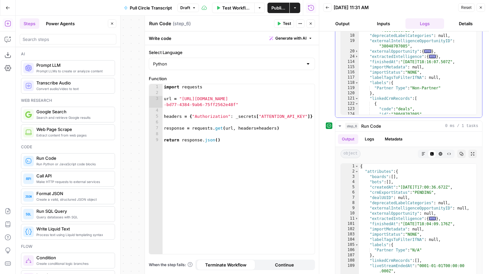
scroll to position [89, 0]
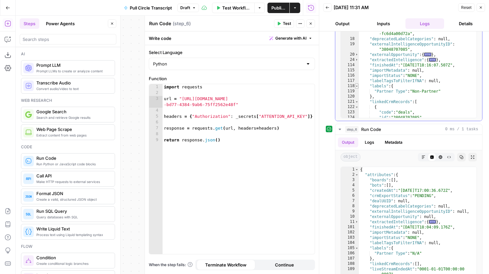
click at [355, 86] on span "Toggle code folding, rows 118 through 120" at bounding box center [357, 86] width 4 height 5
click at [356, 92] on span "Toggle code folding, rows 121 through 134" at bounding box center [357, 91] width 4 height 5
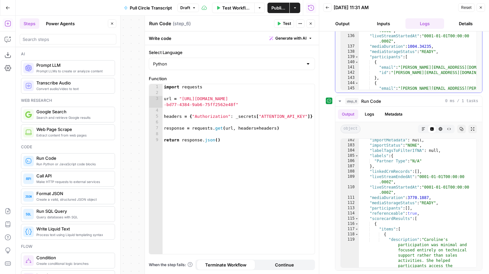
scroll to position [36, 0]
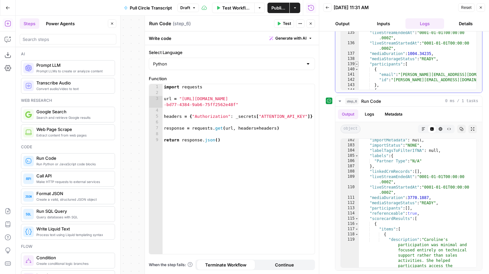
click at [357, 63] on span "Toggle code folding, rows 139 through 160" at bounding box center [357, 64] width 4 height 5
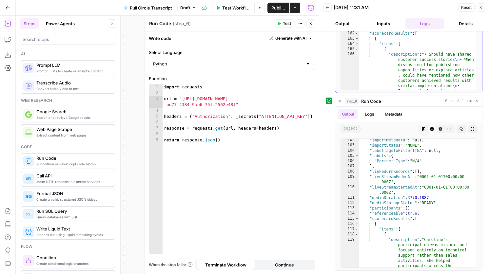
scroll to position [67, 0]
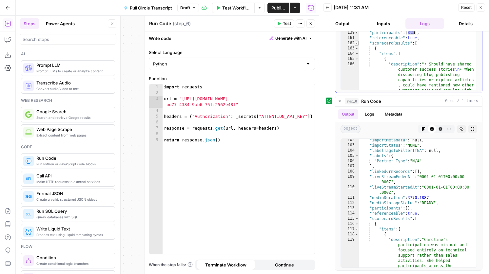
click at [357, 44] on span "Toggle code folding, rows 162 through 205" at bounding box center [357, 43] width 4 height 5
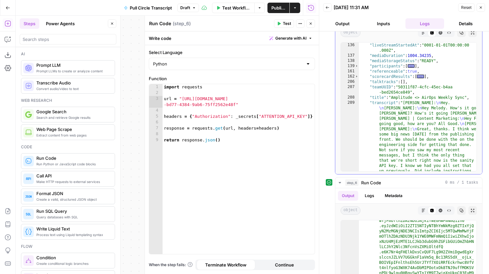
scroll to position [115, 0]
click at [479, 7] on icon "button" at bounding box center [481, 8] width 4 height 4
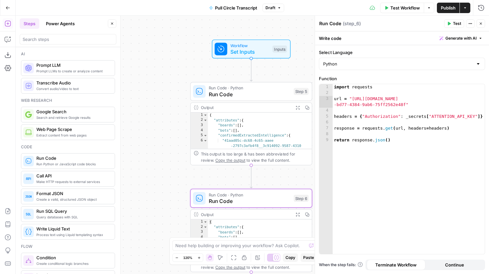
click at [478, 25] on button "Close" at bounding box center [480, 23] width 9 height 9
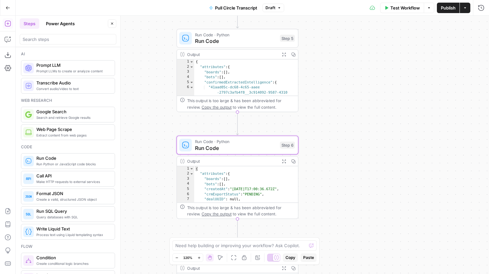
click at [266, 142] on span "Run Code · Python" at bounding box center [236, 142] width 82 height 6
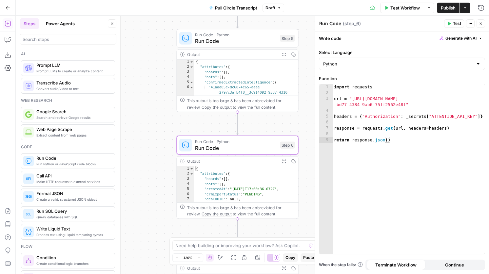
click at [476, 11] on button "Run History" at bounding box center [481, 8] width 10 height 10
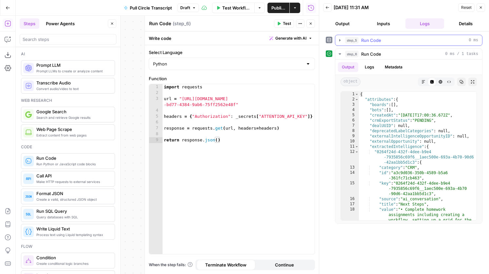
click at [434, 43] on div "step_5 Run Code 0 ms" at bounding box center [411, 40] width 133 height 7
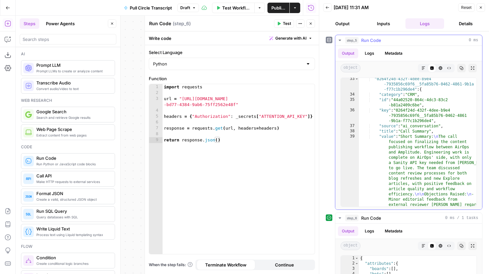
scroll to position [292, 0]
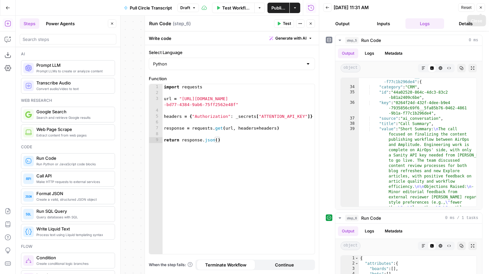
click at [484, 7] on button "Close" at bounding box center [480, 7] width 9 height 9
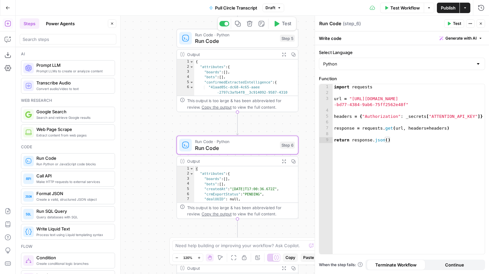
click at [260, 40] on span "Run Code" at bounding box center [236, 41] width 82 height 8
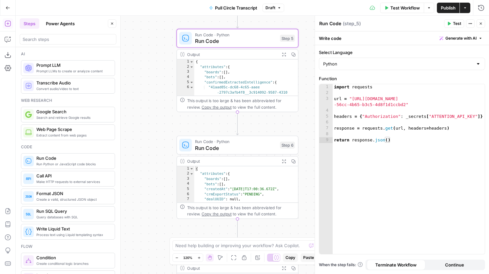
click at [325, 25] on textarea "Run Code" at bounding box center [330, 23] width 22 height 7
type textarea "T"
type textarea "p"
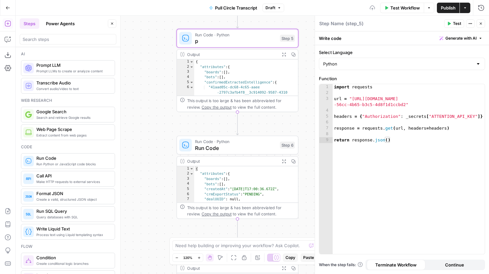
type textarea "{"
type textarea "[Test] Code Step Pull Kai Transcript"
click at [247, 150] on span "Run Code" at bounding box center [236, 148] width 82 height 8
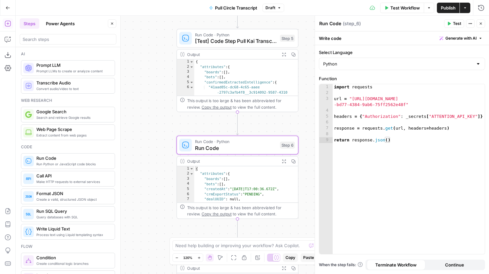
click at [329, 16] on header "Run Code Run Code ( step_6 ) Test Actions Close" at bounding box center [402, 24] width 174 height 16
click at [329, 23] on textarea "Run Code" at bounding box center [330, 23] width 22 height 7
type textarea "Pull Transcript from Attention ID"
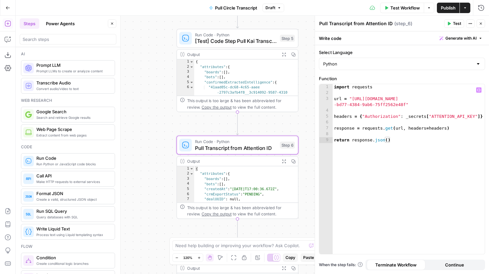
type textarea "**********"
drag, startPoint x: 406, startPoint y: 105, endPoint x: 462, endPoint y: 100, distance: 56.2
click at [462, 100] on div "import requests url = "http://api.attention.tech/v2/conversations/758ab9be -bd7…" at bounding box center [409, 175] width 152 height 182
click at [373, 23] on textarea "Pull Transcript from Attention ID" at bounding box center [355, 23] width 73 height 7
click at [384, 23] on textarea "Pull Transcript from Attention ID" at bounding box center [355, 23] width 73 height 7
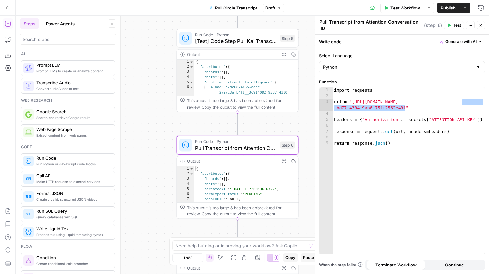
type textarea "Pull Transcript from Attention Conversation ID"
click at [395, 7] on span "Test Workflow" at bounding box center [404, 8] width 29 height 7
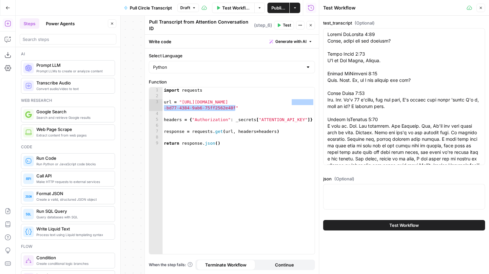
click at [311, 24] on icon "button" at bounding box center [311, 25] width 2 height 2
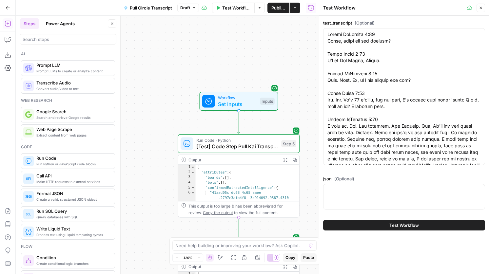
click at [229, 98] on span "Workflow" at bounding box center [237, 98] width 39 height 6
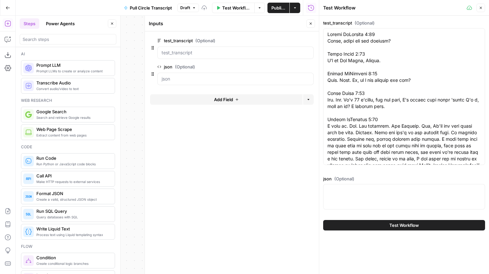
click at [231, 106] on div "Add Field Options" at bounding box center [231, 102] width 163 height 16
click at [231, 99] on span "Add Field" at bounding box center [223, 99] width 19 height 7
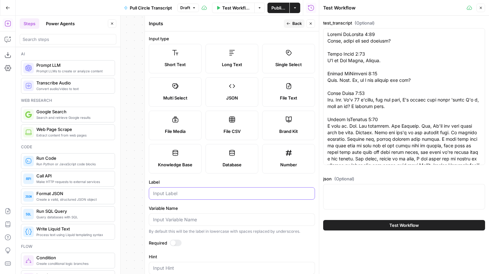
click at [183, 195] on input "Label" at bounding box center [232, 193] width 158 height 7
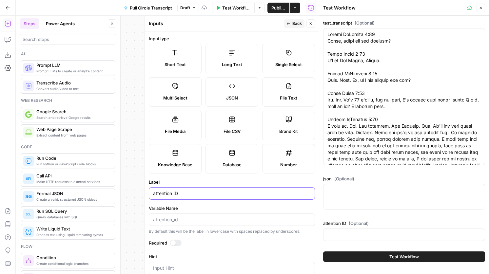
type input "attention ID"
click at [298, 27] on button "Back" at bounding box center [294, 23] width 21 height 9
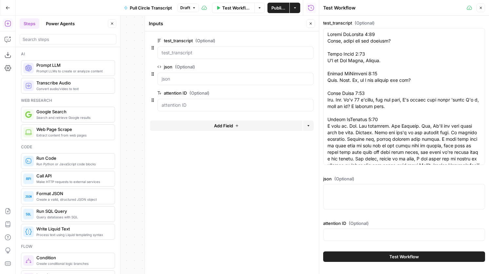
click at [307, 19] on header "Inputs Close" at bounding box center [232, 24] width 174 height 16
click at [309, 22] on icon "button" at bounding box center [311, 24] width 4 height 4
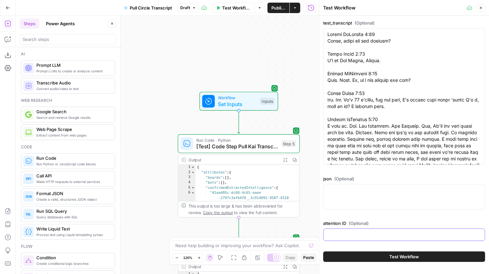
click at [369, 235] on input "attention ID (Optional)" at bounding box center [403, 235] width 153 height 7
paste input "758ab9be-bd77-4384-9ab6-75ff2562e48f"
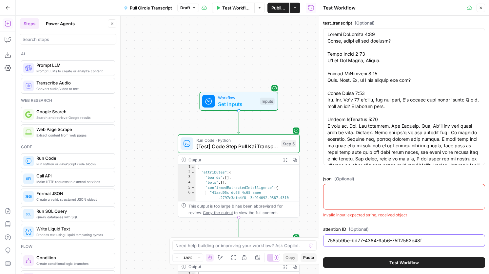
type input "758ab9be-bd77-4384-9ab6-75ff2562e48f"
click at [153, 197] on div "Workflow Set Inputs Inputs Run Code · Python [Test] Code Step Pull Kai Transcri…" at bounding box center [167, 145] width 303 height 259
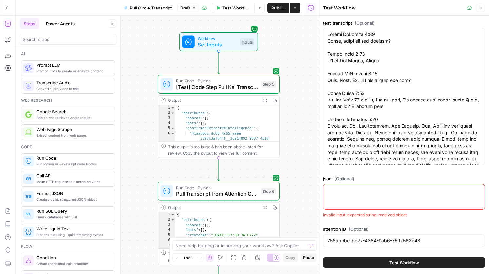
click at [195, 191] on span "Pull Transcript from Attention Conversation ID" at bounding box center [217, 194] width 82 height 8
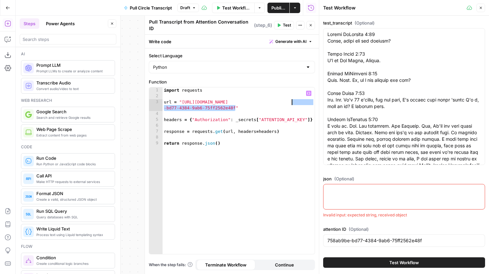
drag, startPoint x: 236, startPoint y: 105, endPoint x: 292, endPoint y: 100, distance: 56.9
click at [292, 100] on div "import requests url = "http://api.attention.tech/v2/conversations/758ab9be -bd7…" at bounding box center [239, 178] width 152 height 182
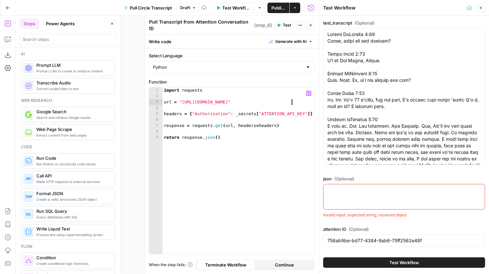
click at [299, 100] on div "import requests url = "http://api.attention.tech/v2/conversations/" headers = {…" at bounding box center [239, 178] width 152 height 182
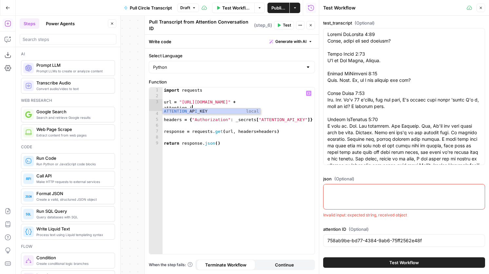
scroll to position [0, 12]
click at [289, 22] on span "Test" at bounding box center [287, 25] width 8 height 6
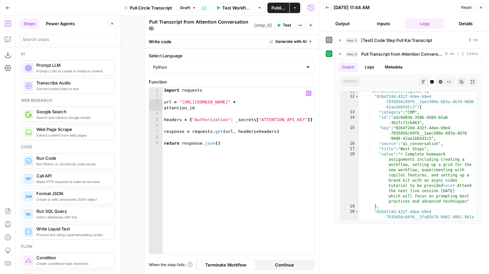
scroll to position [0, 4]
click at [238, 140] on div "import requests url = "http://api.attention.tech/v2/conversations/" + attention…" at bounding box center [239, 178] width 152 height 182
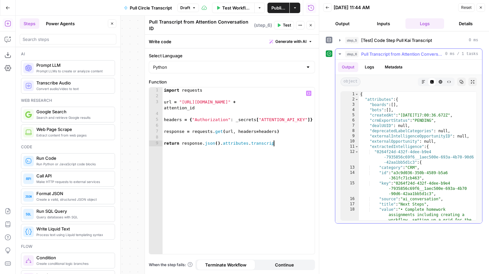
scroll to position [0, 8]
click at [290, 25] on span "Test" at bounding box center [287, 25] width 8 height 6
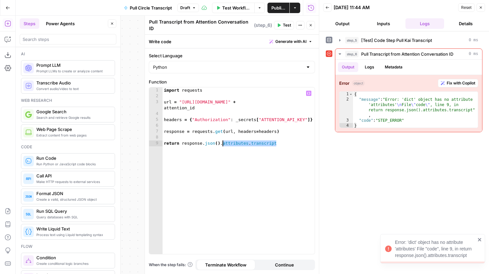
drag, startPoint x: 283, startPoint y: 141, endPoint x: 222, endPoint y: 138, distance: 60.7
click at [222, 138] on div "import requests url = "http://api.attention.tech/v2/conversations/" + attention…" at bounding box center [239, 178] width 152 height 182
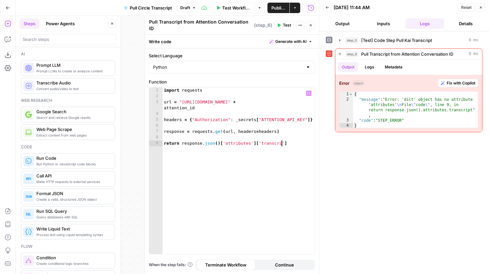
scroll to position [0, 9]
type textarea "**********"
click at [279, 24] on icon "button" at bounding box center [279, 26] width 3 height 4
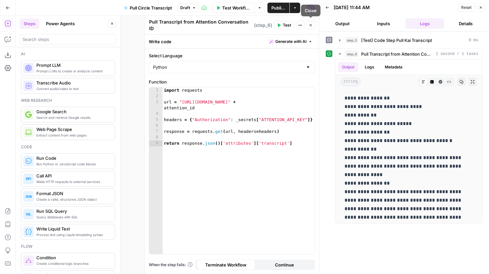
click at [312, 21] on button "Close" at bounding box center [310, 25] width 9 height 9
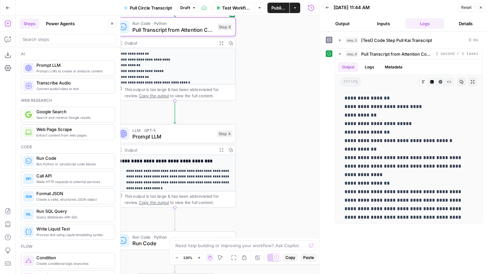
click at [204, 132] on span "LLM · GPT-5" at bounding box center [172, 130] width 81 height 6
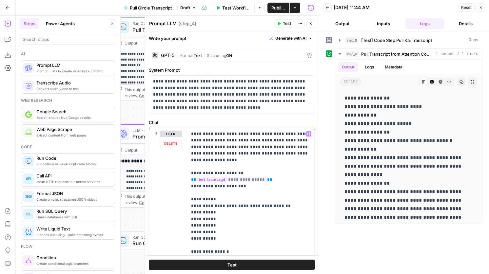
drag, startPoint x: 267, startPoint y: 172, endPoint x: 190, endPoint y: 171, distance: 77.7
click at [190, 171] on div "**********" at bounding box center [250, 261] width 127 height 267
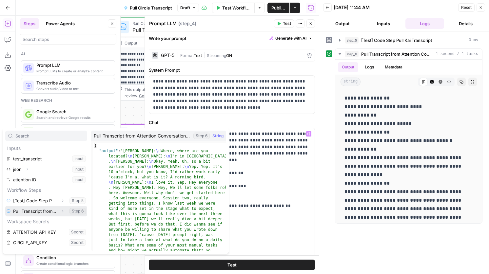
click at [61, 209] on button "Expand" at bounding box center [62, 211] width 9 height 9
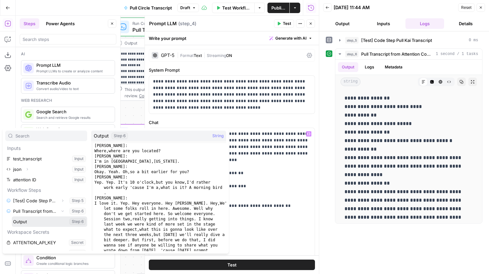
click at [34, 222] on button "Select variable Output" at bounding box center [49, 222] width 75 height 10
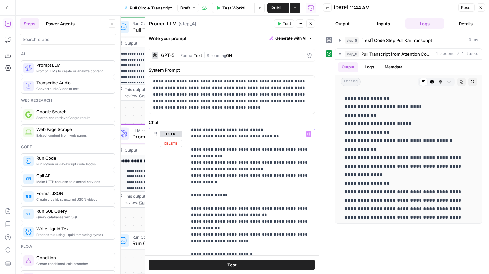
scroll to position [282, 0]
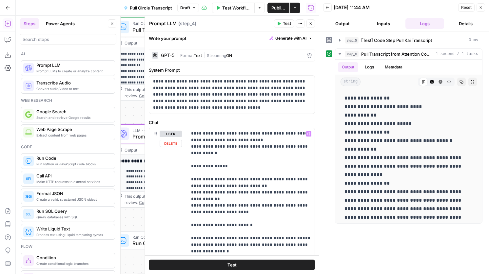
click at [240, 263] on button "Test" at bounding box center [232, 265] width 166 height 10
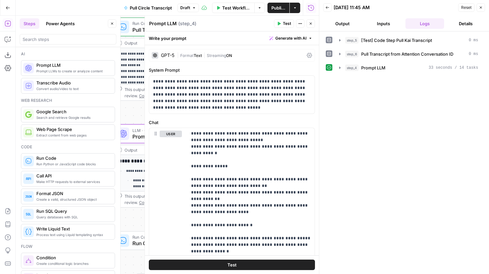
click at [372, 62] on div "step_5 [Test] Code Step Pull Kai Transcript 0 ms step_6 Pull Transcript from At…" at bounding box center [404, 54] width 157 height 39
click at [372, 66] on span "Prompt LLM" at bounding box center [373, 68] width 24 height 7
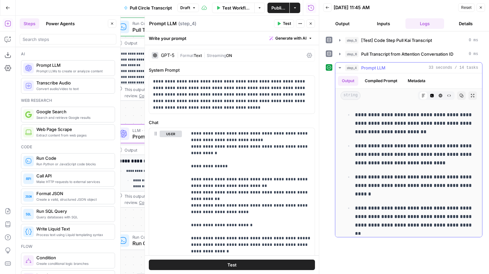
scroll to position [822, 0]
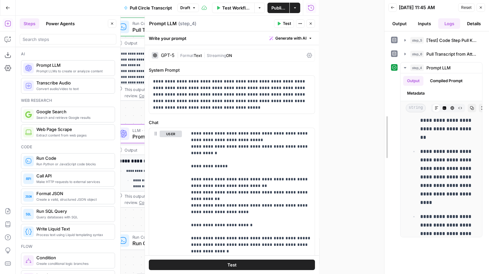
drag, startPoint x: 319, startPoint y: 123, endPoint x: 409, endPoint y: 144, distance: 92.3
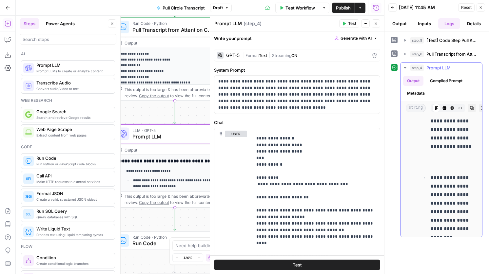
scroll to position [377, 0]
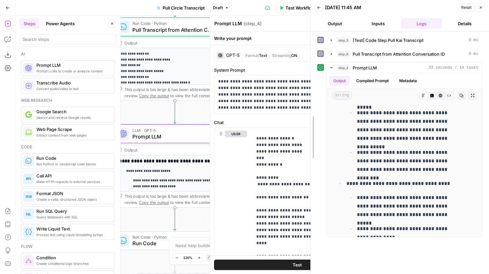
drag, startPoint x: 386, startPoint y: 174, endPoint x: 260, endPoint y: 141, distance: 130.7
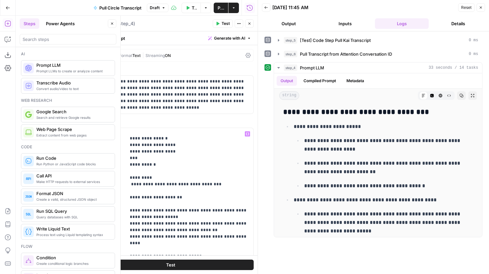
scroll to position [0, 0]
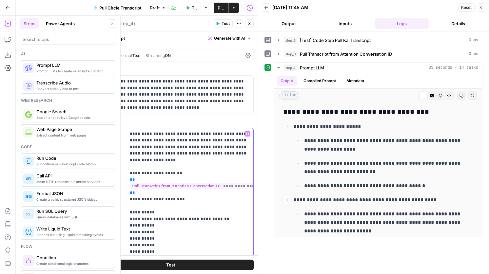
click at [4, 41] on button "Copilot" at bounding box center [8, 39] width 10 height 10
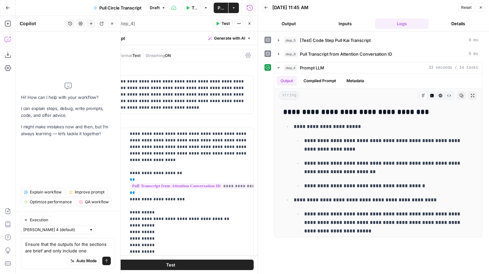
type textarea "Ensure that the outputs for the sections are brief and only include one"
drag, startPoint x: 91, startPoint y: 251, endPoint x: 82, endPoint y: 249, distance: 9.5
click at [82, 249] on textarea "Ensure that the outputs for the sections are brief and only include one" at bounding box center [68, 247] width 86 height 13
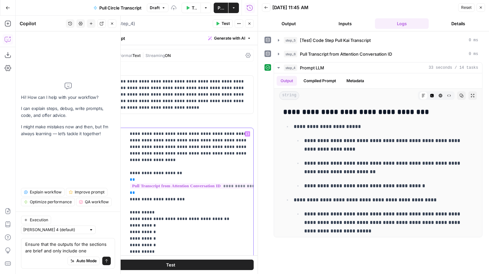
click at [225, 24] on span "Test" at bounding box center [225, 24] width 8 height 6
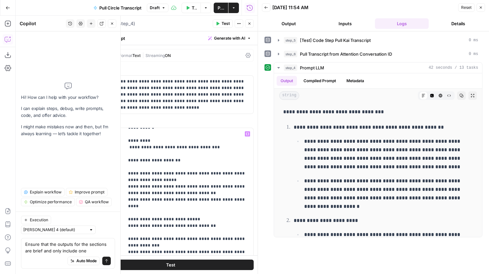
scroll to position [169, 2]
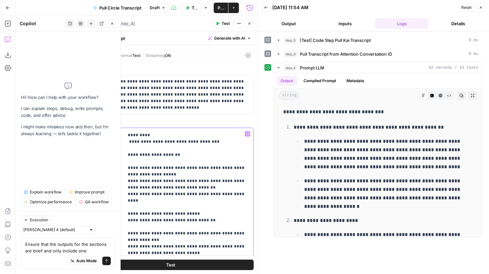
click at [129, 137] on p "**********" at bounding box center [188, 234] width 120 height 544
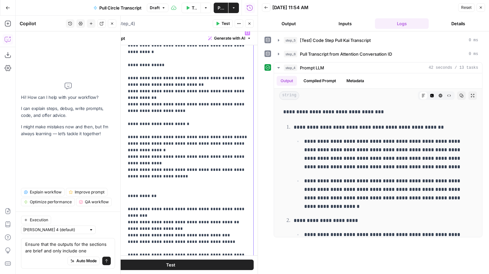
scroll to position [105, 0]
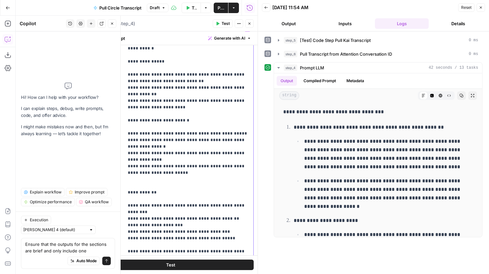
click at [127, 177] on div "**********" at bounding box center [189, 156] width 127 height 267
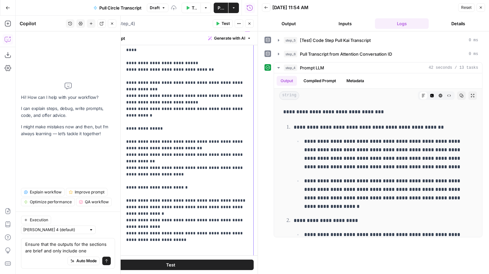
scroll to position [128, 4]
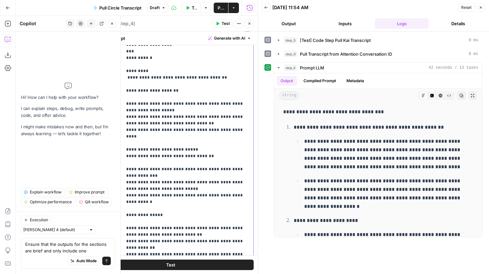
click at [132, 85] on p "**********" at bounding box center [186, 169] width 120 height 544
click at [188, 85] on p "**********" at bounding box center [186, 169] width 120 height 544
click at [134, 84] on p "**********" at bounding box center [186, 169] width 120 height 544
click at [125, 84] on div "**********" at bounding box center [170, 164] width 165 height 282
click at [126, 84] on div "**********" at bounding box center [189, 156] width 127 height 267
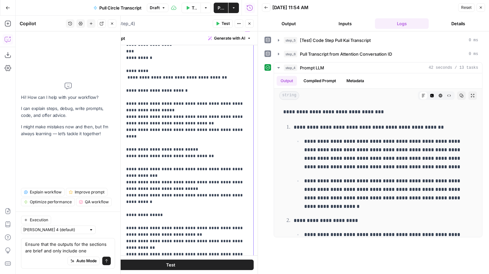
click at [128, 138] on p "**********" at bounding box center [186, 169] width 120 height 544
click at [125, 137] on div "**********" at bounding box center [170, 164] width 165 height 282
click at [126, 137] on div "**********" at bounding box center [189, 156] width 127 height 267
click at [200, 133] on p "**********" at bounding box center [186, 169] width 120 height 544
click at [127, 203] on p "**********" at bounding box center [186, 169] width 120 height 544
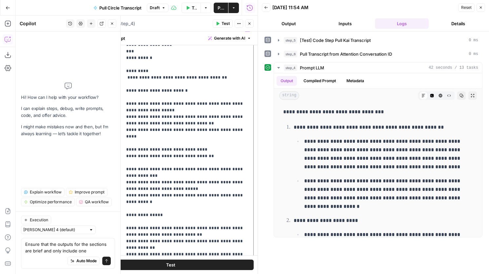
click at [127, 202] on p "**********" at bounding box center [186, 169] width 120 height 544
click at [163, 203] on p "**********" at bounding box center [186, 169] width 120 height 544
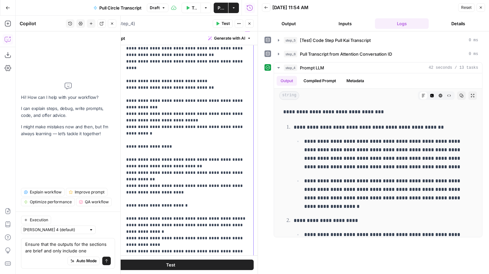
scroll to position [257, 4]
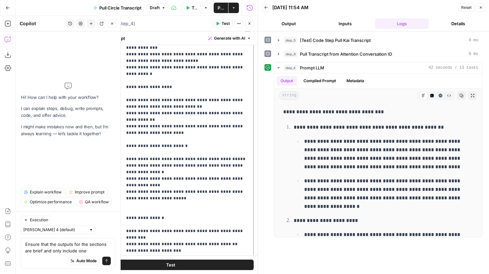
click at [126, 135] on p "**********" at bounding box center [186, 41] width 120 height 544
click at [189, 135] on p "**********" at bounding box center [186, 41] width 120 height 544
click at [214, 21] on button "Test" at bounding box center [223, 23] width 20 height 9
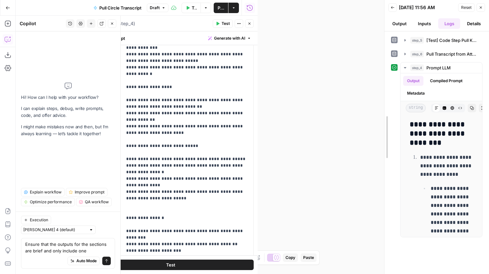
drag, startPoint x: 259, startPoint y: 133, endPoint x: 454, endPoint y: 145, distance: 195.4
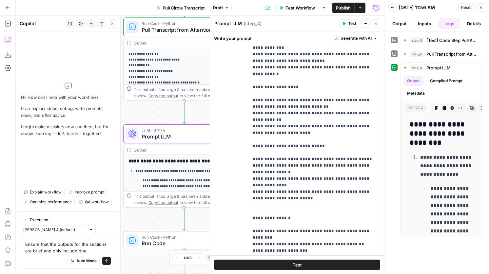
click at [171, 31] on span "Pull Transcript from Attention Conversation ID" at bounding box center [183, 30] width 82 height 8
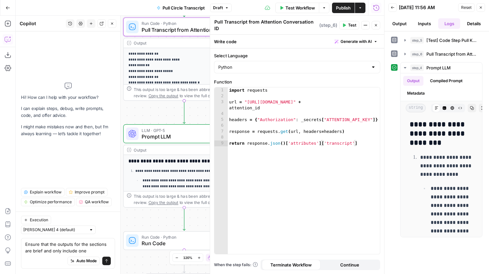
click at [376, 25] on icon "button" at bounding box center [376, 25] width 4 height 4
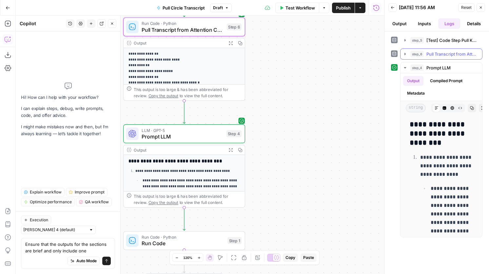
click at [442, 55] on span "Pull Transcript from Attention Conversation ID" at bounding box center [452, 54] width 52 height 7
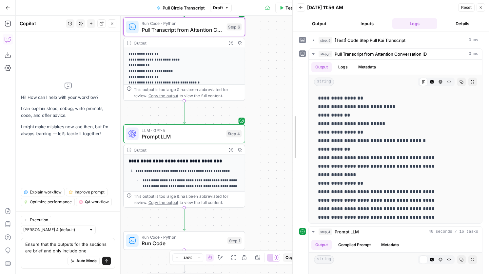
drag, startPoint x: 383, startPoint y: 61, endPoint x: 234, endPoint y: 62, distance: 149.4
click at [289, 62] on div at bounding box center [292, 137] width 7 height 274
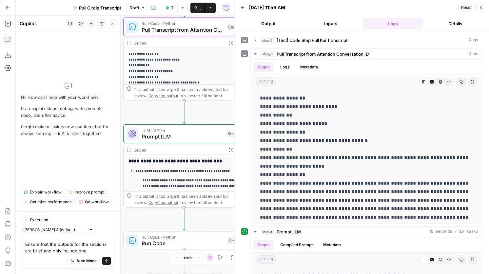
click at [198, 34] on div "Run Code · Python Pull Transcript from Attention Conversation ID Step 6 Copy st…" at bounding box center [184, 26] width 122 height 19
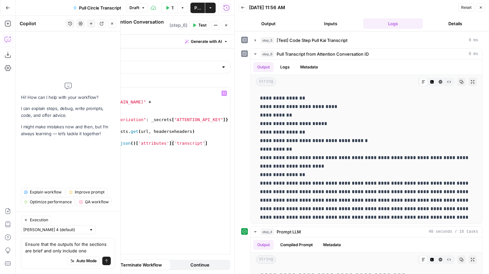
type textarea "**********"
drag, startPoint x: 215, startPoint y: 139, endPoint x: 172, endPoint y: 141, distance: 43.0
click at [172, 141] on div "import requests url = "[URL][DOMAIN_NAME]" + attention_id headers = { "Authoriz…" at bounding box center [154, 178] width 152 height 182
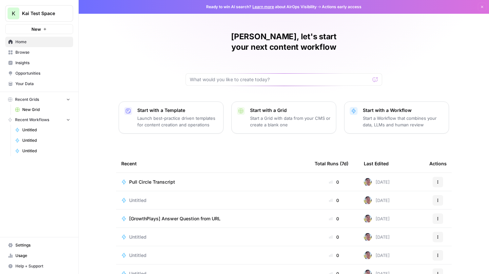
click at [38, 16] on span "Kai Test Space" at bounding box center [42, 13] width 40 height 7
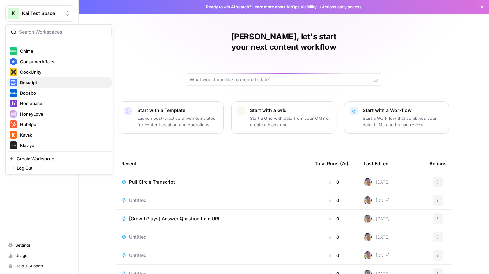
scroll to position [180, 0]
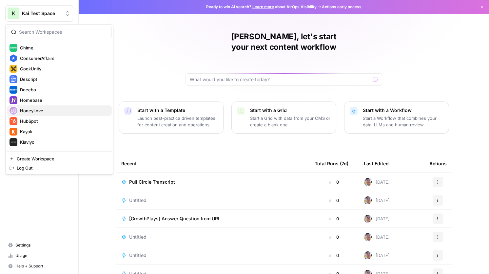
click at [61, 110] on span "HoneyLove" at bounding box center [63, 110] width 86 height 7
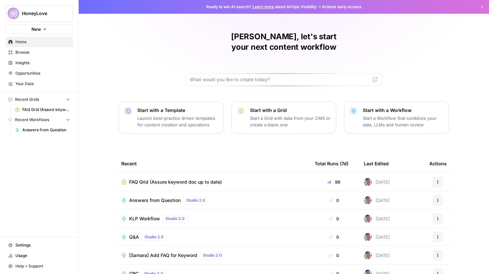
click at [177, 179] on span "FAQ Grid (Assure keyword doc up to date)" at bounding box center [175, 182] width 93 height 7
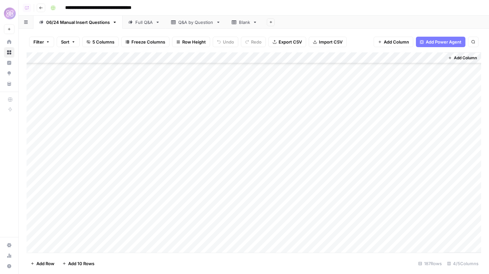
scroll to position [1904, 0]
click at [194, 27] on link "Q&A by Question" at bounding box center [195, 22] width 61 height 13
click at [239, 29] on div "Filter Sort 2 Columns Freeze Columns Row Height Undo Redo Export CSV Import CSV…" at bounding box center [254, 151] width 470 height 245
click at [240, 26] on link "Blank" at bounding box center [244, 22] width 37 height 13
click at [93, 25] on div "06/24 Manual Insert Questions" at bounding box center [78, 22] width 64 height 7
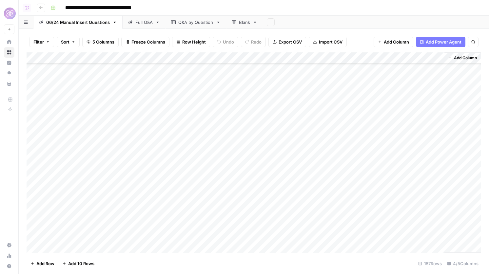
scroll to position [1904, 0]
click at [399, 215] on div "Add Column" at bounding box center [254, 152] width 454 height 201
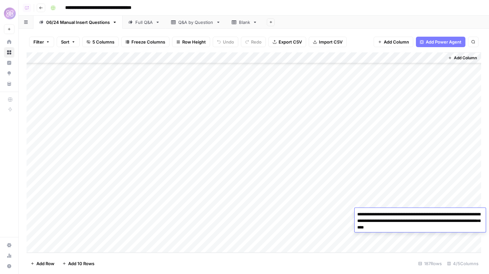
click at [326, 216] on div "Add Column" at bounding box center [254, 152] width 454 height 201
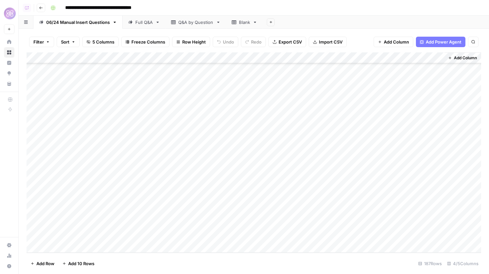
click at [326, 216] on div "Add Column" at bounding box center [254, 152] width 454 height 201
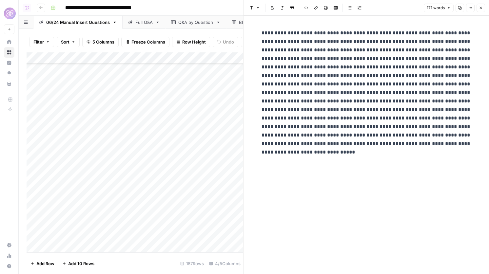
click at [480, 12] on header "Font style Bold Italic Block quote Code block Link Image Insert Table Bulleted …" at bounding box center [365, 8] width 245 height 16
click at [480, 9] on icon "button" at bounding box center [481, 8] width 4 height 4
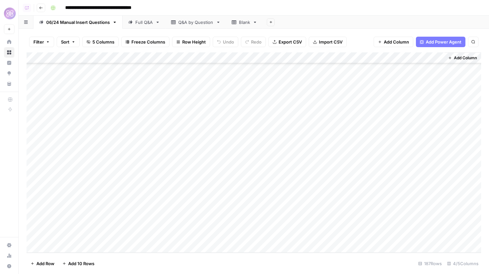
click at [400, 214] on div "Add Column" at bounding box center [254, 152] width 454 height 201
click at [405, 203] on div "Add Column" at bounding box center [254, 152] width 454 height 201
click at [242, 212] on div "Add Column" at bounding box center [254, 152] width 454 height 201
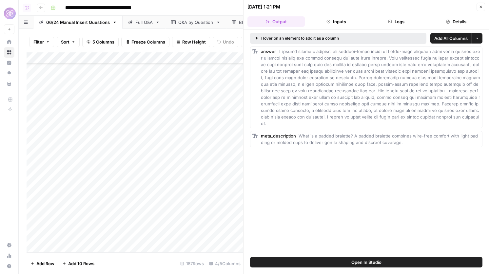
click at [377, 260] on span "Open In Studio" at bounding box center [366, 262] width 30 height 7
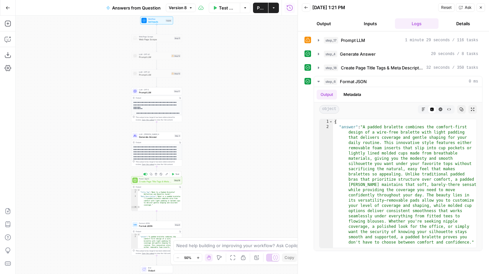
click at [174, 181] on div "Step 18" at bounding box center [177, 180] width 7 height 3
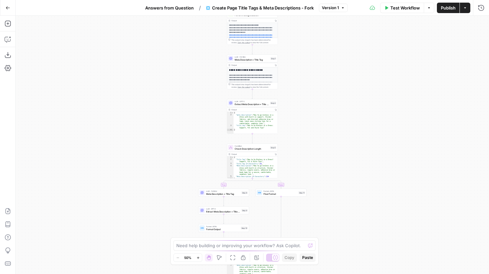
click at [159, 11] on button "Answers from Question" at bounding box center [169, 8] width 56 height 10
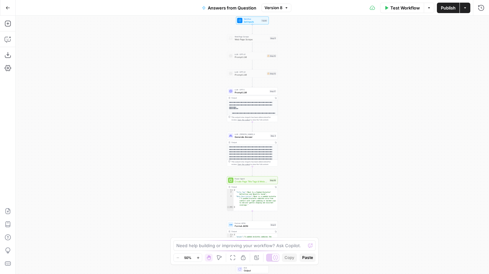
click at [264, 182] on span "Create Page Title Tags & Meta Descriptions - Fork" at bounding box center [251, 181] width 33 height 3
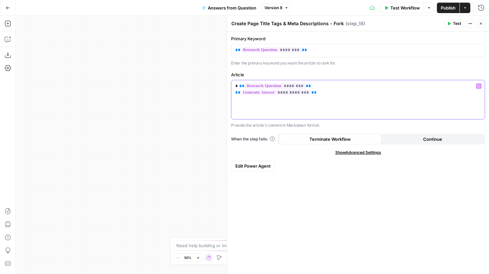
drag, startPoint x: 312, startPoint y: 84, endPoint x: 231, endPoint y: 84, distance: 80.9
click at [231, 84] on div "**********" at bounding box center [358, 152] width 262 height 243
click at [455, 25] on span "Test" at bounding box center [457, 24] width 8 height 6
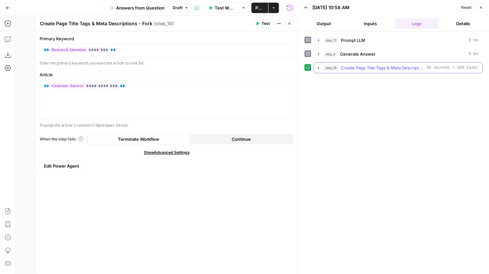
click at [403, 62] on div "step_18 Create Page Title Tags & Meta Descriptions - Fork 39 seconds / 350 tasks" at bounding box center [398, 67] width 169 height 11
click at [398, 69] on span "Create Page Title Tags & Meta Descriptions - Fork" at bounding box center [382, 68] width 83 height 7
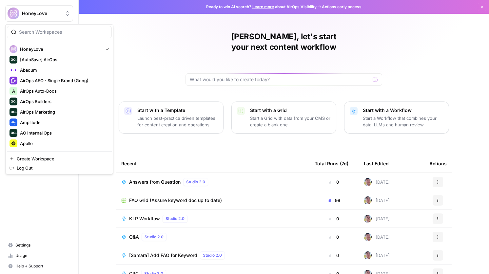
click at [46, 14] on span "HoneyLove" at bounding box center [42, 13] width 40 height 7
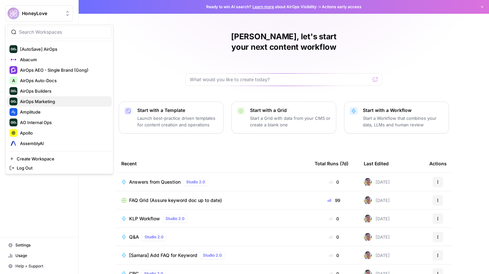
scroll to position [18, 0]
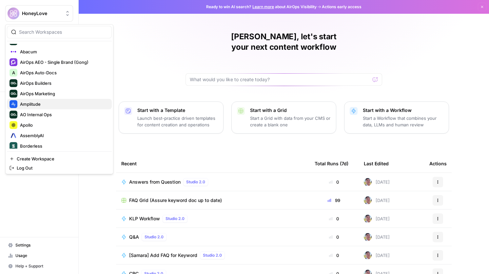
click at [49, 104] on span "Amplitude" at bounding box center [63, 104] width 86 height 7
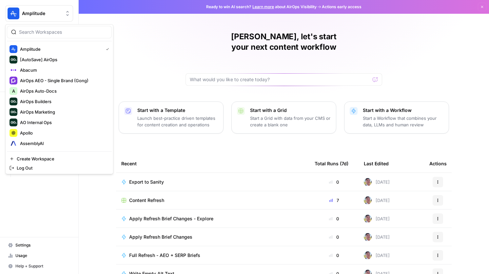
click at [51, 11] on span "Amplitude" at bounding box center [42, 13] width 40 height 7
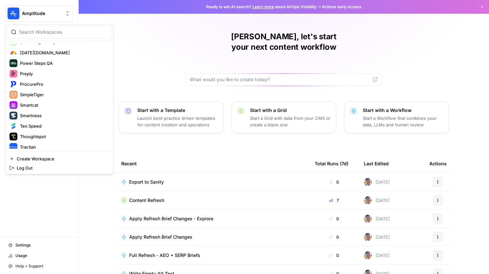
scroll to position [371, 0]
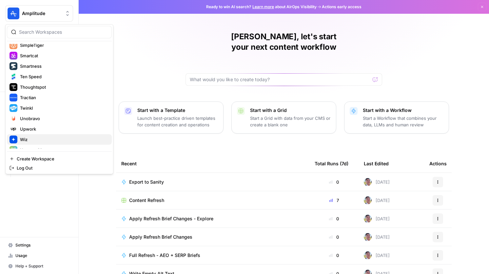
click at [40, 139] on span "Wiz" at bounding box center [63, 139] width 86 height 7
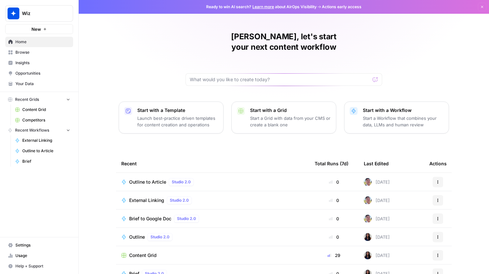
click at [149, 179] on span "Outline to Article" at bounding box center [147, 182] width 37 height 7
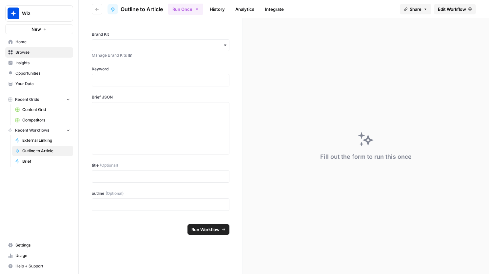
click at [100, 10] on button "Go back" at bounding box center [97, 9] width 10 height 10
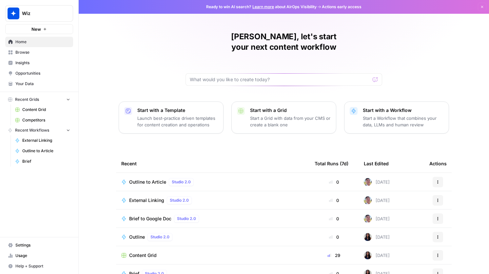
click at [139, 252] on span "Content Grid" at bounding box center [143, 255] width 28 height 7
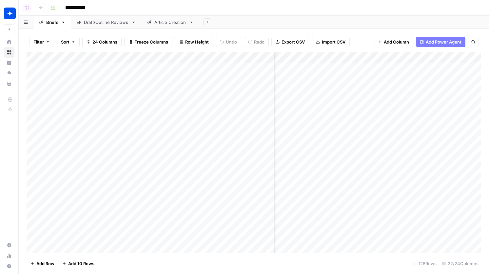
scroll to position [0, 298]
click at [162, 16] on link "Article Creation" at bounding box center [171, 22] width 58 height 13
click at [318, 86] on div "Add Column" at bounding box center [254, 105] width 454 height 107
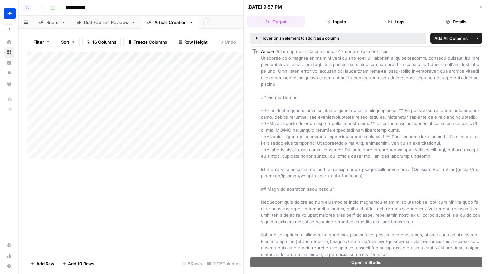
click at [390, 21] on icon "button" at bounding box center [390, 22] width 4 height 4
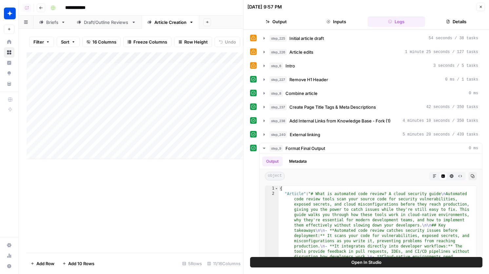
click at [350, 264] on button "Open In Studio" at bounding box center [366, 262] width 232 height 10
click at [482, 6] on icon "button" at bounding box center [481, 7] width 4 height 4
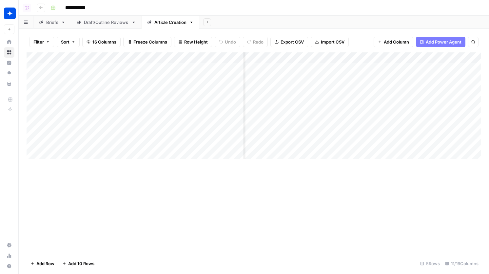
scroll to position [0, 158]
click at [370, 85] on div "Add Column" at bounding box center [254, 105] width 454 height 107
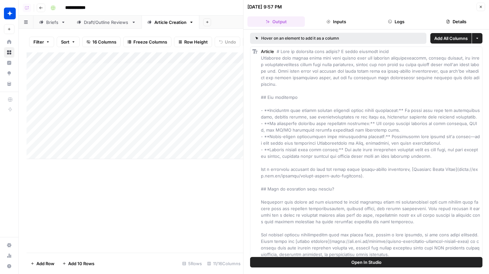
click at [404, 25] on button "Logs" at bounding box center [396, 21] width 57 height 10
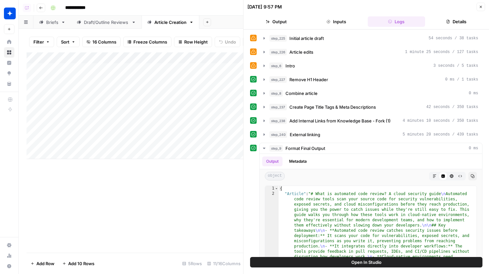
click at [352, 264] on span "Open In Studio" at bounding box center [366, 262] width 30 height 7
click at [483, 7] on button "Close" at bounding box center [480, 7] width 9 height 9
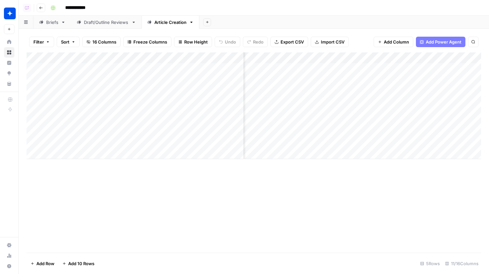
scroll to position [0, 205]
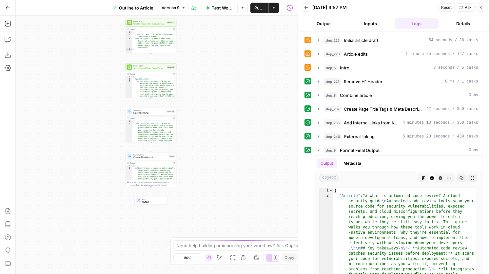
click at [154, 71] on div "Power Agent Add Internal Links from Knowledge Base - Fork (1) Step 238 Copy ste…" at bounding box center [150, 67] width 51 height 8
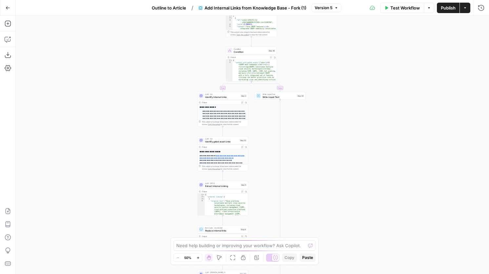
scroll to position [53, 0]
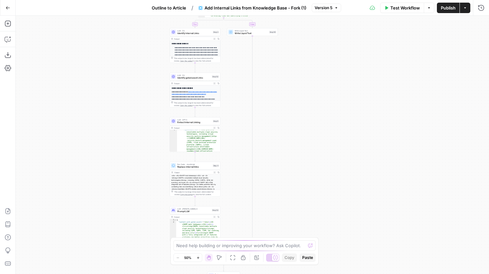
click at [202, 212] on span "Prompt LLM" at bounding box center [193, 211] width 33 height 3
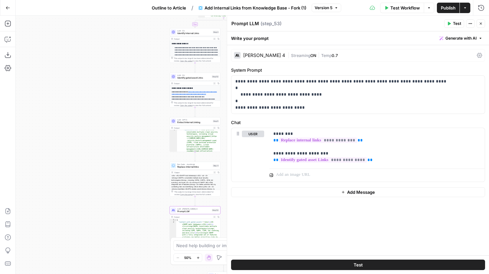
click at [480, 24] on icon "button" at bounding box center [481, 24] width 4 height 4
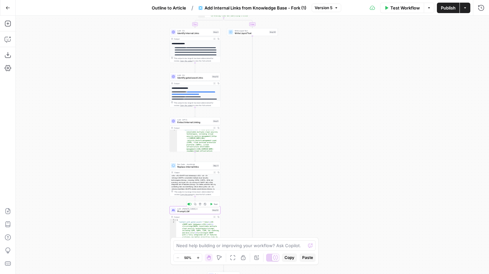
click at [205, 211] on span "Prompt LLM" at bounding box center [193, 211] width 33 height 3
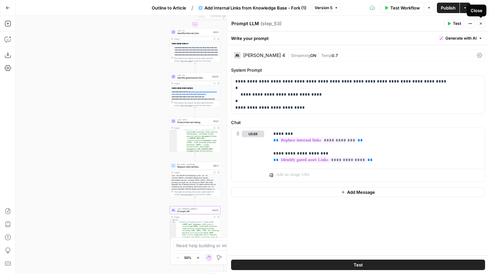
click at [481, 25] on icon "button" at bounding box center [481, 24] width 4 height 4
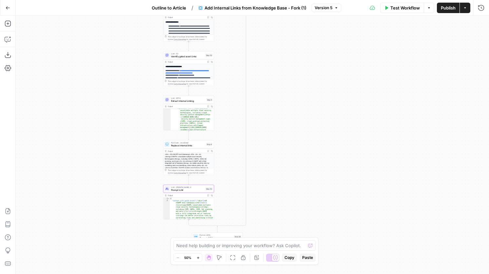
click at [175, 192] on div "LLM · Claude Sonnet 4 Prompt LLM Step 53 Copy step Delete step Add Note Test" at bounding box center [188, 189] width 51 height 8
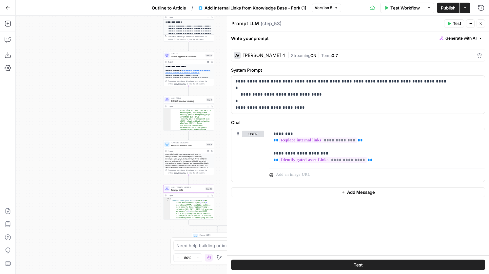
click at [481, 24] on icon "button" at bounding box center [481, 24] width 4 height 4
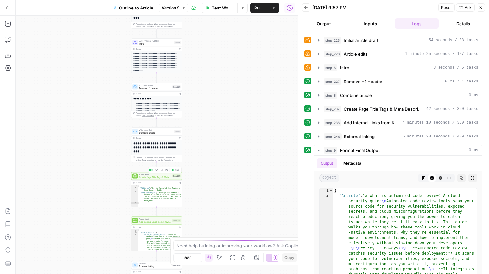
click at [163, 176] on span "Create Page Title Tags & Meta Descriptions" at bounding box center [155, 177] width 32 height 3
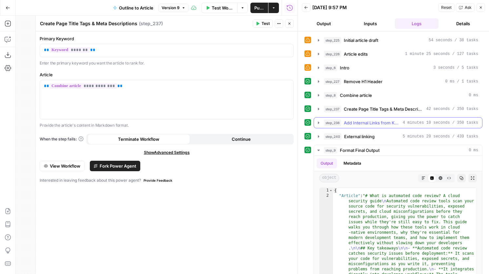
click at [371, 124] on span "Add Internal Links from Knowledge Base - Fork (1)" at bounding box center [372, 123] width 56 height 7
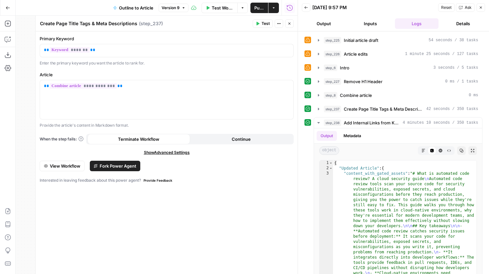
click at [291, 27] on button "Close" at bounding box center [289, 23] width 9 height 9
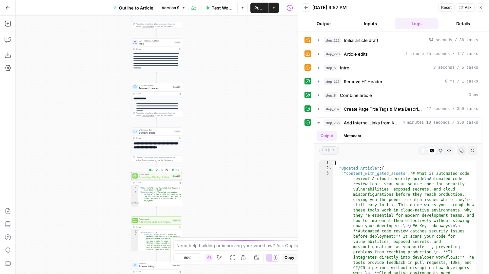
click at [160, 180] on div "Power Agent Create Page Title Tags & Meta Descriptions Step 237 Copy step Delet…" at bounding box center [156, 189] width 51 height 35
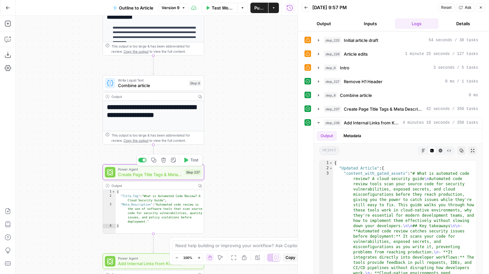
click at [163, 174] on span "Create Page Title Tags & Meta Descriptions" at bounding box center [150, 174] width 64 height 7
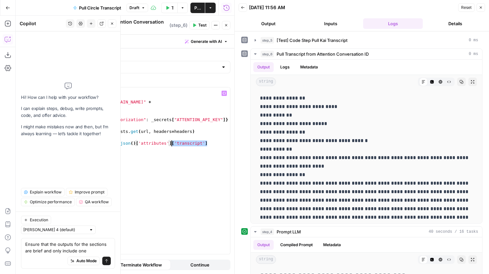
click at [171, 139] on div "import requests url = "[URL][DOMAIN_NAME]" + attention_id headers = { "Authoriz…" at bounding box center [154, 178] width 152 height 182
type textarea "**********"
click at [201, 23] on span "Test" at bounding box center [202, 25] width 8 height 6
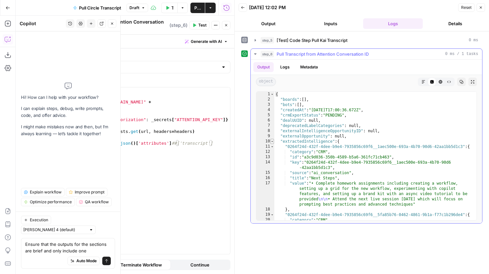
type textarea "*"
click at [272, 140] on span "Toggle code folding, rows 10 through 99" at bounding box center [272, 141] width 4 height 5
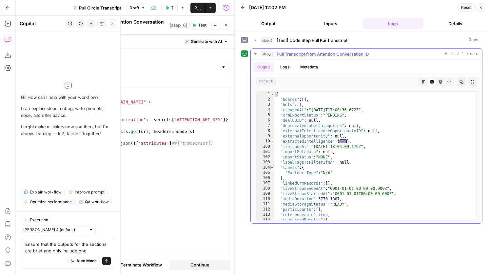
click at [273, 168] on span "Toggle code folding, rows 104 through 106" at bounding box center [272, 167] width 4 height 5
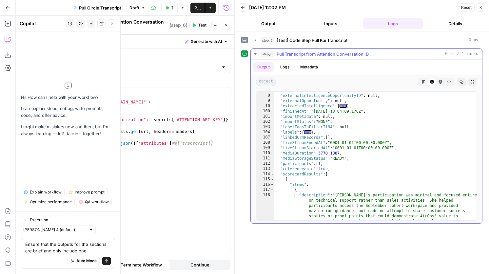
scroll to position [36, 0]
click at [273, 173] on span "Toggle code folding, rows 114 through 157" at bounding box center [272, 173] width 4 height 5
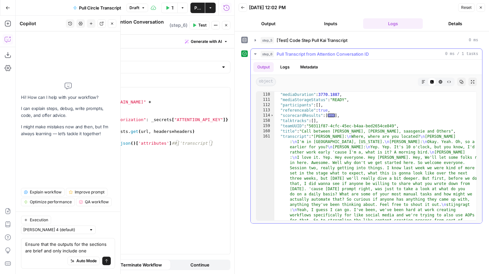
scroll to position [94, 0]
click at [225, 25] on icon "button" at bounding box center [226, 25] width 4 height 4
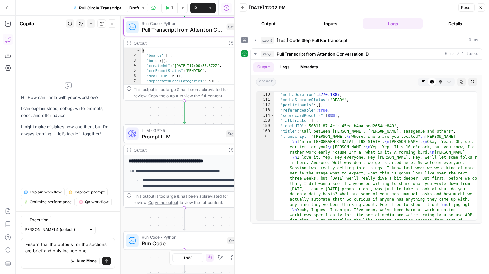
click at [177, 30] on span "Pull Transcript from Attention Conversation ID" at bounding box center [183, 30] width 82 height 8
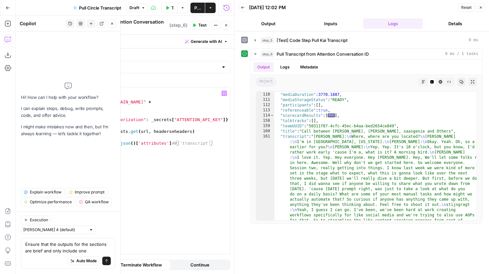
type textarea "**********"
click at [228, 119] on div "import requests url = "[URL][DOMAIN_NAME]" + attention_id headers = { "Authoriz…" at bounding box center [154, 178] width 152 height 182
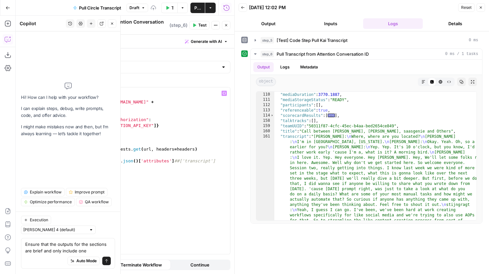
type textarea "*"
type textarea "**********"
click at [198, 24] on span "Test" at bounding box center [202, 25] width 8 height 6
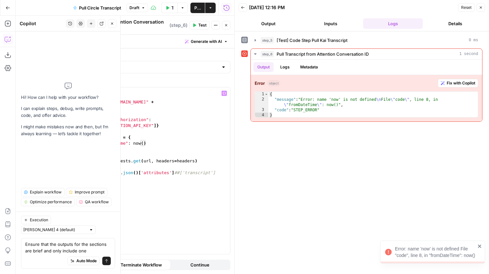
type textarea "**********"
click at [138, 89] on div "import requests url = "[URL][DOMAIN_NAME]" + attention_id headers = { "Authoriz…" at bounding box center [155, 178] width 149 height 182
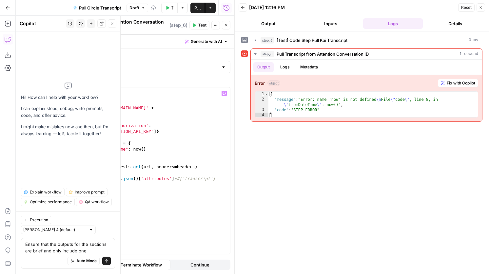
scroll to position [0, 0]
type textarea "*"
drag, startPoint x: 87, startPoint y: 249, endPoint x: 23, endPoint y: 246, distance: 64.0
click at [23, 246] on div "Ensure that the outputs for the sections are brief and only include one Ensure …" at bounding box center [68, 253] width 94 height 31
drag, startPoint x: 150, startPoint y: 145, endPoint x: 133, endPoint y: 147, distance: 17.5
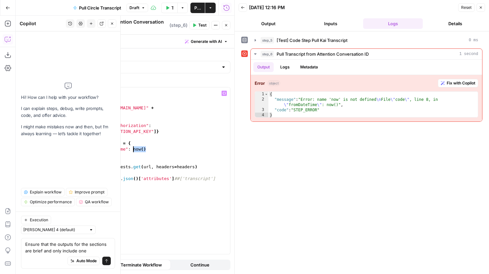
click at [133, 147] on div "import requests url = "[URL][DOMAIN_NAME]" + attention_id headers = { "Authoriz…" at bounding box center [155, 178] width 149 height 182
paste textarea "**********"
click at [133, 146] on div "import requests url = "[URL][DOMAIN_NAME]" + attention_id headers = { "Authoriz…" at bounding box center [155, 178] width 149 height 182
click at [188, 145] on div "import requests url = "[URL][DOMAIN_NAME]" + attention_id headers = { "Authoriz…" at bounding box center [155, 178] width 149 height 182
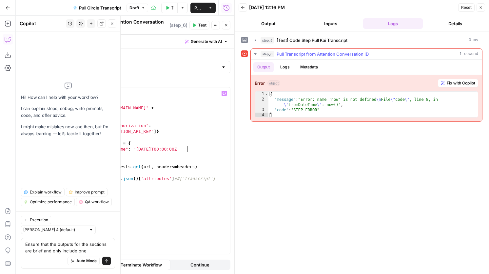
scroll to position [0, 8]
type textarea "**********"
click at [196, 28] on header "Pull Transcript from Attention Conversation ID Pull Transcript from Attention C…" at bounding box center [147, 25] width 174 height 19
click at [199, 24] on span "Test" at bounding box center [202, 25] width 8 height 6
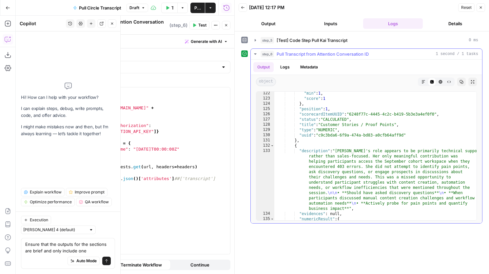
scroll to position [1663, 0]
